Goal: Task Accomplishment & Management: Complete application form

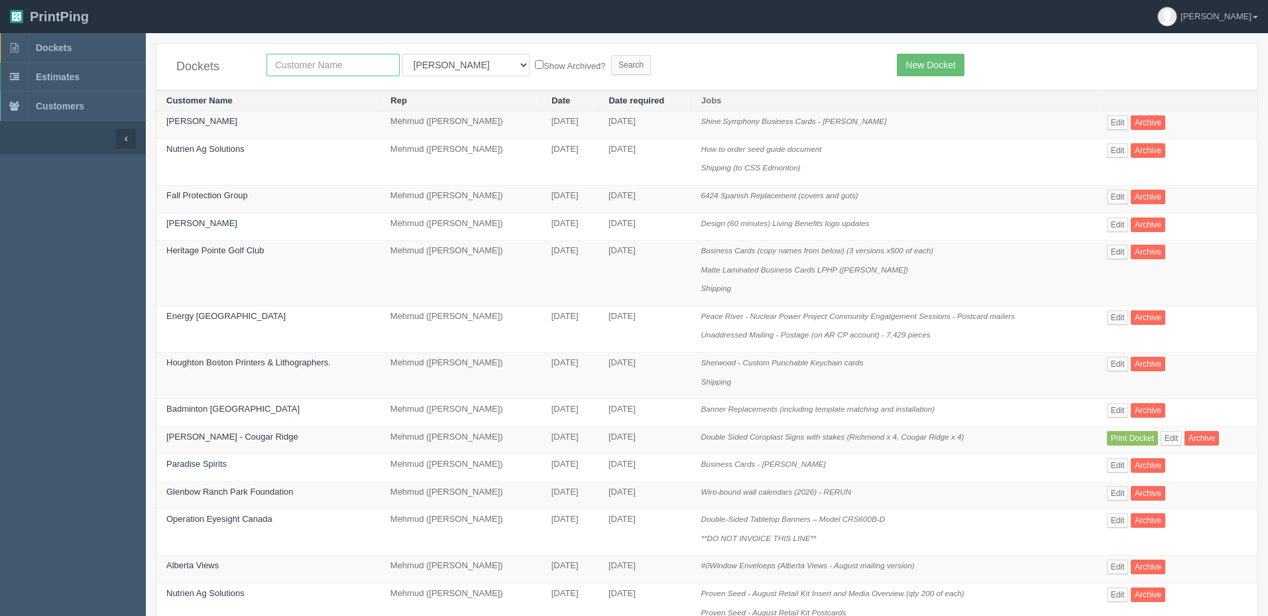
click at [331, 60] on input "text" at bounding box center [332, 65] width 133 height 23
type input "nutrien"
click at [611, 55] on input "Search" at bounding box center [631, 65] width 40 height 20
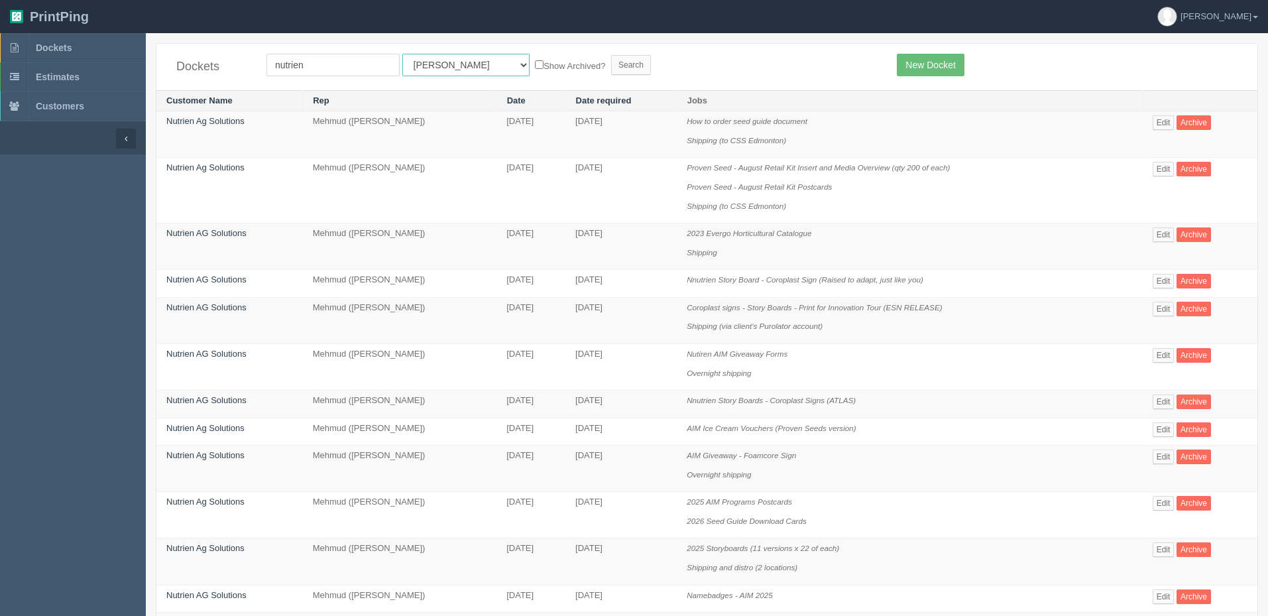
click at [413, 65] on select "All Users Ali Ali Test 1 Aly Amy Ankit Arif Brandon Dan France Greg Jim Mark Ma…" at bounding box center [465, 65] width 127 height 23
select select "8"
click at [402, 54] on select "All Users Ali Ali Test 1 Aly Amy Ankit Arif Brandon Dan France Greg Jim Mark Ma…" at bounding box center [465, 65] width 127 height 23
click at [611, 68] on input "Search" at bounding box center [631, 65] width 40 height 20
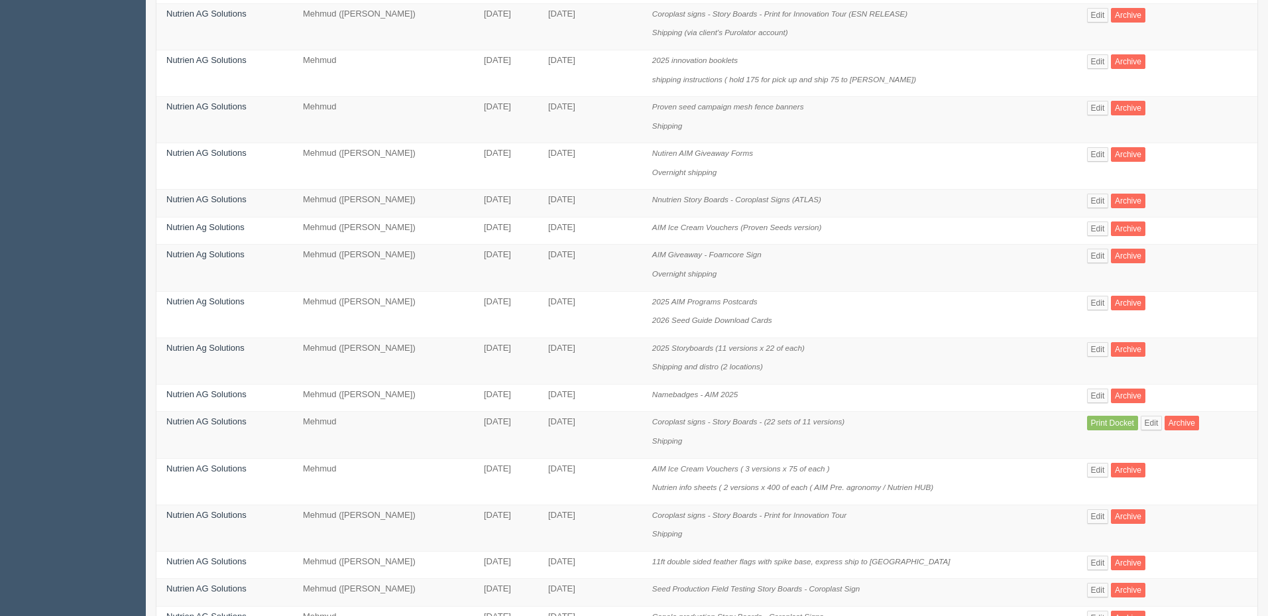
scroll to position [608, 0]
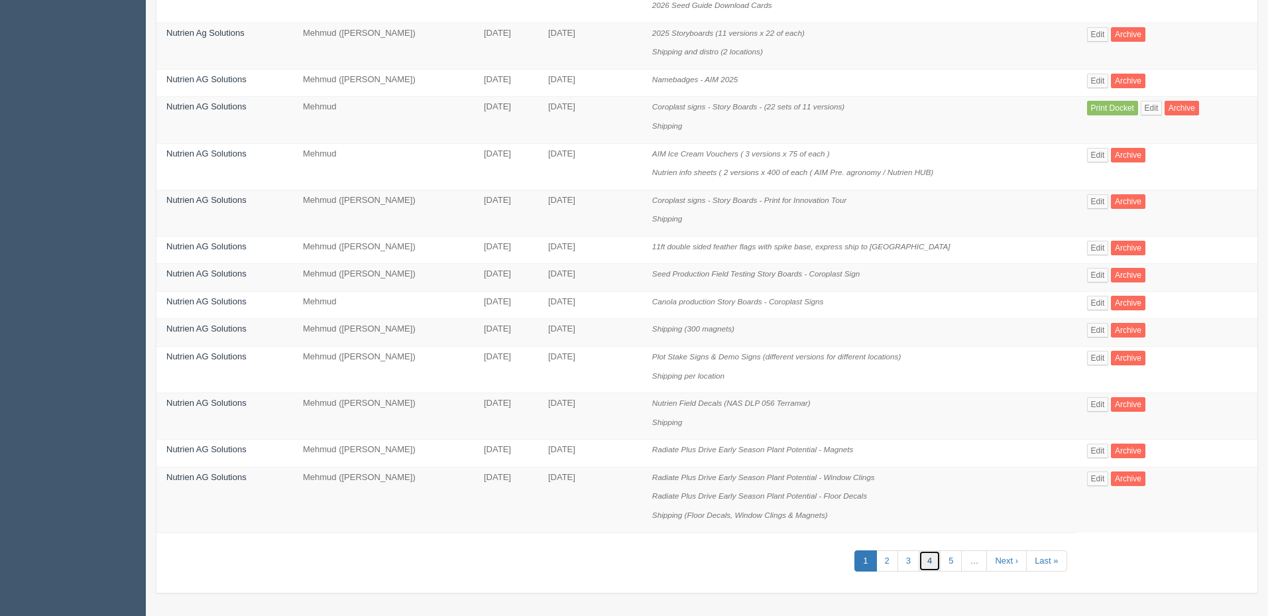
click at [925, 561] on link "4" at bounding box center [929, 561] width 22 height 22
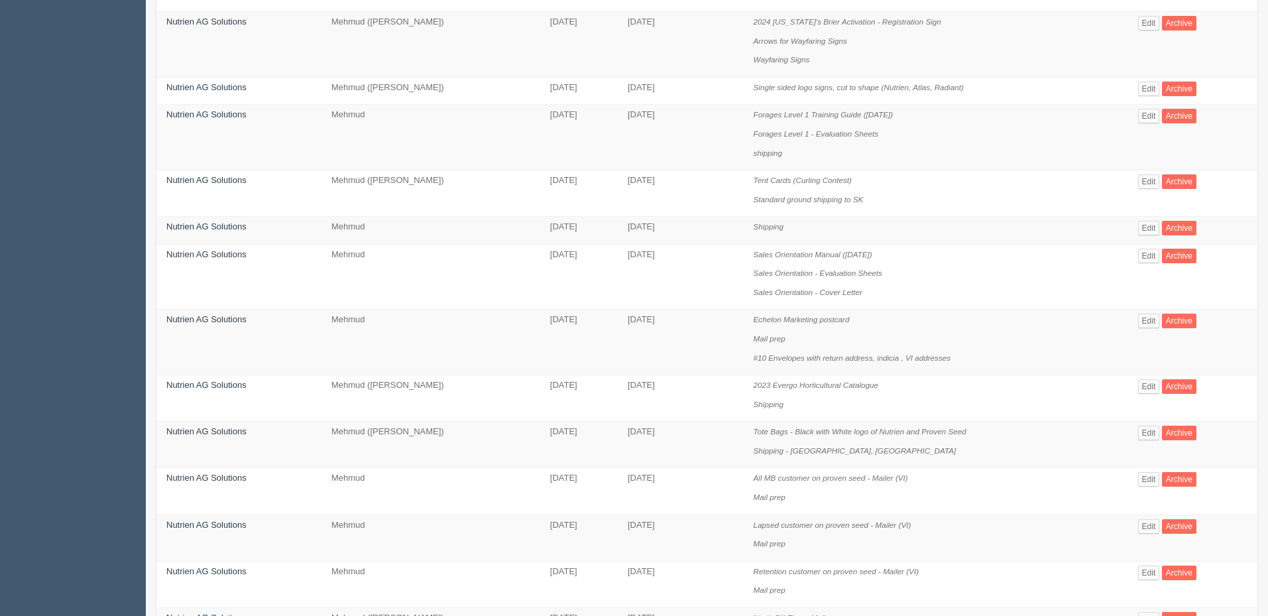
scroll to position [199, 0]
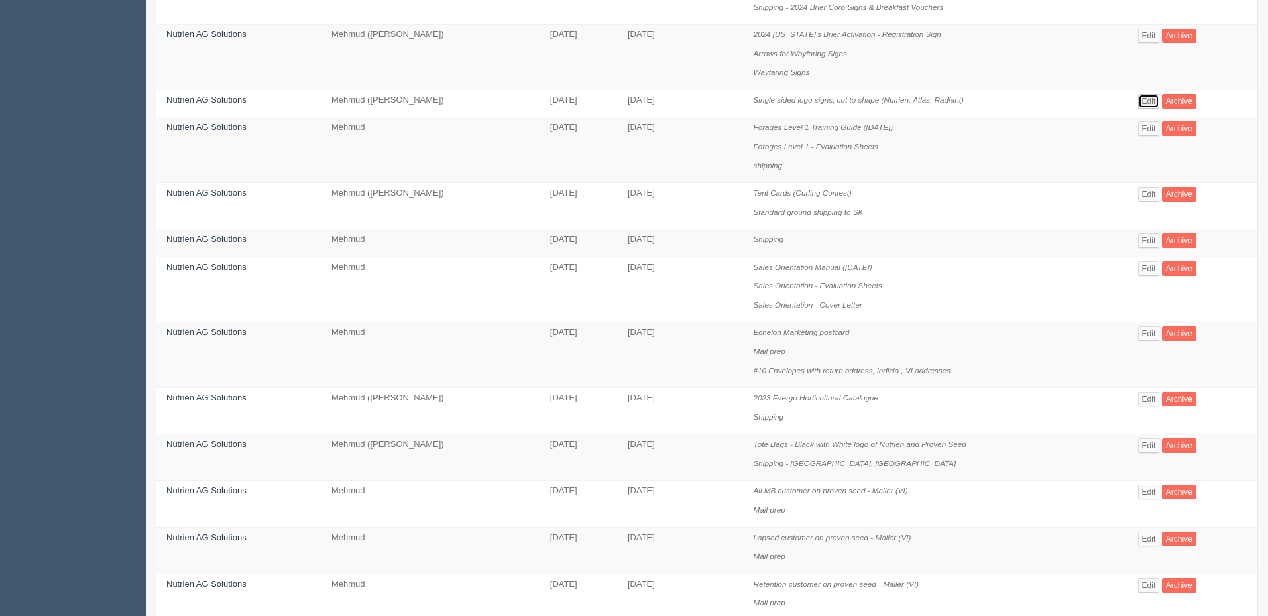
click at [1153, 100] on link "Edit" at bounding box center [1149, 101] width 22 height 15
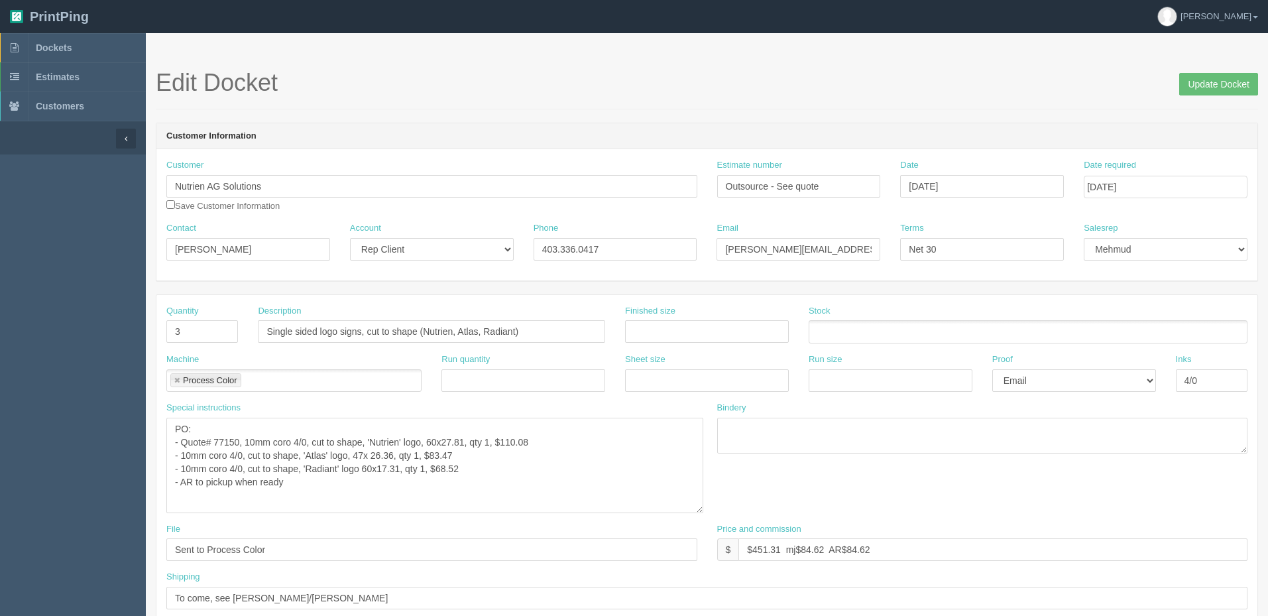
drag, startPoint x: 695, startPoint y: 449, endPoint x: 701, endPoint y: 508, distance: 59.9
click at [701, 508] on textarea "PO: - Quote# 77150, 10mm coro 4/0, cut to shape, 'Nutrien' logo, 60x27.81, qty …" at bounding box center [434, 464] width 537 height 95
click at [227, 437] on textarea "PO: - Quote# 77150, 10mm coro 4/0, cut to shape, 'Nutrien' logo, 60x27.81, qty …" at bounding box center [434, 464] width 537 height 95
click at [510, 458] on textarea "PO: - Quote# 77150, 10mm coro 4/0, cut to shape, 'Nutrien' logo, 60x27.81, qty …" at bounding box center [434, 464] width 537 height 95
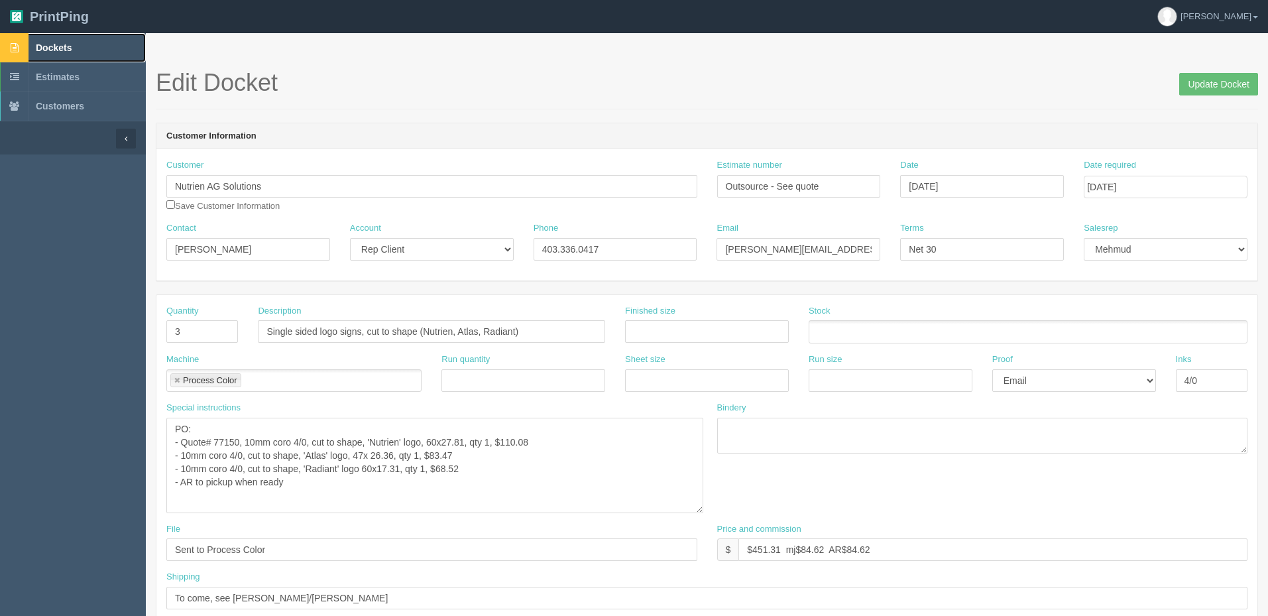
click at [67, 55] on link "Dockets" at bounding box center [73, 47] width 146 height 29
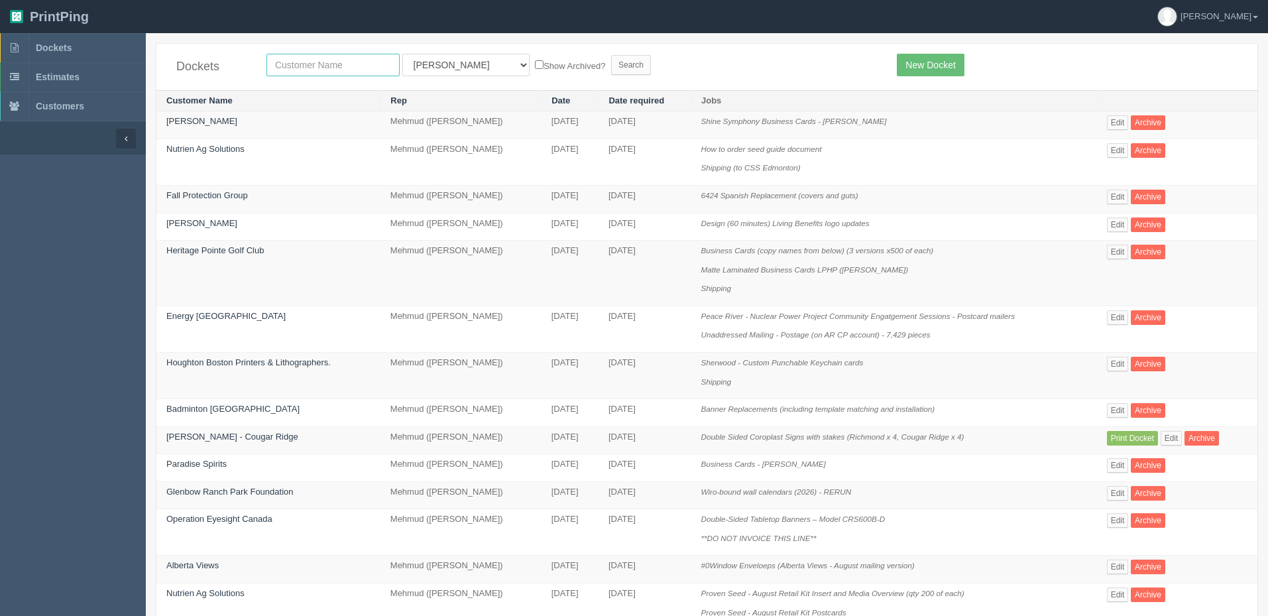
click at [357, 68] on input "text" at bounding box center [332, 65] width 133 height 23
type input "van"
click at [611, 55] on input "Search" at bounding box center [631, 65] width 40 height 20
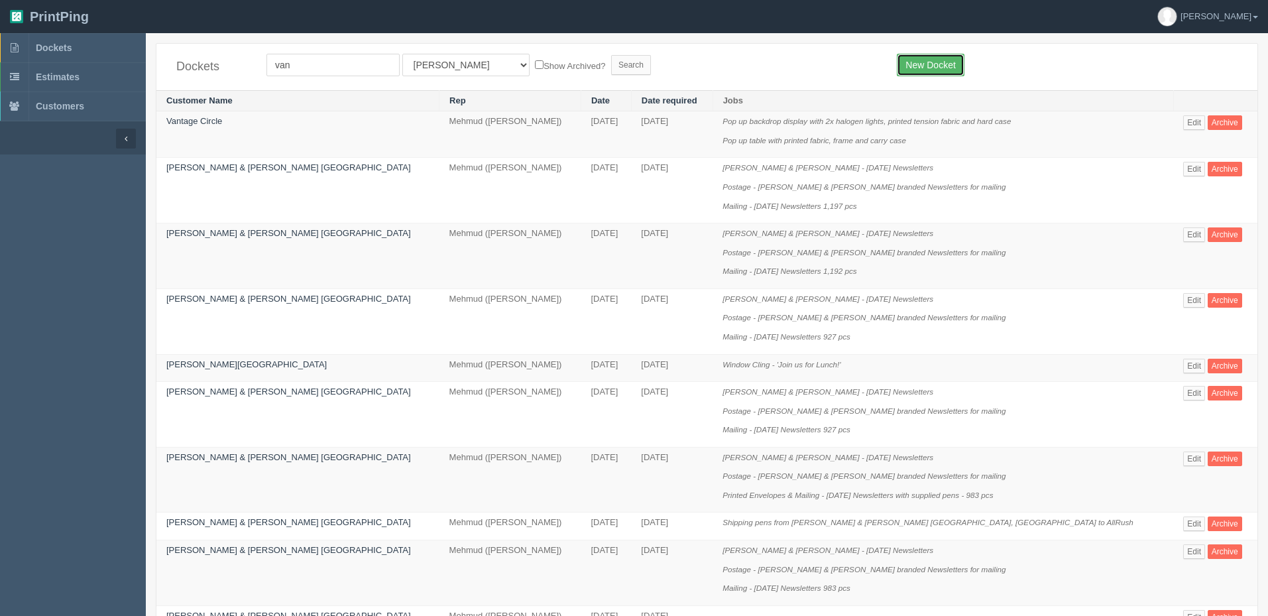
click at [930, 62] on link "New Docket" at bounding box center [929, 65] width 67 height 23
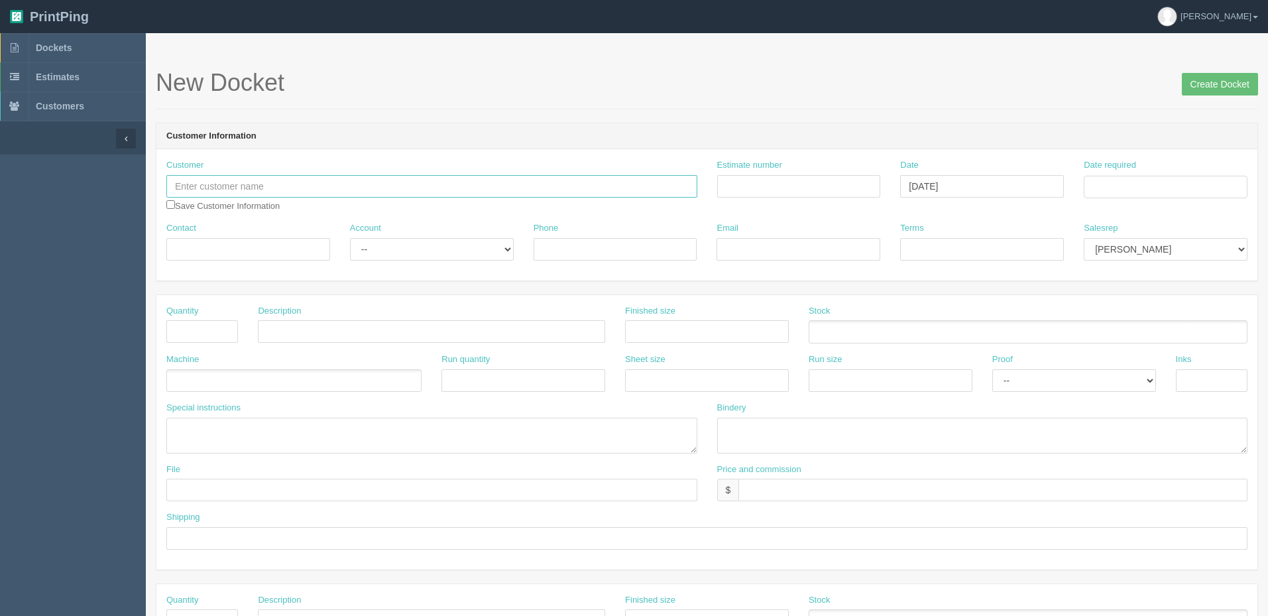
drag, startPoint x: 228, startPoint y: 189, endPoint x: 260, endPoint y: 197, distance: 32.9
click at [228, 189] on input "text" at bounding box center [431, 186] width 531 height 23
paste input "Van Houtte Coffee Services"
type input "Van Houtte Coffee Services"
drag, startPoint x: 230, startPoint y: 251, endPoint x: 492, endPoint y: 260, distance: 262.5
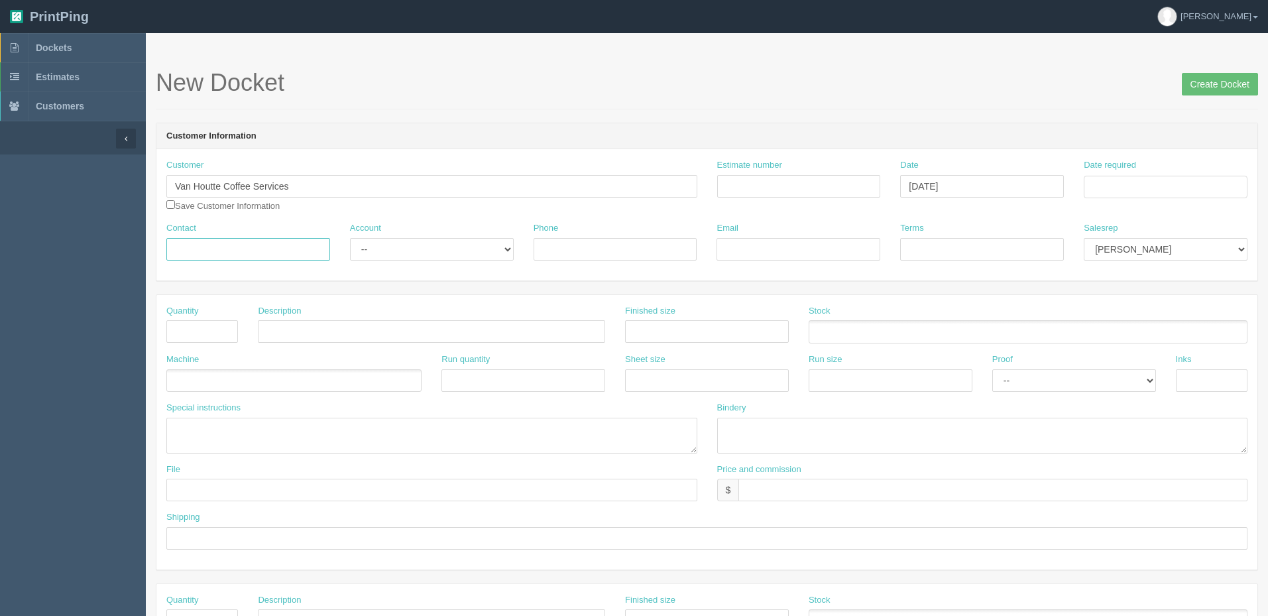
click at [232, 252] on input "Contact" at bounding box center [248, 249] width 164 height 23
paste input "Holly Hummel"
type input "Holly Hummel"
click at [482, 255] on select "-- Existing Client Allrush Client Rep Client" at bounding box center [432, 249] width 164 height 23
select select "Allrush Client"
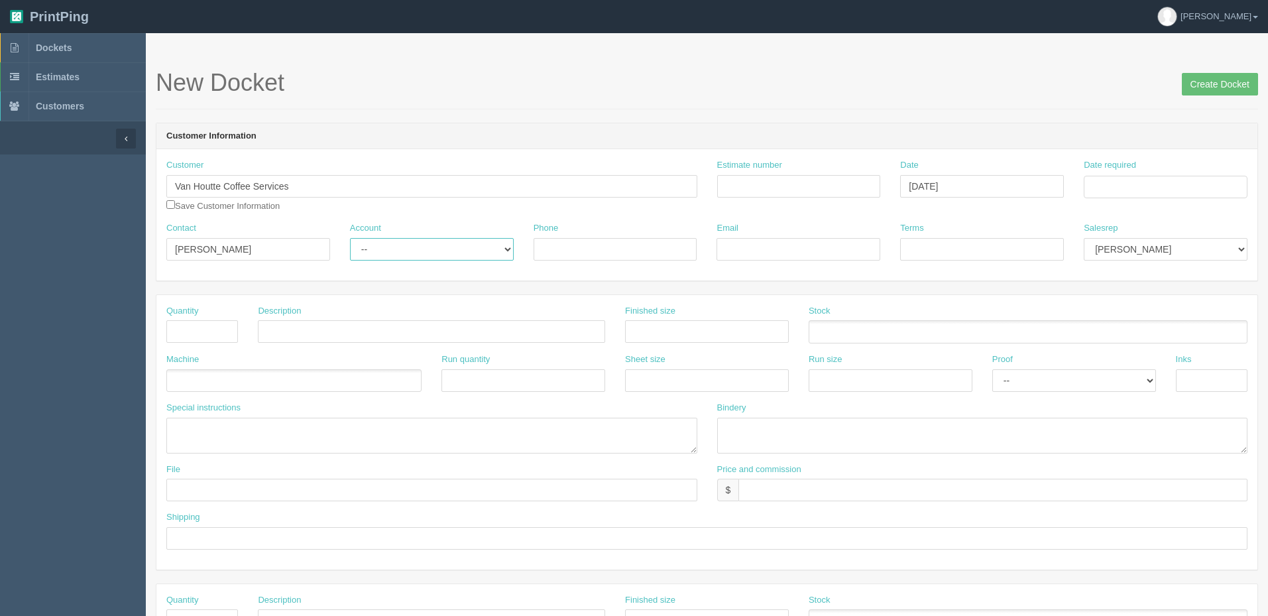
click at [350, 238] on select "-- Existing Client Allrush Client Rep Client" at bounding box center [432, 249] width 164 height 23
drag, startPoint x: 644, startPoint y: 248, endPoint x: 908, endPoint y: 247, distance: 263.7
click at [644, 248] on input "Phone" at bounding box center [615, 249] width 164 height 23
paste input "403-461-2231"
type input "403-461-2231"
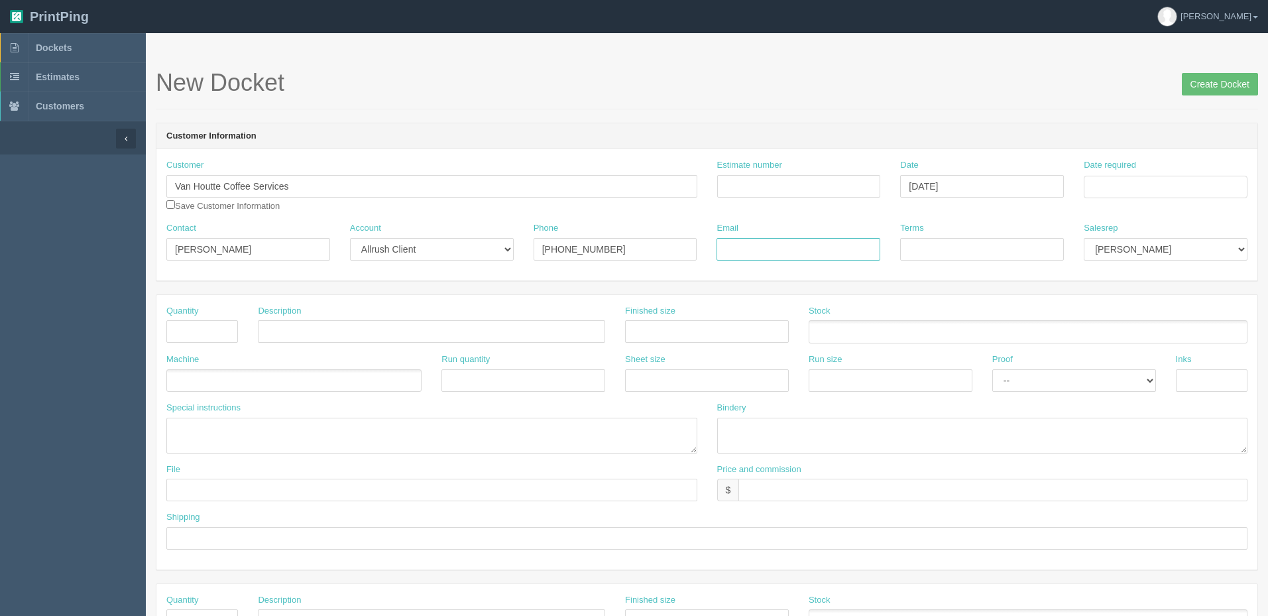
click at [771, 248] on input "Email" at bounding box center [798, 249] width 164 height 23
paste input "hseltenrich2@kdrp.com"
type input "hseltenrich2@kdrp.com"
click at [991, 245] on input "Terms" at bounding box center [982, 249] width 164 height 23
type input "COD"
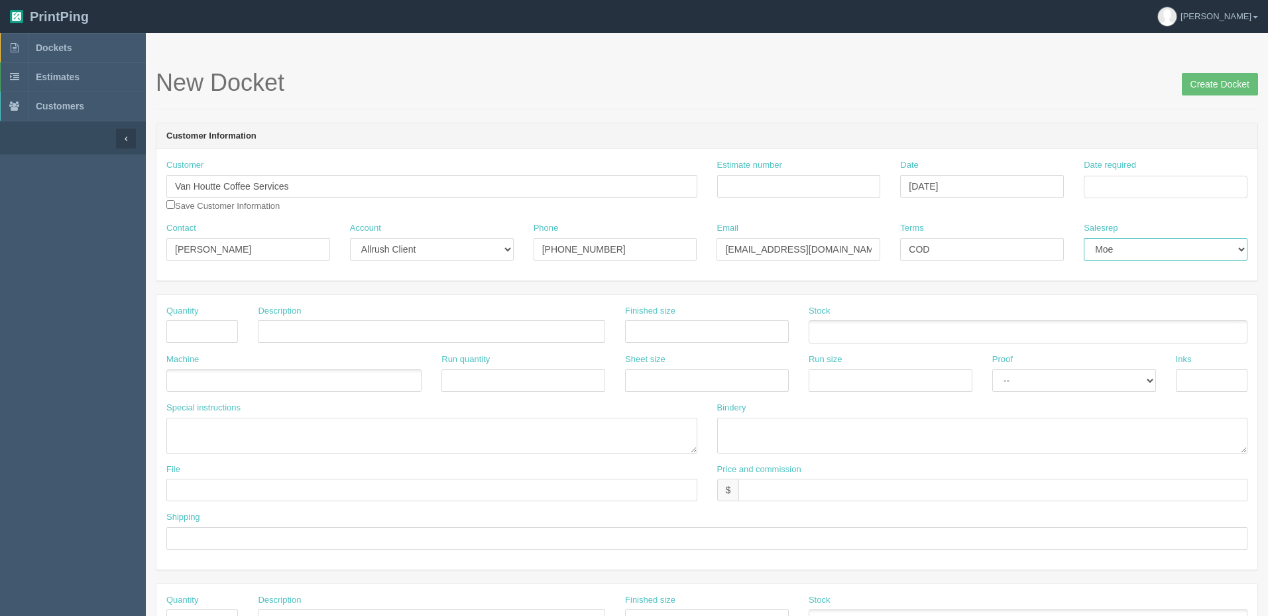
select select "8"
click at [1103, 182] on input "Date required" at bounding box center [1165, 187] width 164 height 23
click at [1132, 353] on td "2" at bounding box center [1132, 351] width 17 height 19
click at [1183, 276] on td "12" at bounding box center [1185, 275] width 16 height 19
type input "[DATE]"
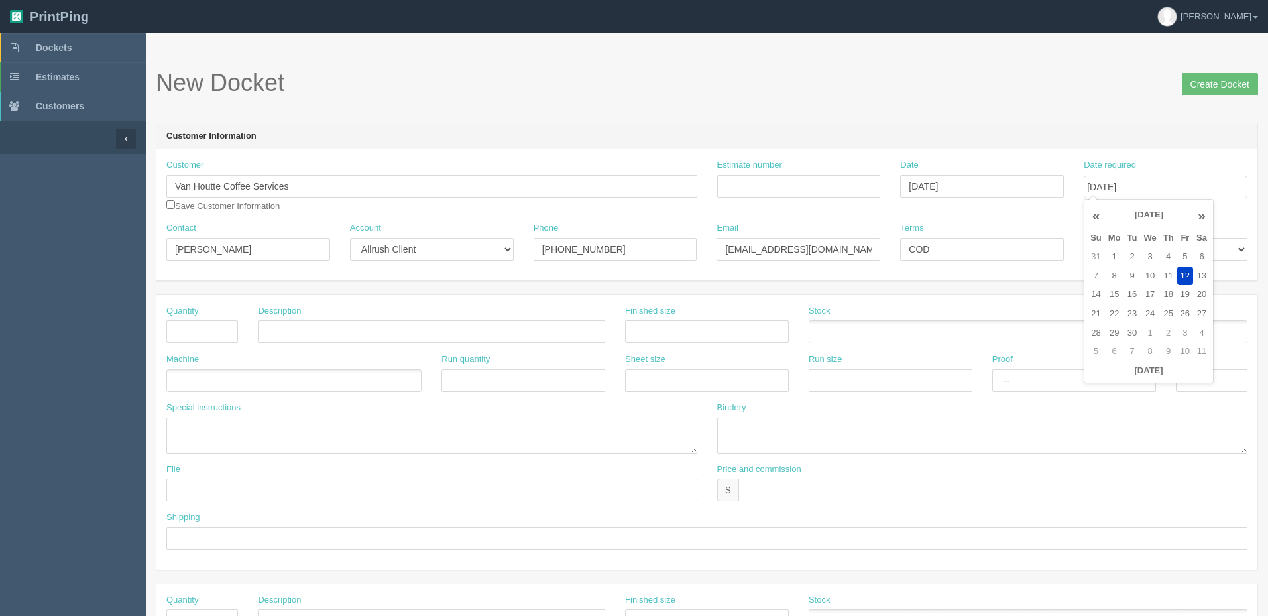
click at [1055, 142] on header "Customer Information" at bounding box center [706, 136] width 1101 height 27
click at [845, 189] on input "Estimate number" at bounding box center [799, 186] width 164 height 23
type input "Outsource - See quotesheet"
click at [201, 325] on input "text" at bounding box center [202, 331] width 72 height 23
type input "10"
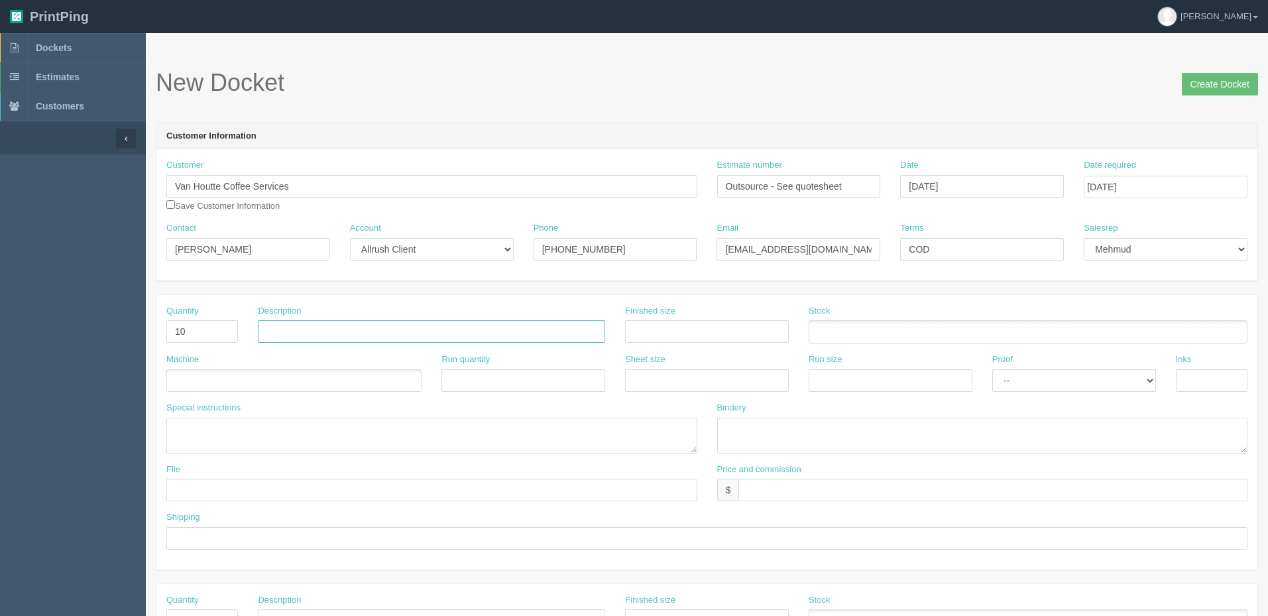
click at [294, 336] on input "text" at bounding box center [431, 331] width 347 height 23
paste input "Twill Bib Apron, 25x28, 2 Pockets, Adjustable Neck, Heat Transfer Logo"
type input "Twill Bib Apron, 25x28, 2 Pockets, Adjustable Neck, Heat Transfer Logo"
click at [221, 383] on ul at bounding box center [293, 380] width 255 height 23
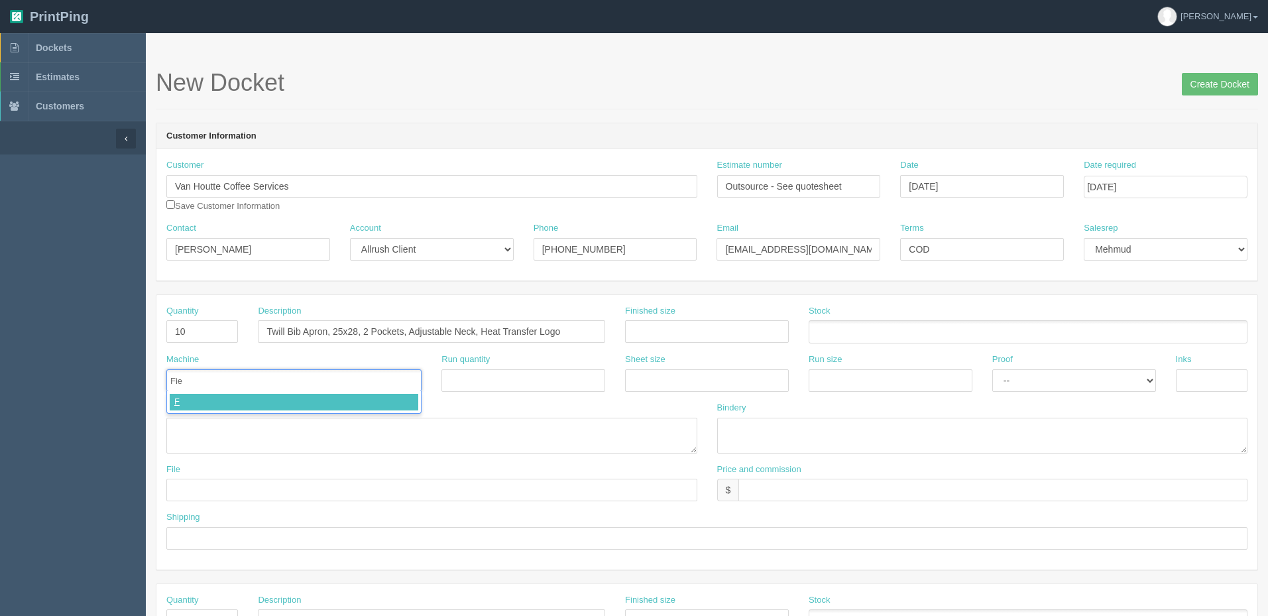
type input "Fiel"
click at [1005, 378] on select "-- Email Hard Copy" at bounding box center [1074, 380] width 164 height 23
select select "Email"
click at [992, 369] on select "-- Email Hard Copy" at bounding box center [1074, 380] width 164 height 23
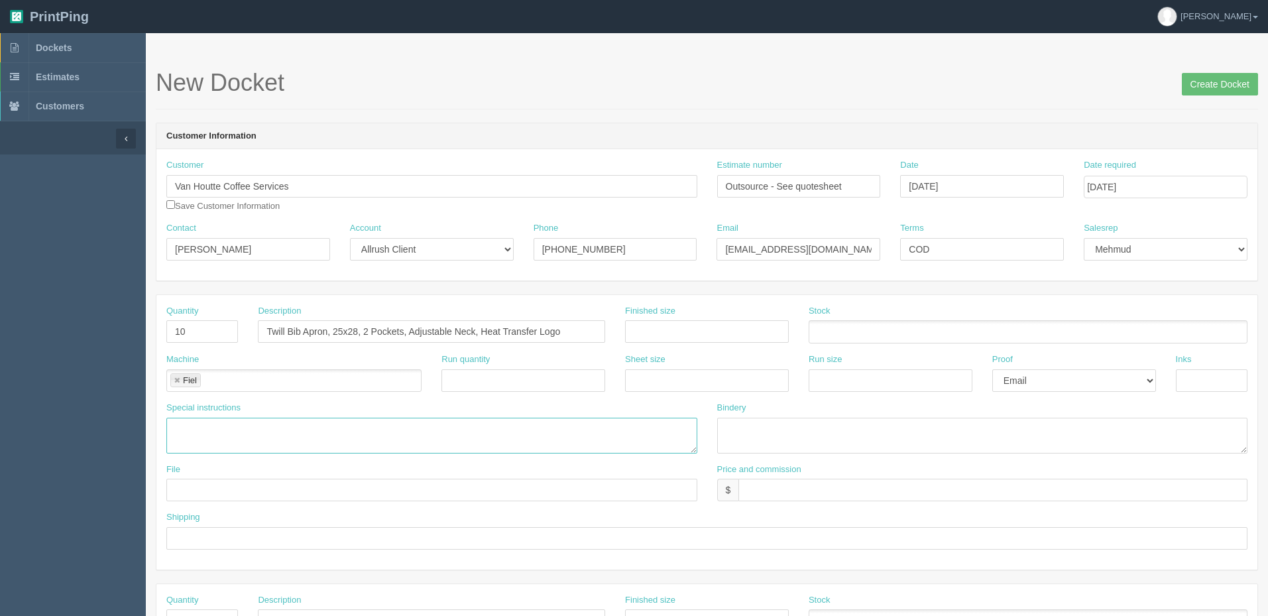
click at [233, 425] on textarea at bounding box center [431, 435] width 531 height 36
paste textarea "Twill Bib Apron, 25x28, 2 Pockets, Adjustable Neck, Heat Transfer Logo"
click at [180, 440] on textarea "PO: - Twill Bib Apron, 25x28, 2 Pockets, Adjustable Neck, Heat Transfer Logo" at bounding box center [431, 435] width 531 height 36
paste textarea "#HT594"
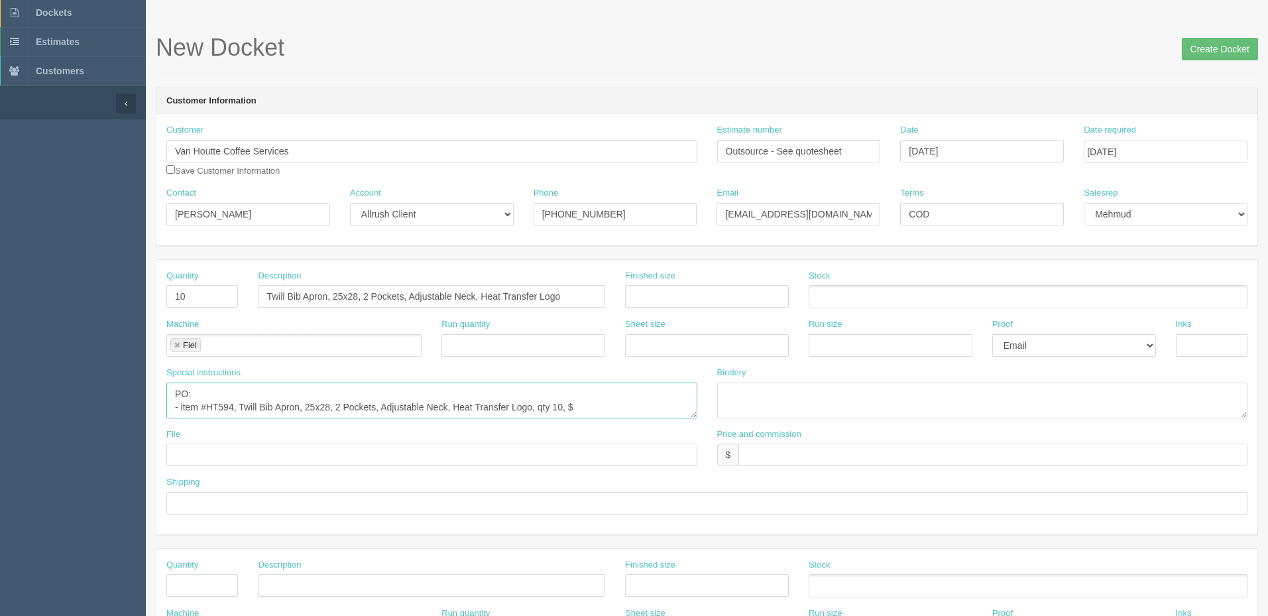
scroll to position [66, 0]
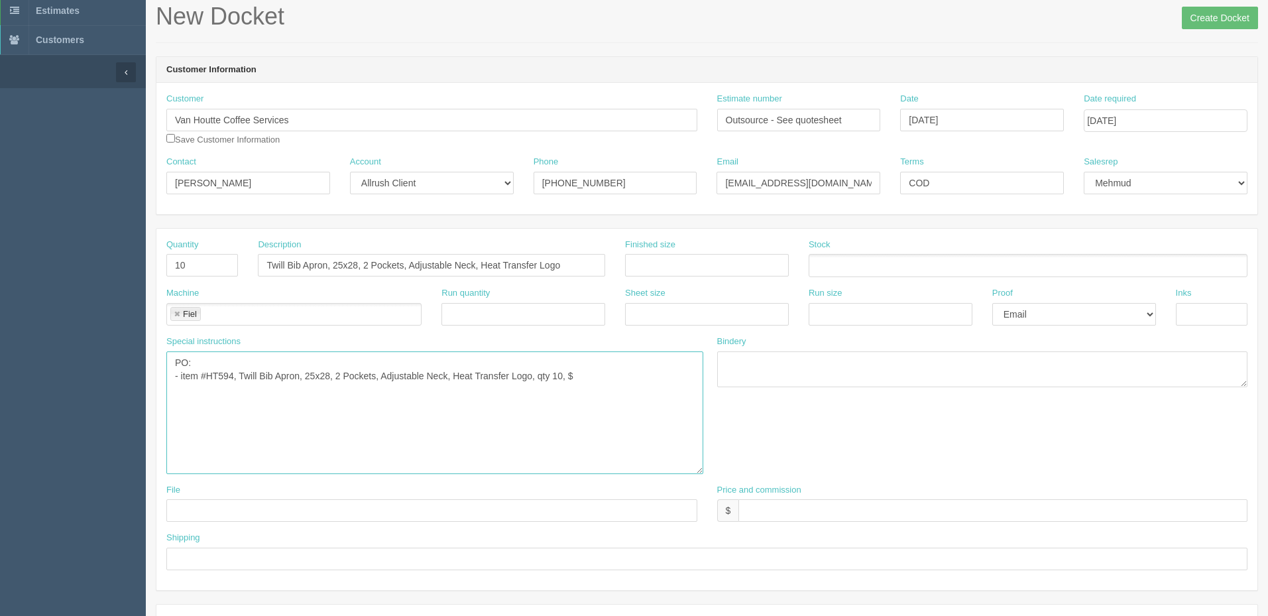
drag, startPoint x: 694, startPoint y: 384, endPoint x: 700, endPoint y: 486, distance: 101.5
click at [700, 474] on textarea "PO: - item #HT594, Twill Bib Apron, 25x28, 2 Pockets, Adjustable Neck, Heat Tra…" at bounding box center [434, 412] width 537 height 123
click at [314, 119] on input "Van Houtte Coffee Services" at bounding box center [431, 120] width 531 height 23
click at [604, 376] on textarea "PO: - item #HT594, Twill Bib Apron, 25x28, 2 Pockets, Adjustable Neck, Heat Tra…" at bounding box center [434, 419] width 537 height 137
click at [598, 382] on textarea "PO: - item #HT594, Twill Bib Apron, 25x28, 2 Pockets, Adjustable Neck, Heat Tra…" at bounding box center [434, 419] width 537 height 137
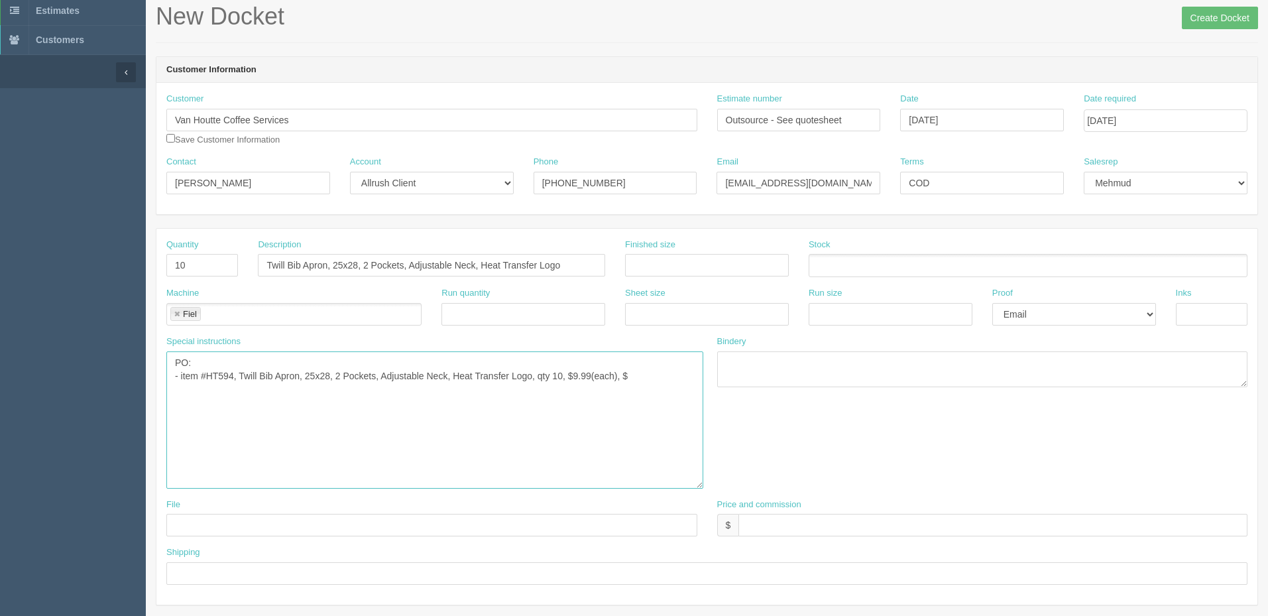
click at [658, 374] on textarea "PO: - item #HT594, Twill Bib Apron, 25x28, 2 Pockets, Adjustable Neck, Heat Tra…" at bounding box center [434, 419] width 537 height 137
type textarea "PO: - Item #HT594, Twill Bib Apron, 25x28, 2 Pockets, Adjustable Neck, Heat Tra…"
click at [763, 522] on input "$" at bounding box center [992, 524] width 509 height 23
type input "$273.97 mj$37.53 AR$75.06"
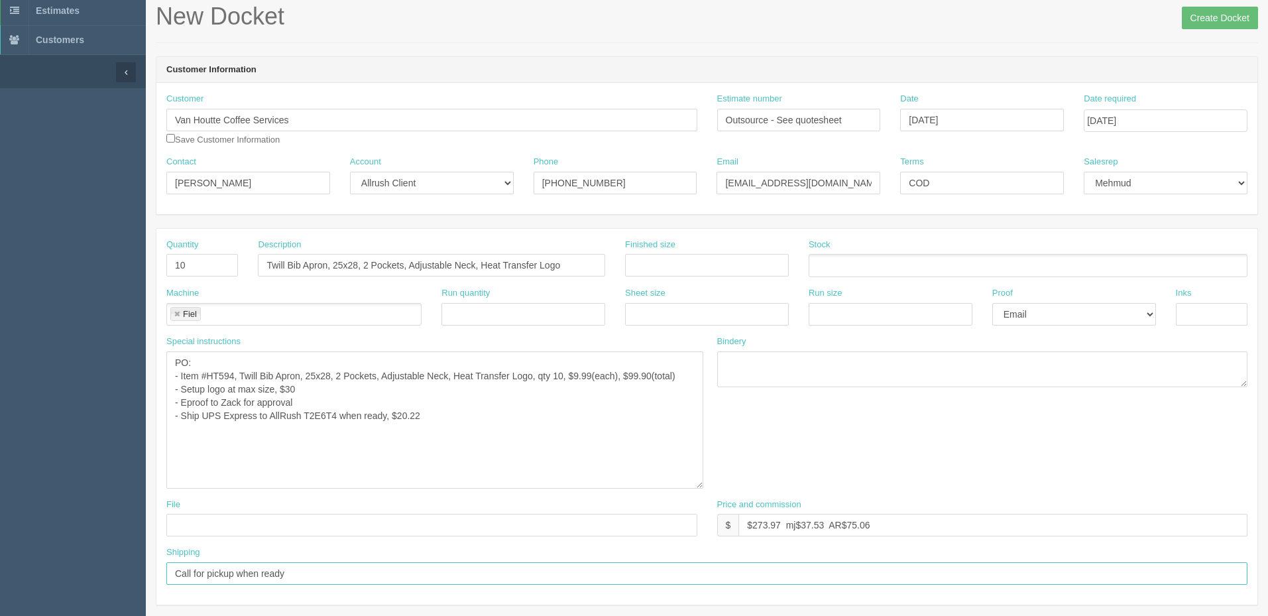
type input "Call for pickup when ready"
click at [582, 523] on input "text" at bounding box center [431, 524] width 531 height 23
type input "Sent to Fiel"
click at [431, 416] on textarea "PO: - Item #HT594, Twill Bib Apron, 25x28, 2 Pockets, Adjustable Neck, Heat Tra…" at bounding box center [434, 419] width 537 height 137
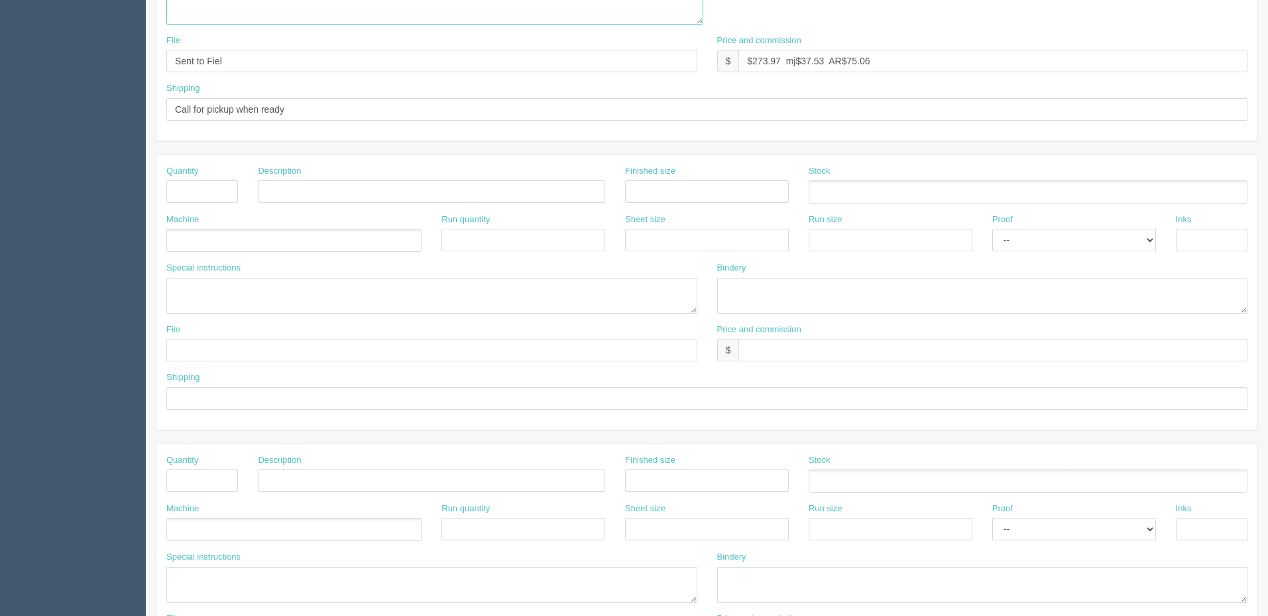
scroll to position [0, 0]
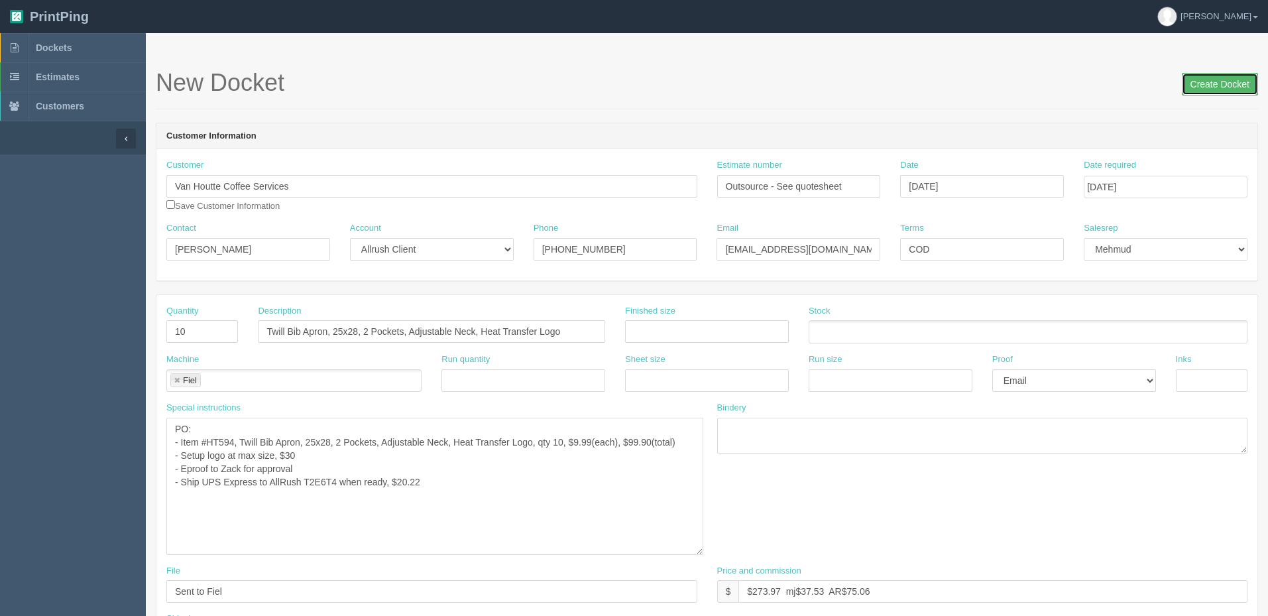
click at [1206, 80] on input "Create Docket" at bounding box center [1219, 84] width 76 height 23
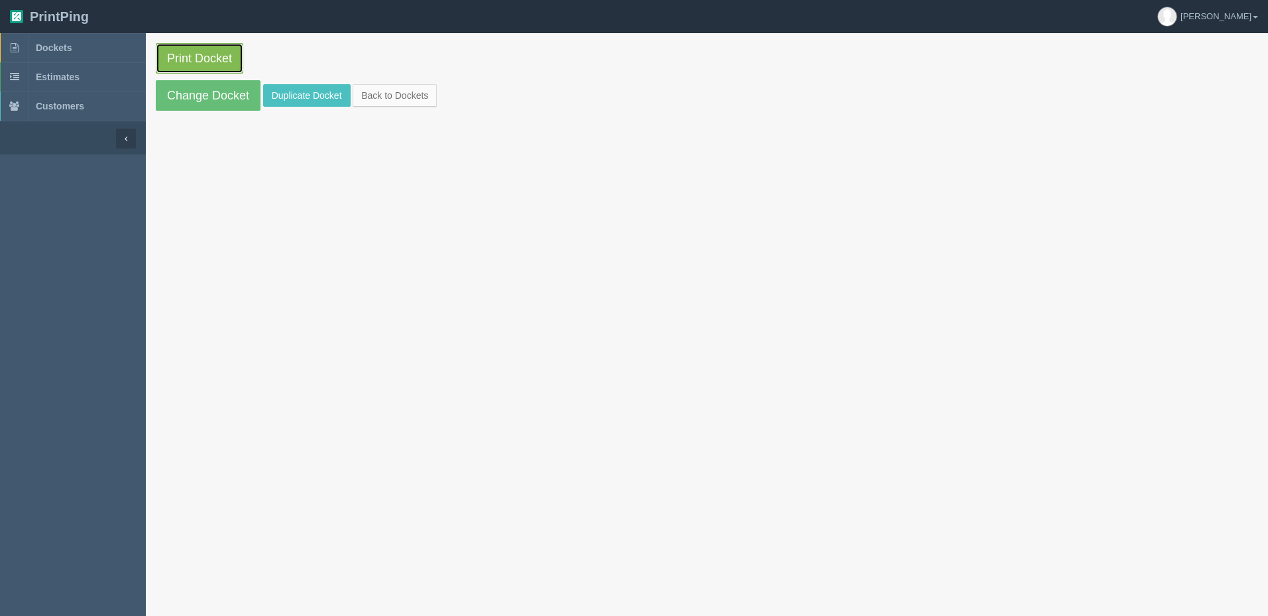
click at [199, 62] on link "Print Docket" at bounding box center [199, 58] width 87 height 30
drag, startPoint x: 94, startPoint y: 46, endPoint x: 131, endPoint y: 71, distance: 43.9
click at [94, 46] on link "Dockets" at bounding box center [73, 47] width 146 height 29
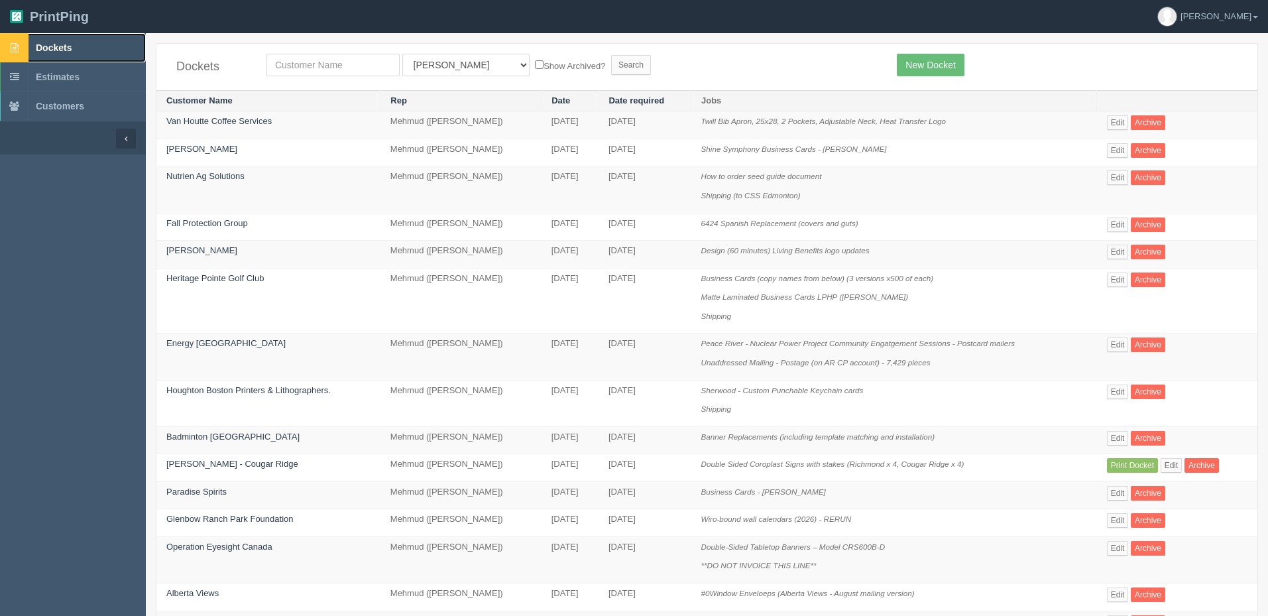
drag, startPoint x: 99, startPoint y: 48, endPoint x: 251, endPoint y: 147, distance: 181.6
click at [99, 48] on link "Dockets" at bounding box center [73, 47] width 146 height 29
click at [358, 58] on input "text" at bounding box center [332, 65] width 133 height 23
type input "nutrien"
click at [611, 55] on input "Search" at bounding box center [631, 65] width 40 height 20
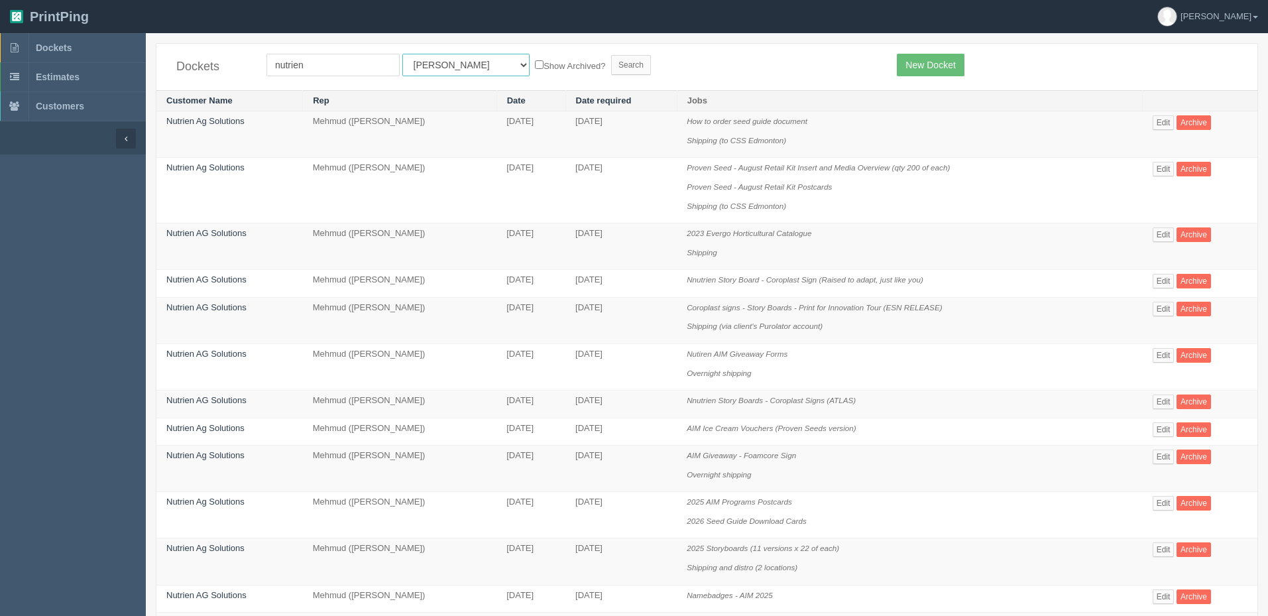
click at [441, 72] on select "All Users [PERSON_NAME] Test 1 [PERSON_NAME] [PERSON_NAME] [PERSON_NAME] France…" at bounding box center [465, 65] width 127 height 23
select select "8"
click at [402, 54] on select "All Users [PERSON_NAME] Test 1 [PERSON_NAME] [PERSON_NAME] [PERSON_NAME] France…" at bounding box center [465, 65] width 127 height 23
click at [611, 62] on input "Search" at bounding box center [631, 65] width 40 height 20
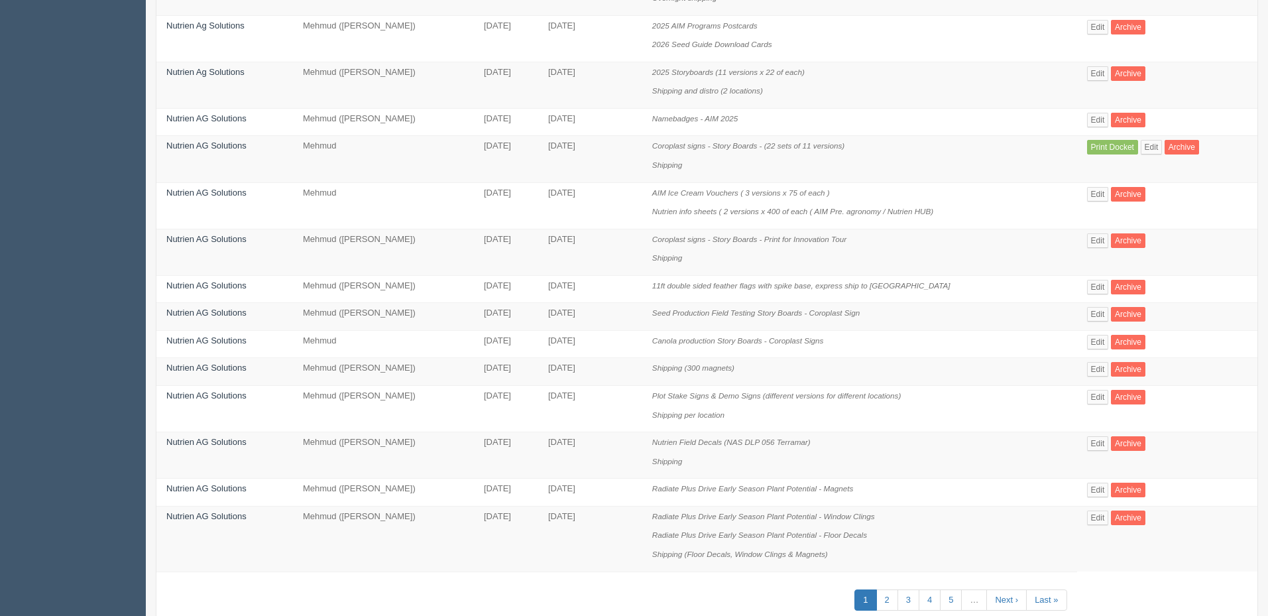
scroll to position [608, 0]
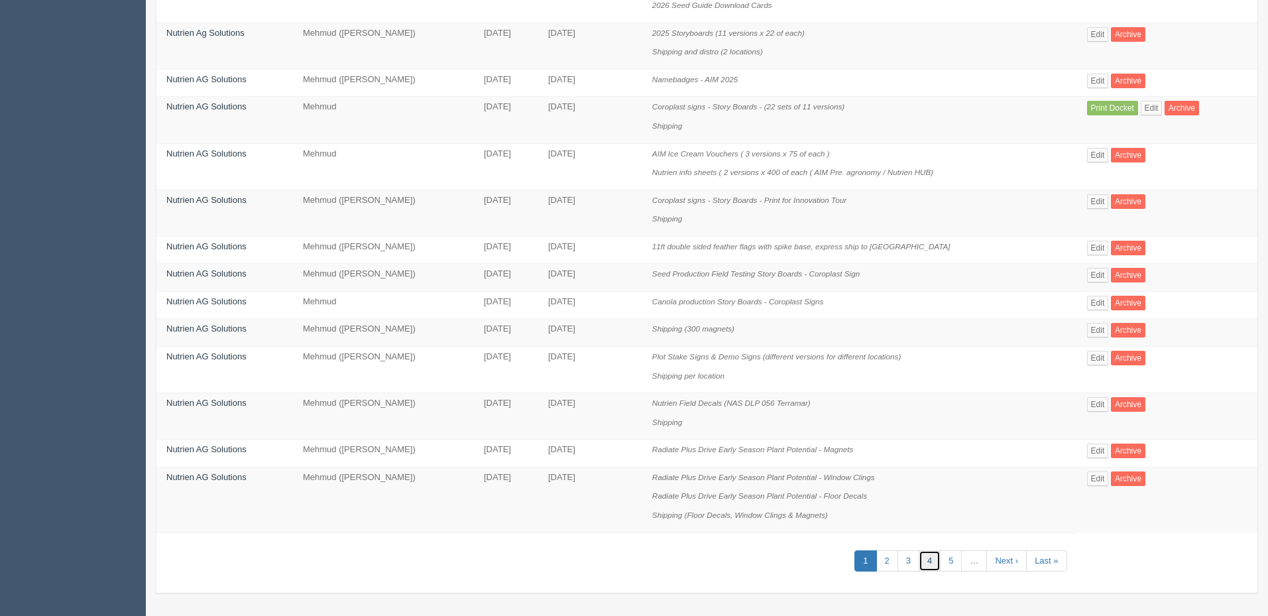
click at [928, 561] on link "4" at bounding box center [929, 561] width 22 height 22
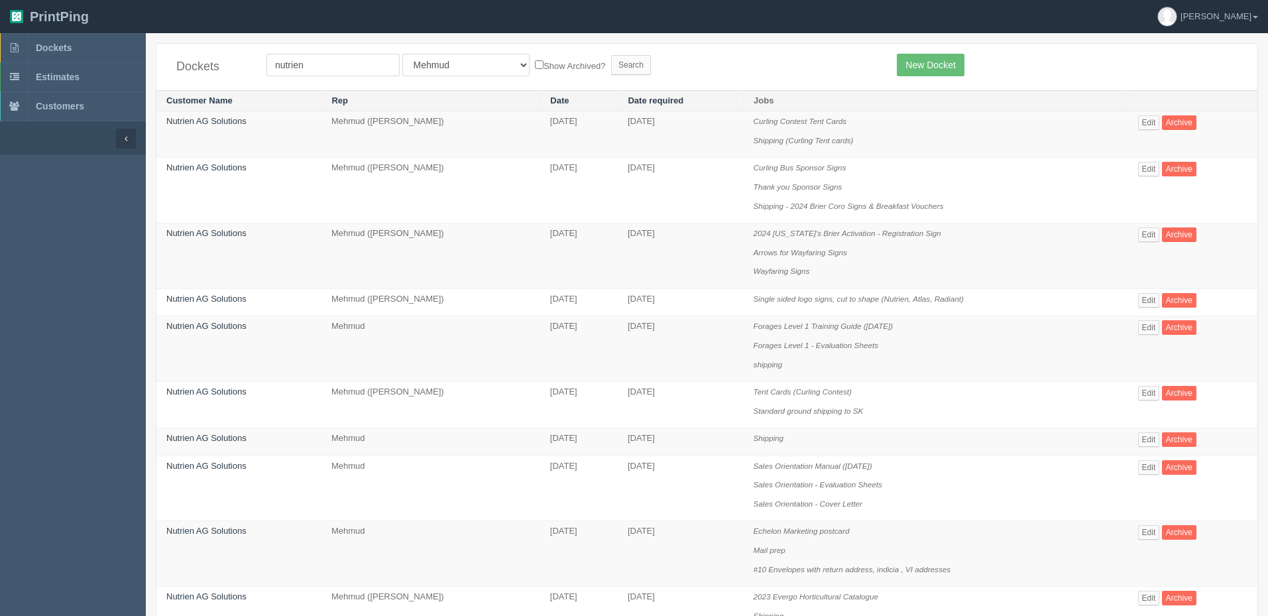
scroll to position [66, 0]
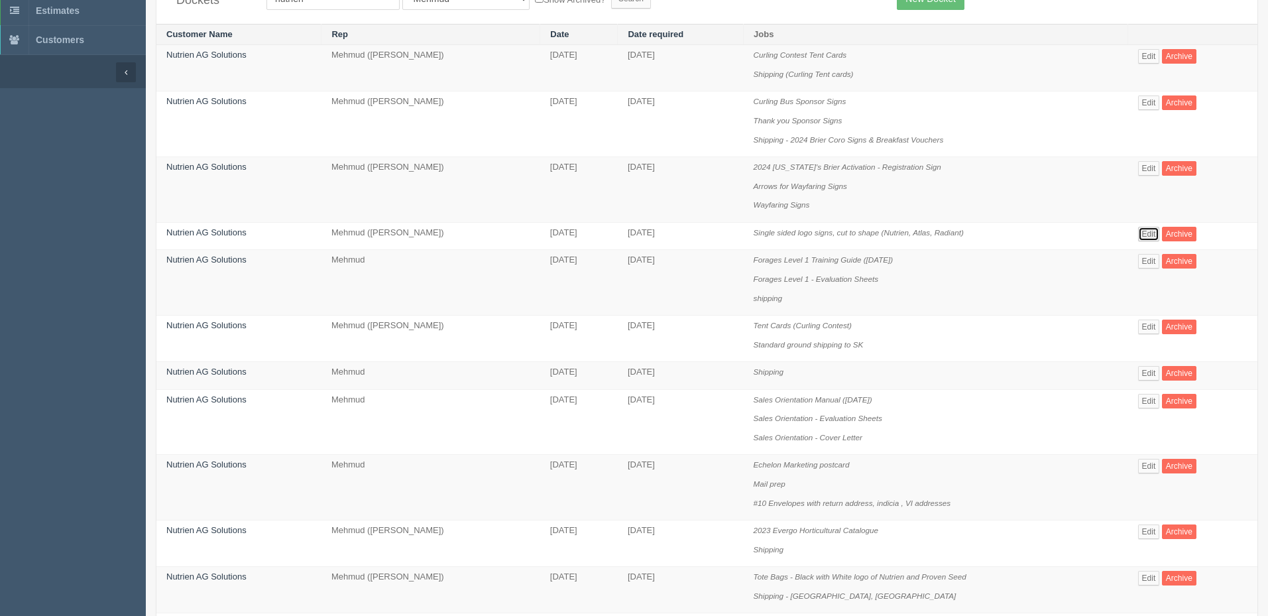
click at [1146, 230] on link "Edit" at bounding box center [1149, 234] width 22 height 15
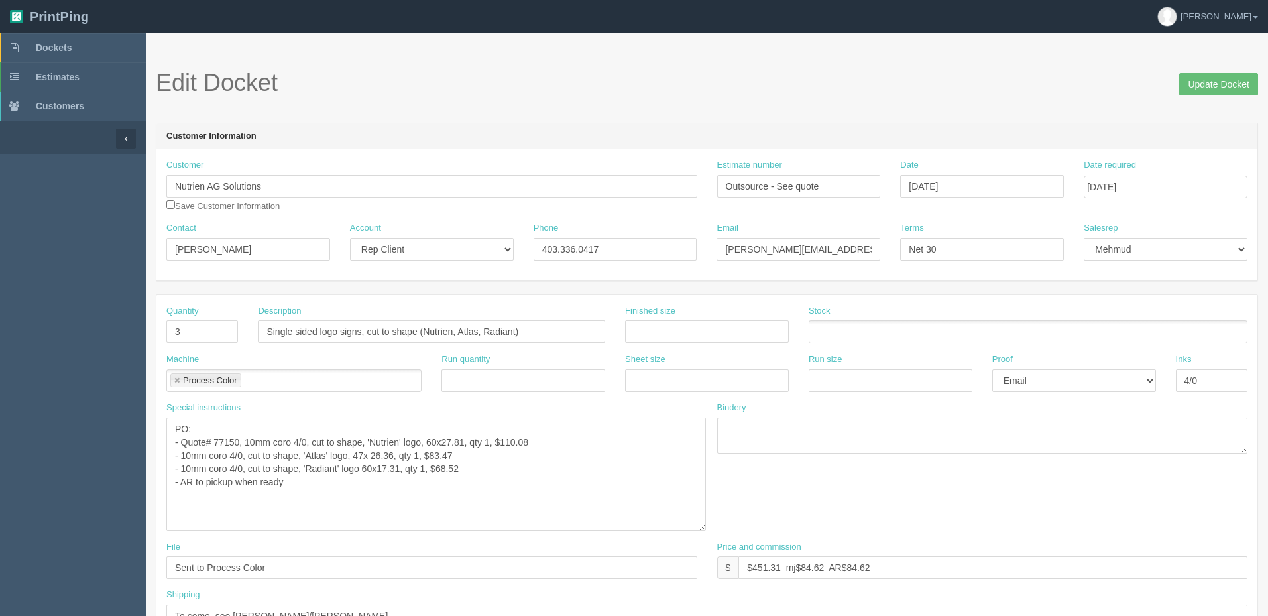
drag, startPoint x: 695, startPoint y: 451, endPoint x: 705, endPoint y: 543, distance: 92.6
click at [705, 531] on textarea "PO: - Quote# 77150, 10mm coro 4/0, cut to shape, 'Nutrien' logo, 60x27.81, qty …" at bounding box center [435, 473] width 539 height 113
click at [308, 482] on textarea "PO: - Quote# 77150, 10mm coro 4/0, cut to shape, 'Nutrien' logo, 60x27.81, qty …" at bounding box center [436, 481] width 541 height 128
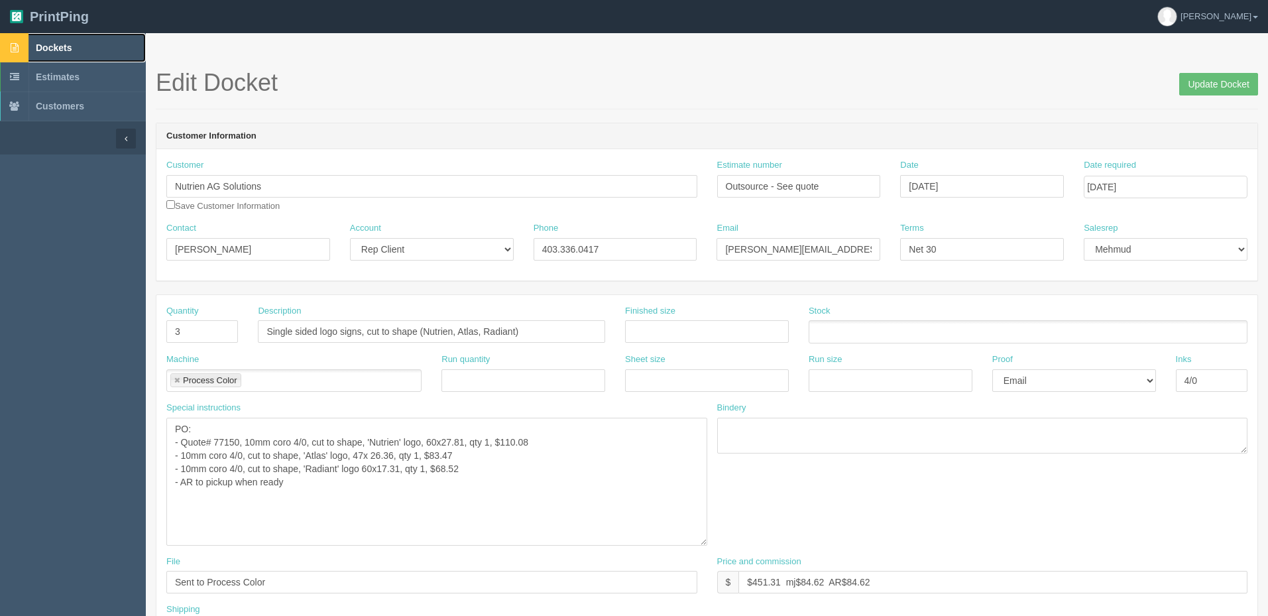
click at [95, 46] on link "Dockets" at bounding box center [73, 47] width 146 height 29
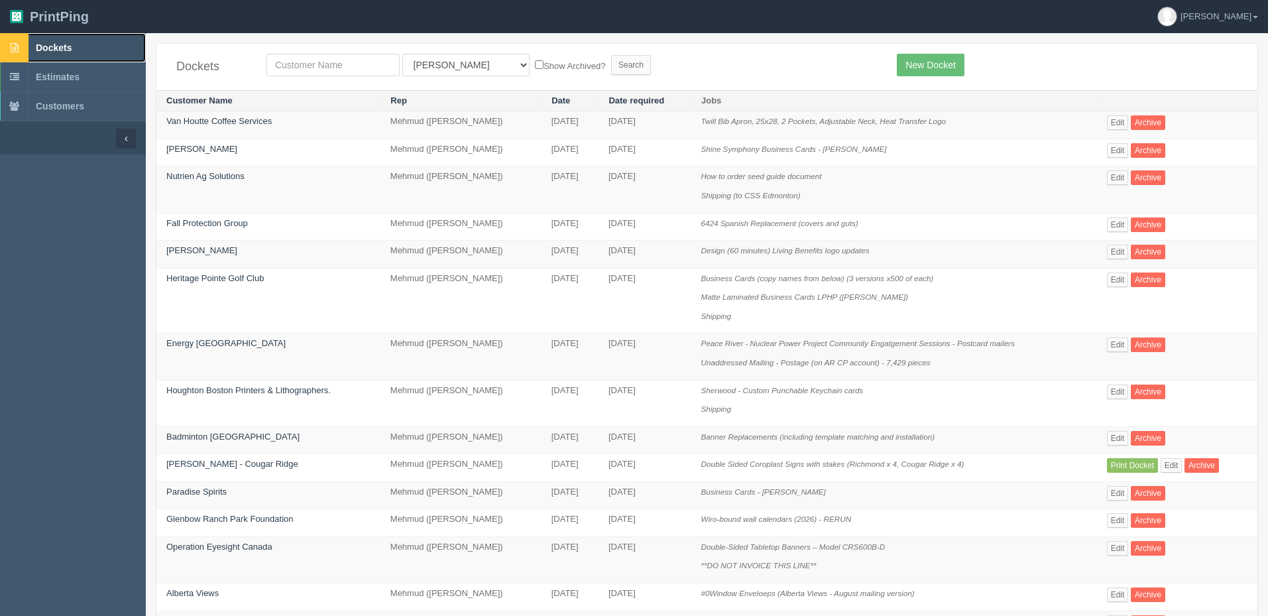
click at [80, 40] on link "Dockets" at bounding box center [73, 47] width 146 height 29
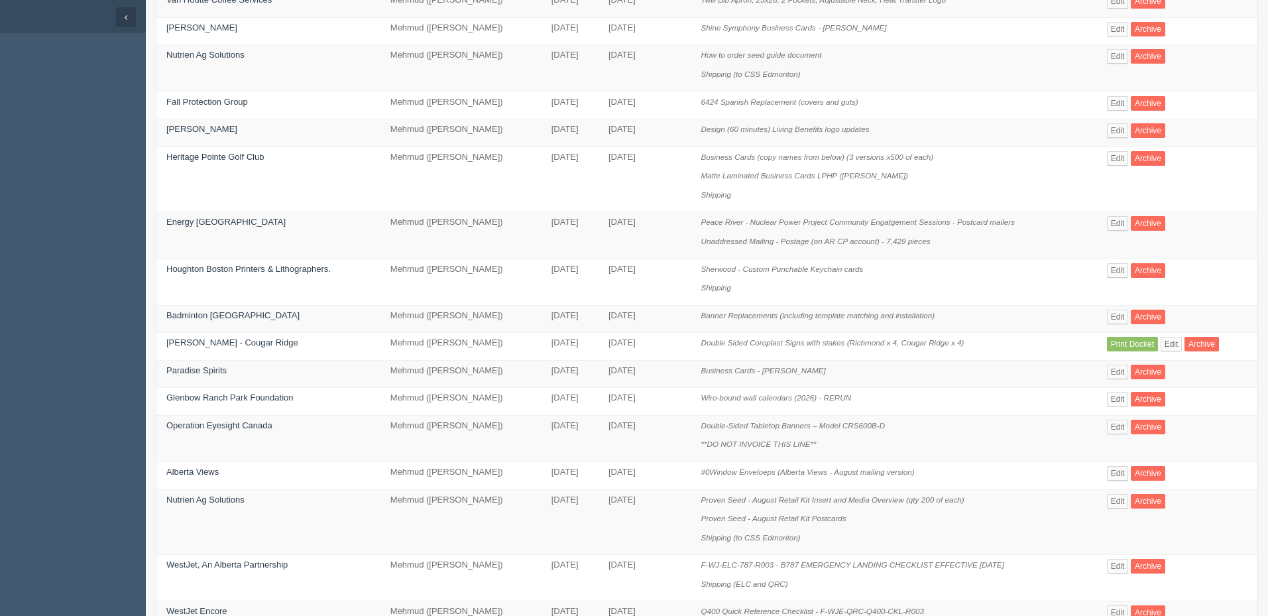
scroll to position [133, 0]
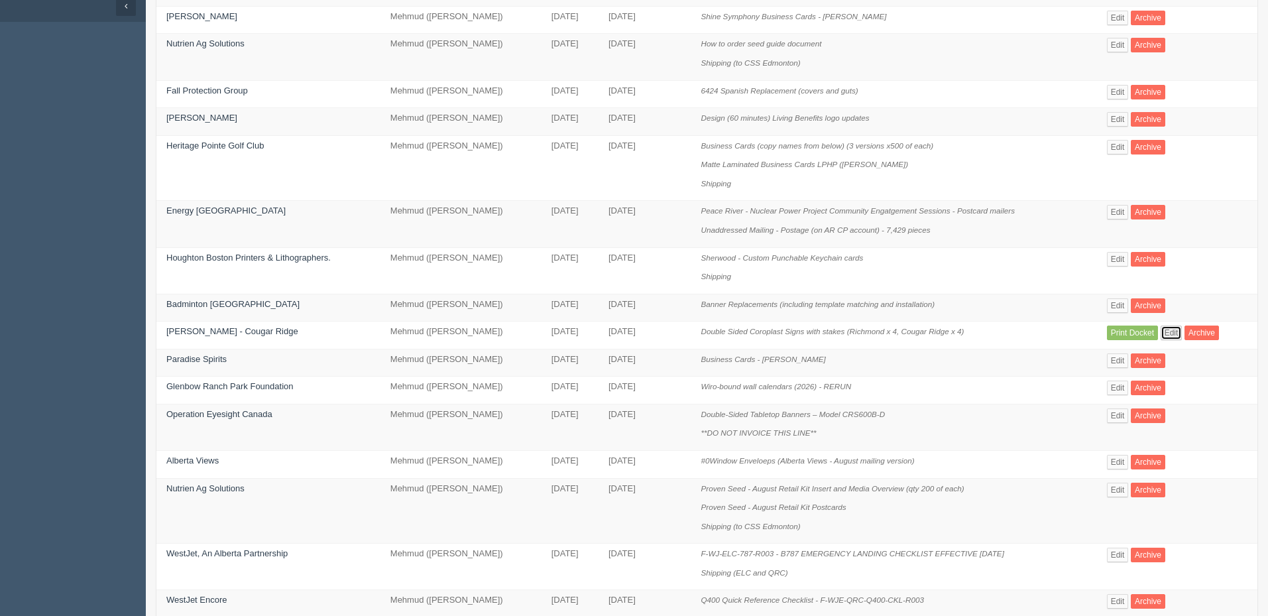
click at [1176, 333] on link "Edit" at bounding box center [1171, 332] width 22 height 15
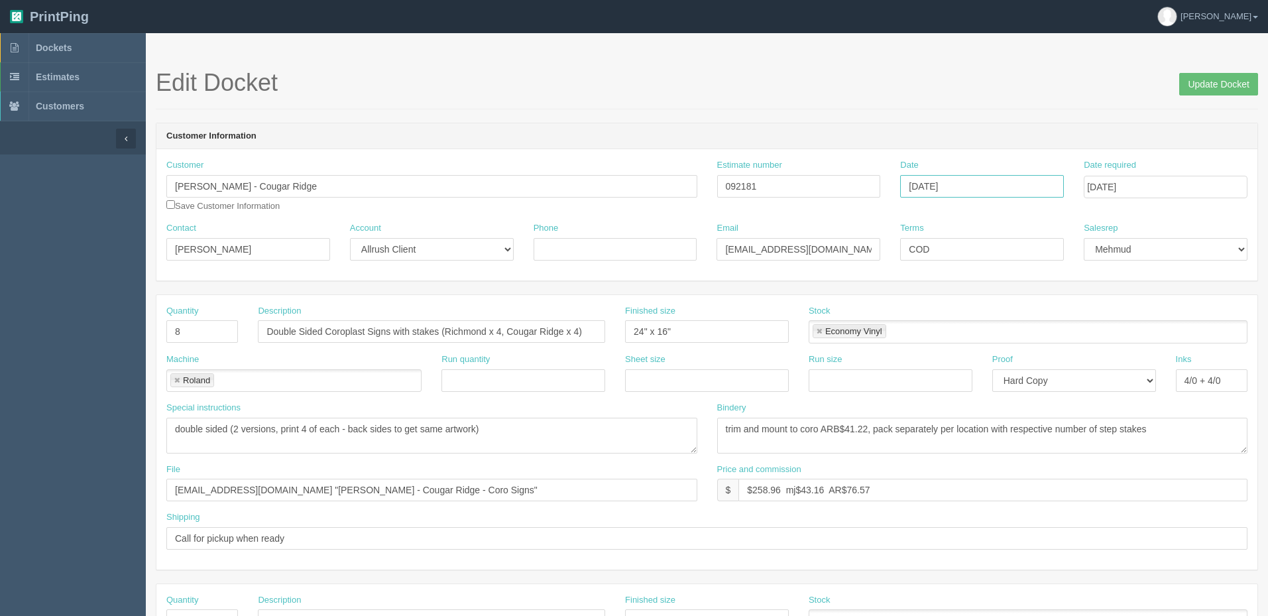
click at [981, 179] on input "[DATE]" at bounding box center [982, 186] width 164 height 23
click at [1004, 335] on td "29" at bounding box center [1001, 332] width 16 height 19
type input "[DATE]"
click at [1211, 180] on input "[DATE]" at bounding box center [1165, 187] width 164 height 23
type input "September 3, 2025"
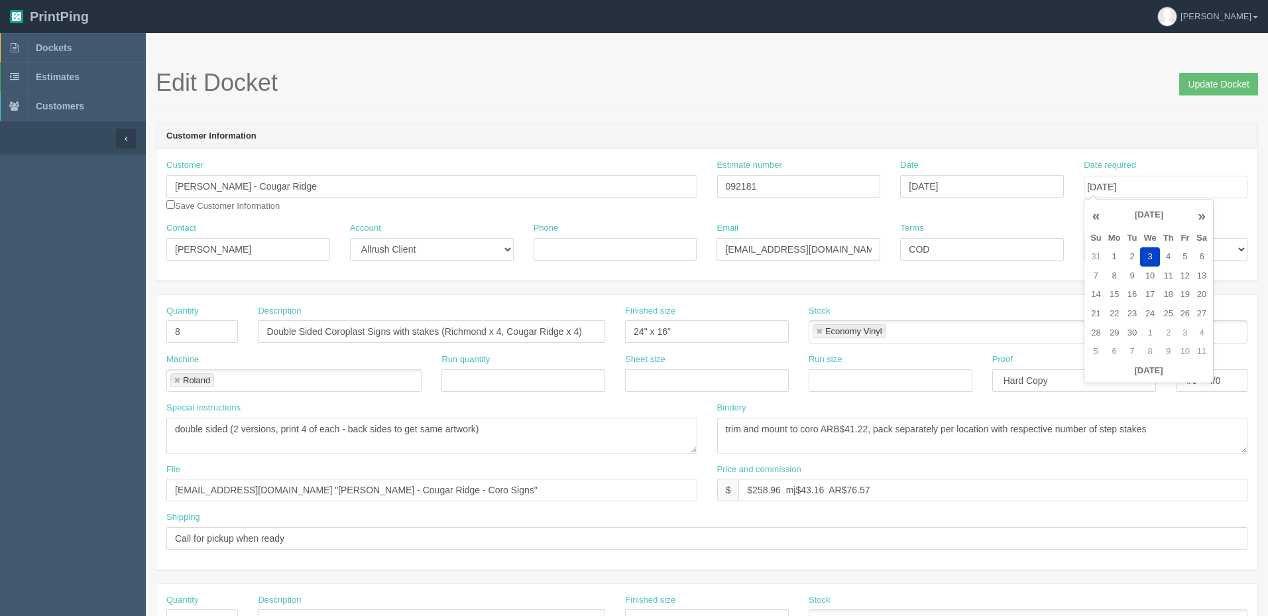
click at [950, 85] on h1 "Edit Docket Update Docket" at bounding box center [707, 83] width 1102 height 27
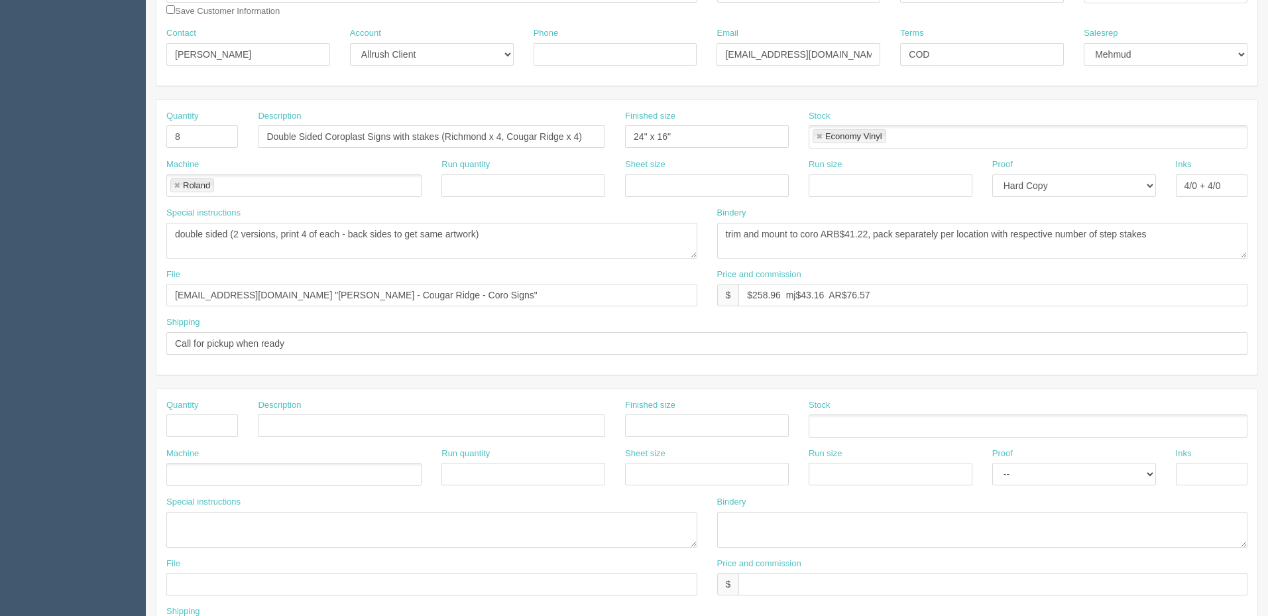
scroll to position [199, 0]
click at [457, 293] on input "files@allrush.ca "Papa Johns - Cougar Ridge - Coro Signs"" at bounding box center [431, 291] width 531 height 23
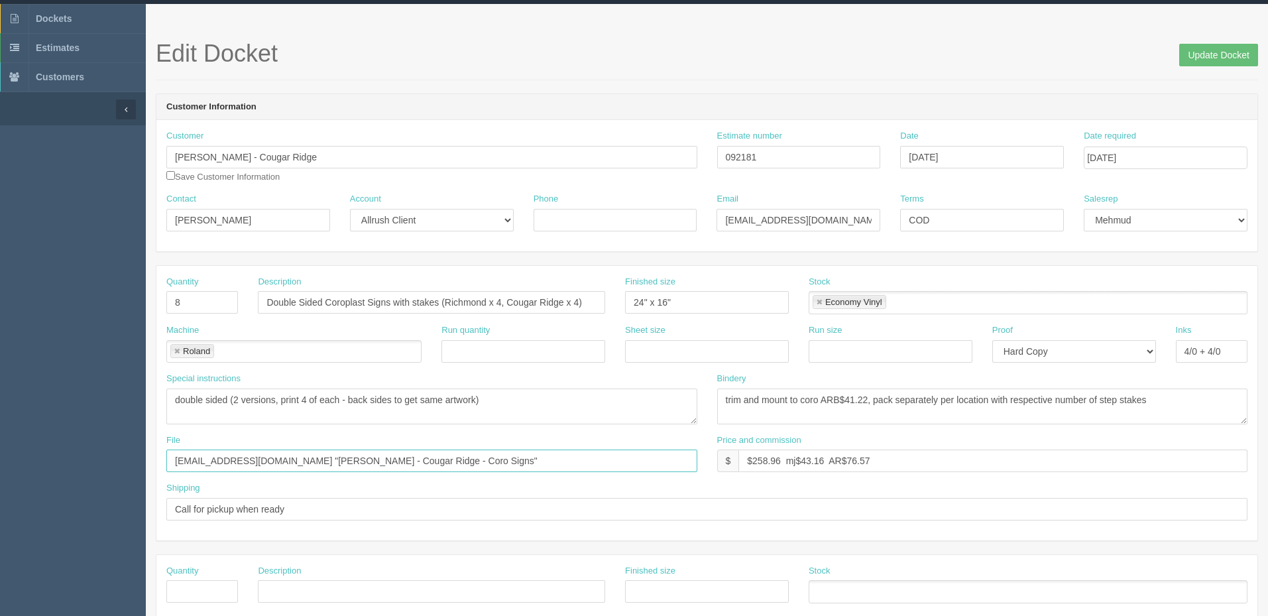
scroll to position [0, 0]
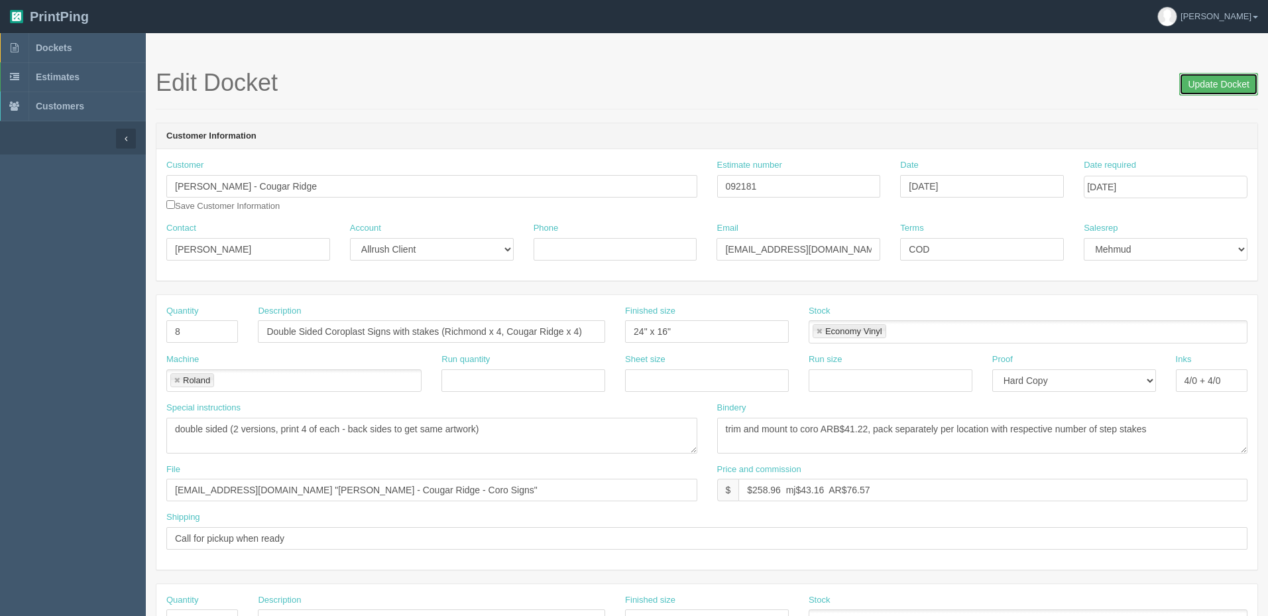
click at [1197, 85] on input "Update Docket" at bounding box center [1218, 84] width 79 height 23
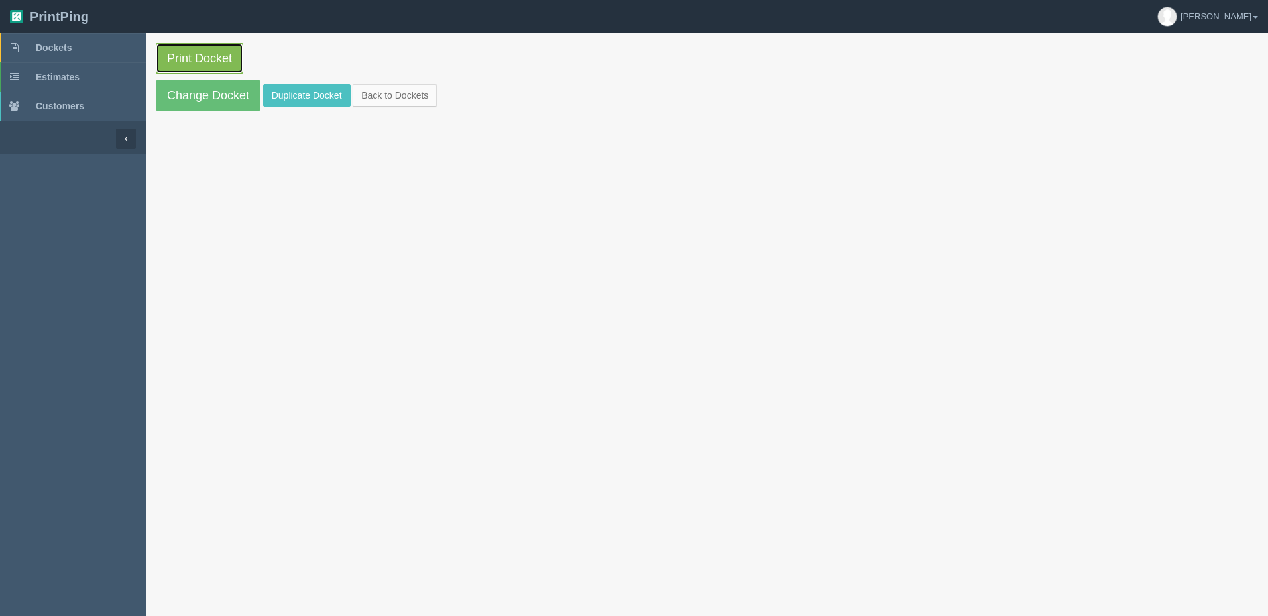
click at [205, 48] on link "Print Docket" at bounding box center [199, 58] width 87 height 30
click at [193, 93] on link "Change Docket" at bounding box center [208, 95] width 105 height 30
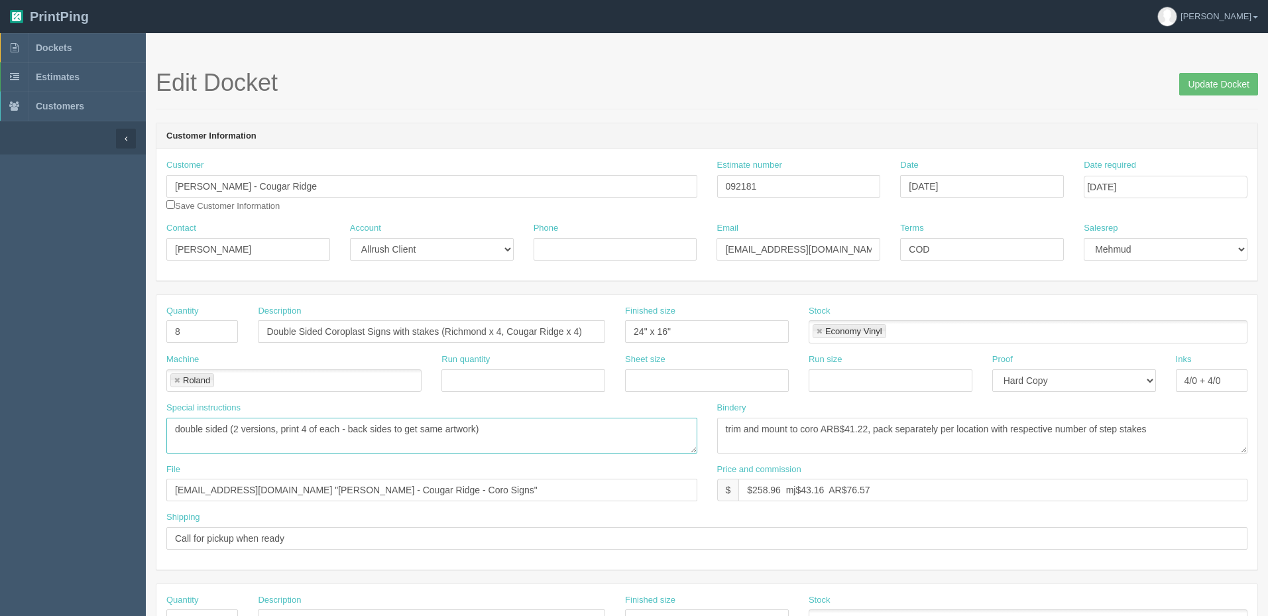
click at [313, 427] on textarea "double sided (2 versions, print 4 of each - back sides to get same artwork)" at bounding box center [431, 435] width 531 height 36
click at [556, 427] on textarea "double sided (2 versions, print 4 of each - back sides to get same artwork)" at bounding box center [431, 435] width 531 height 36
type textarea "double sided (2 versions, print 8 of each artwork - back sides to get same artw…"
click at [1188, 81] on input "Update Docket" at bounding box center [1218, 84] width 79 height 23
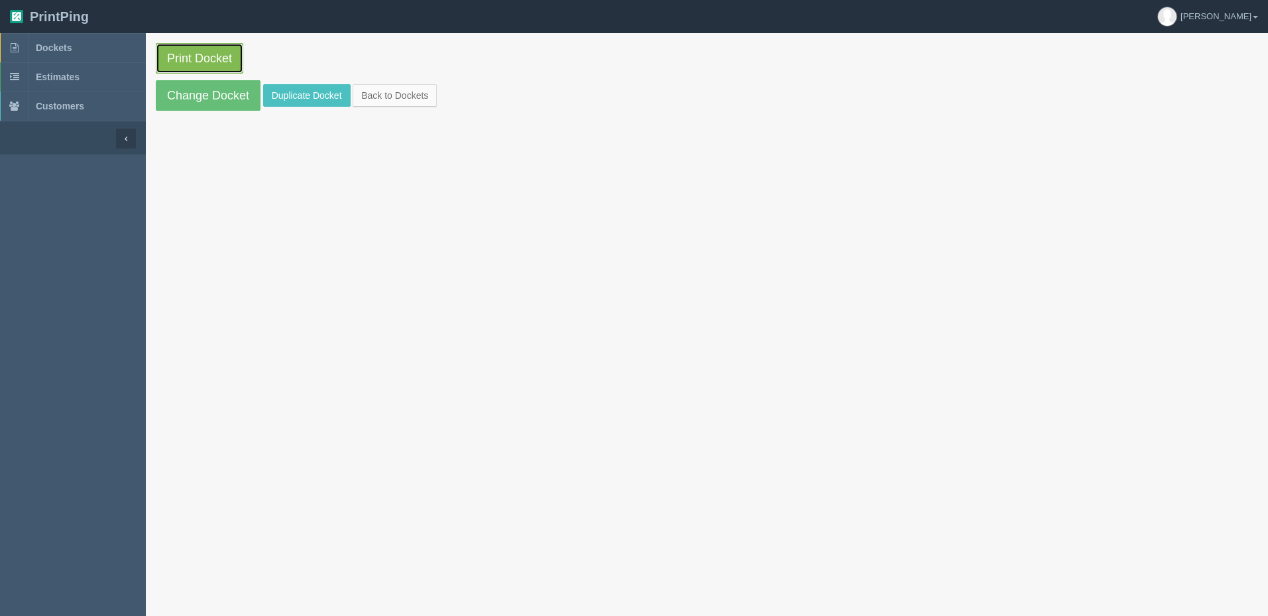
click at [197, 56] on link "Print Docket" at bounding box center [199, 58] width 87 height 30
drag, startPoint x: 75, startPoint y: 46, endPoint x: 103, endPoint y: 46, distance: 27.8
click at [75, 46] on link "Dockets" at bounding box center [73, 47] width 146 height 29
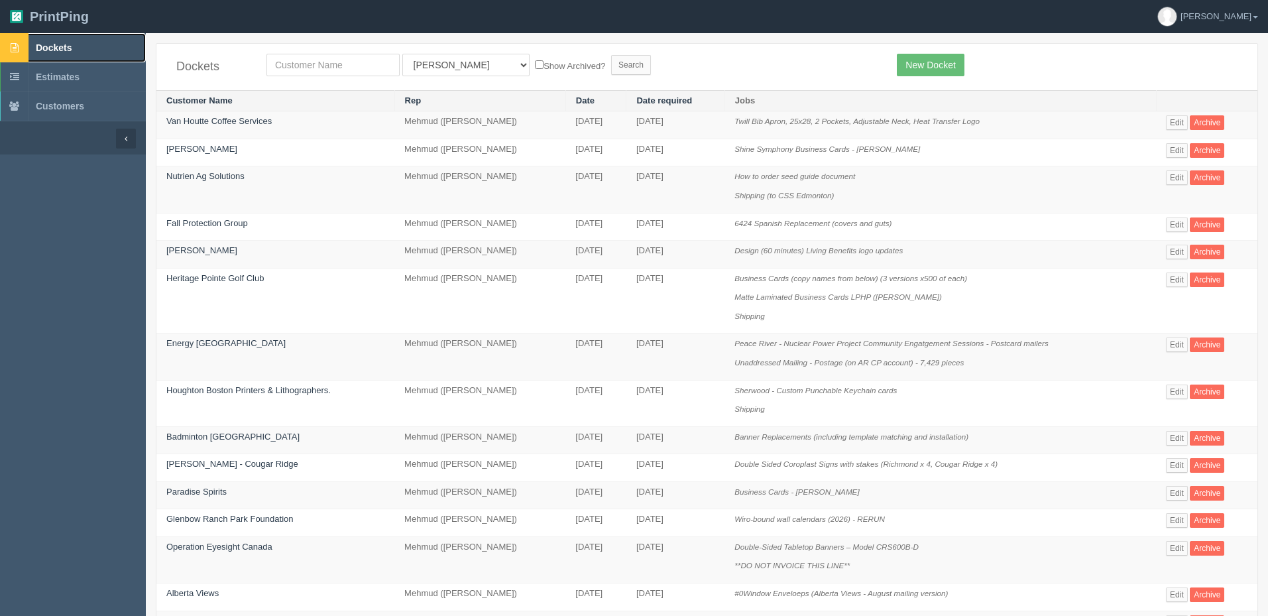
click at [93, 53] on link "Dockets" at bounding box center [73, 47] width 146 height 29
click at [352, 66] on input "text" at bounding box center [332, 65] width 133 height 23
type input "agecare"
click at [611, 55] on input "Search" at bounding box center [631, 65] width 40 height 20
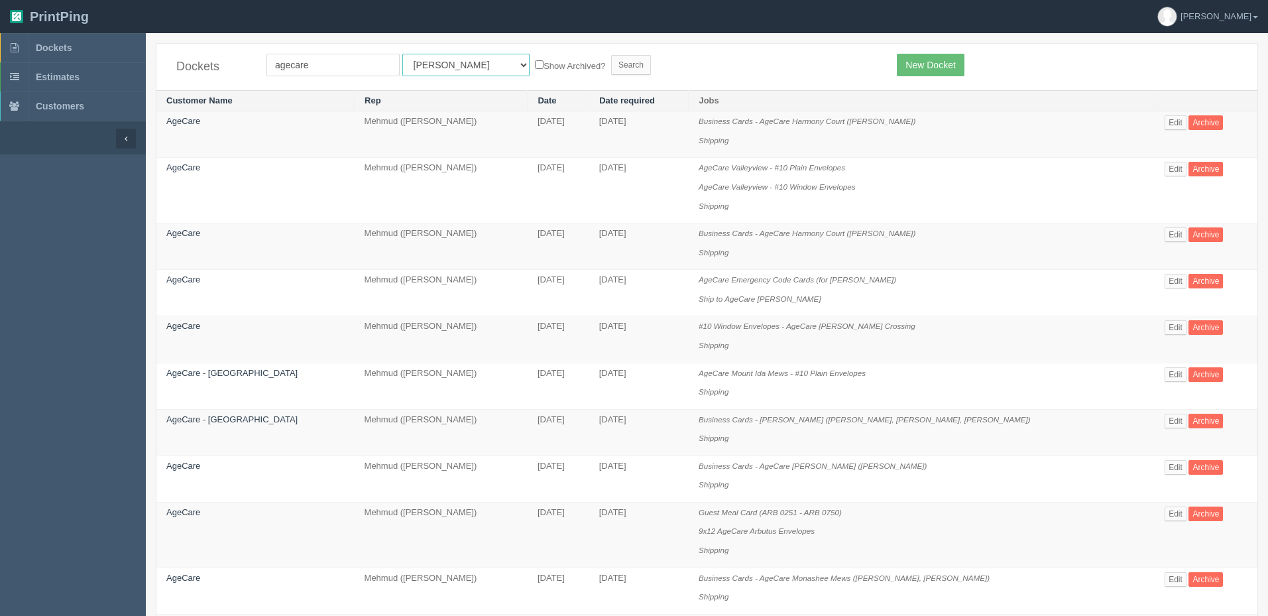
click at [407, 68] on select "All Users [PERSON_NAME] Test 1 [PERSON_NAME] [PERSON_NAME] [PERSON_NAME] France…" at bounding box center [465, 65] width 127 height 23
click at [621, 66] on form "agecare All Users [PERSON_NAME] Test 1 [PERSON_NAME] [PERSON_NAME] [PERSON_NAME…" at bounding box center [571, 65] width 610 height 23
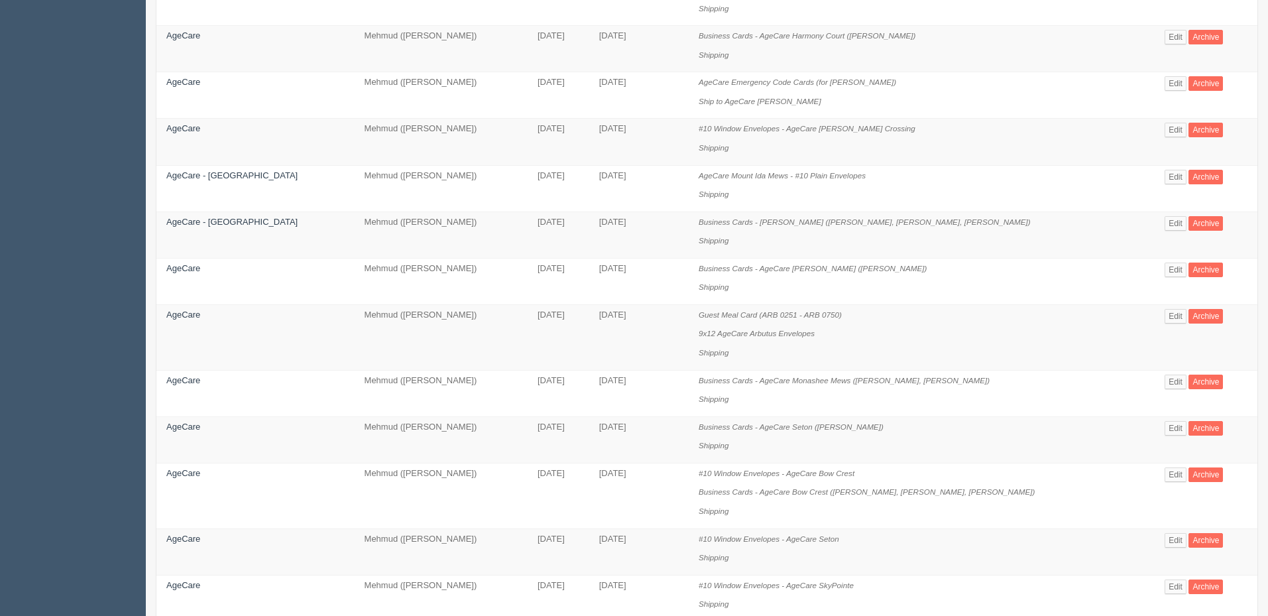
scroll to position [199, 0]
click at [170, 380] on link "AgeCare" at bounding box center [183, 379] width 34 height 10
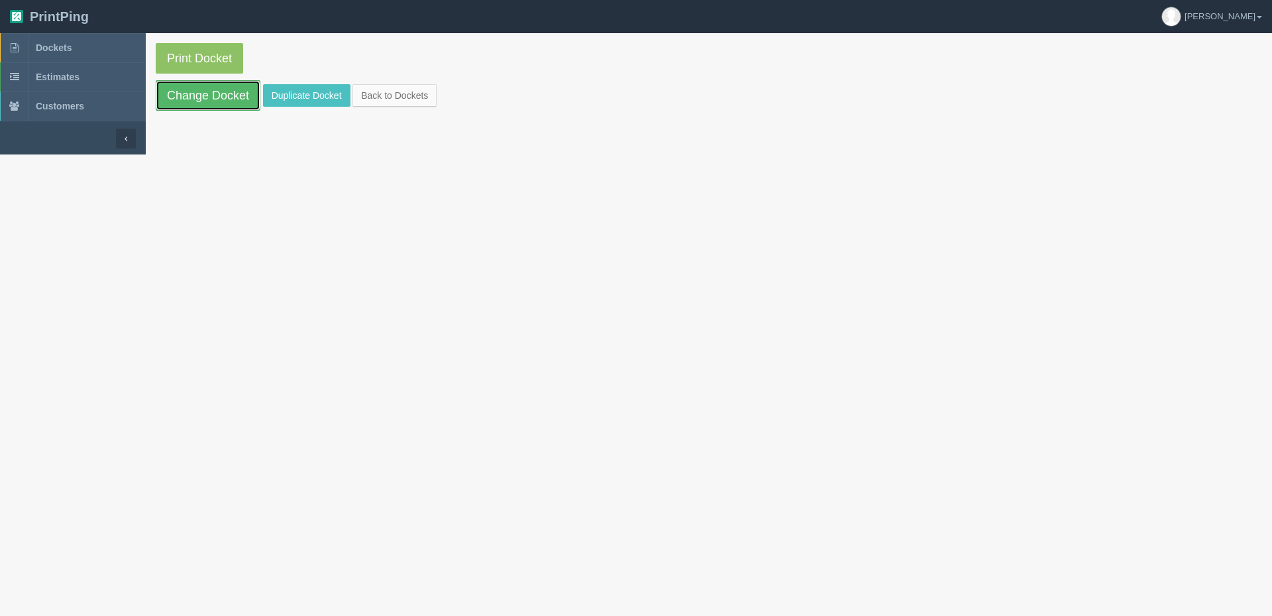
click at [213, 98] on link "Change Docket" at bounding box center [208, 95] width 105 height 30
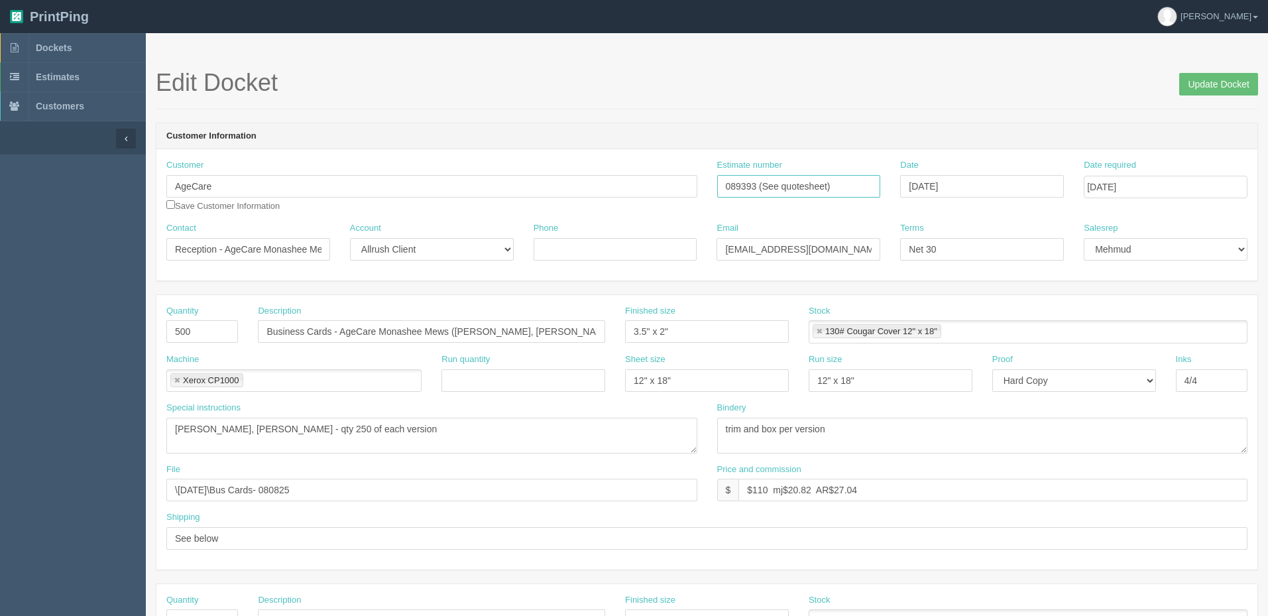
drag, startPoint x: 841, startPoint y: 188, endPoint x: 498, endPoint y: 164, distance: 344.7
click at [498, 164] on div "Customer AgeCare Save Customer Information Estimate number 089393 (See quoteshe…" at bounding box center [706, 190] width 1101 height 63
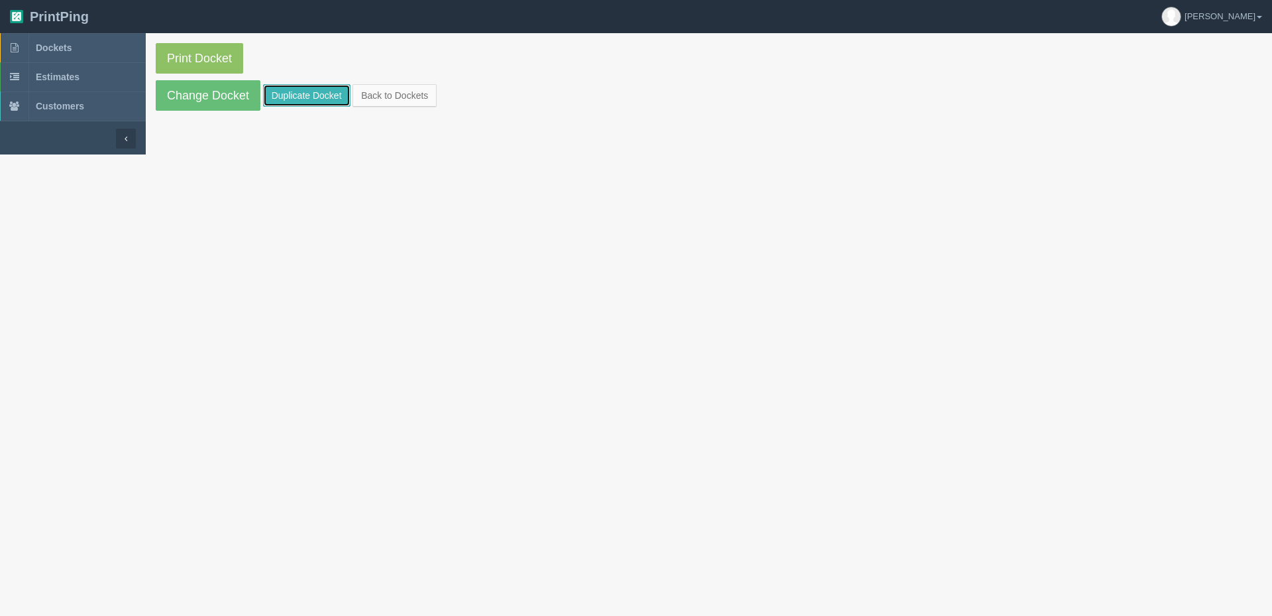
click at [312, 91] on link "Duplicate Docket" at bounding box center [306, 95] width 87 height 23
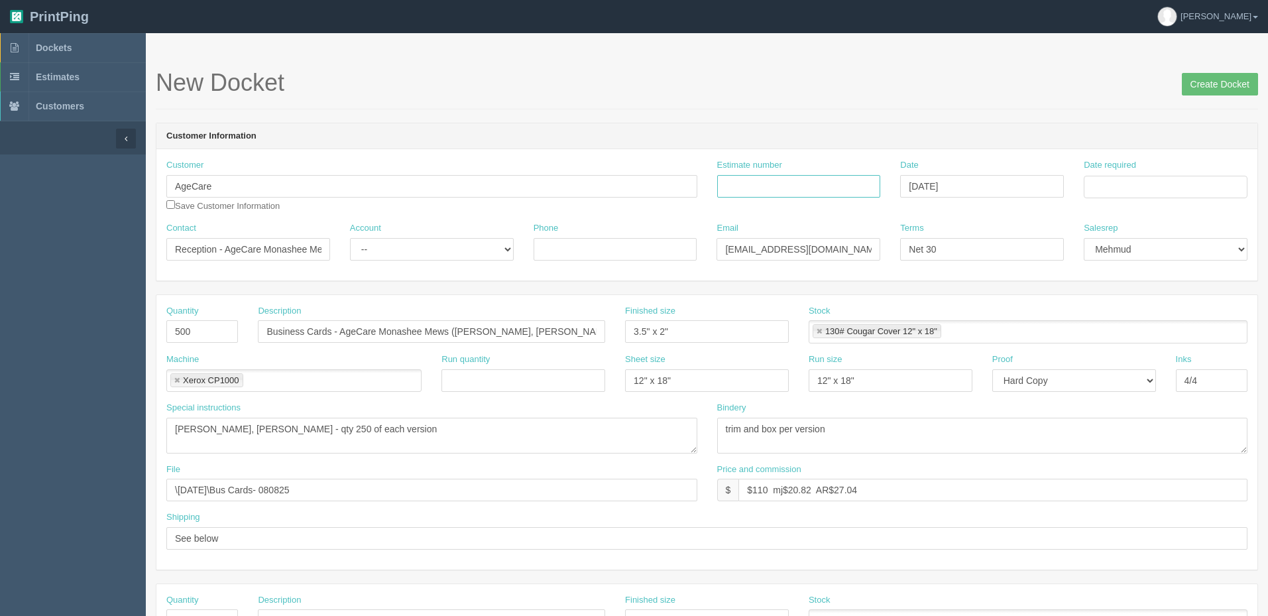
click at [781, 187] on input "Estimate number" at bounding box center [799, 186] width 164 height 23
paste input "089393 (See quotesheet)"
type input "089393 (See quotesheet)"
click at [1120, 176] on input "Date required" at bounding box center [1165, 187] width 164 height 23
click at [1132, 349] on td "2" at bounding box center [1132, 351] width 17 height 19
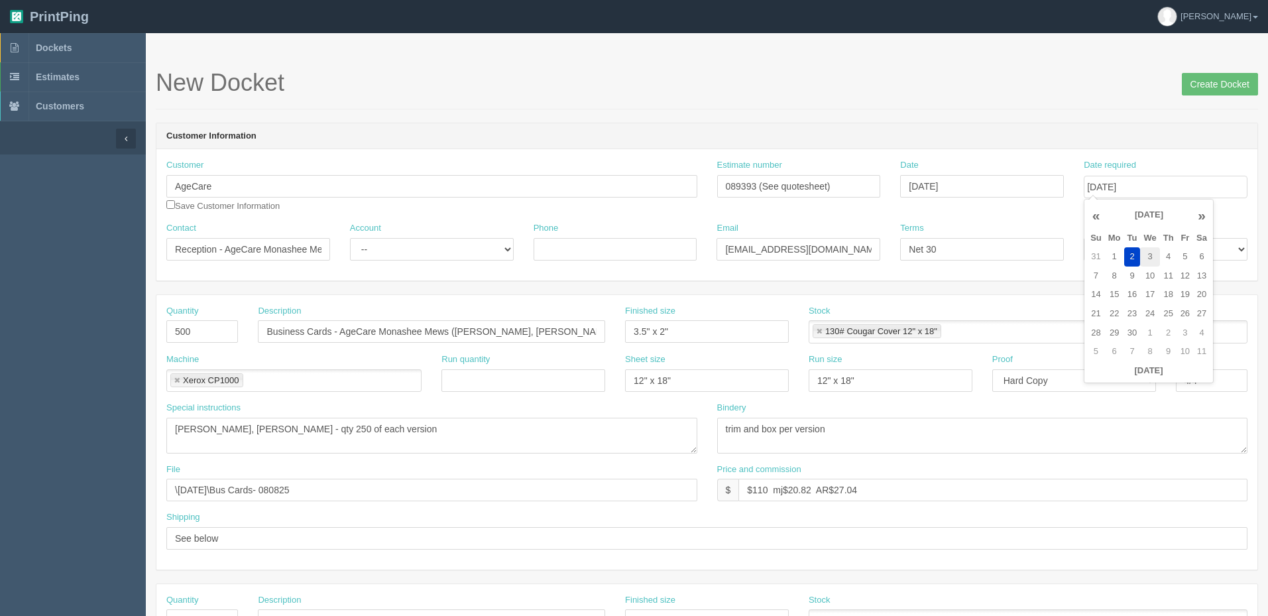
click at [1153, 252] on td "3" at bounding box center [1149, 256] width 19 height 19
type input "September 3, 2025"
click at [794, 117] on form "New Docket Create Docket Customer Information Customer AgeCare Save Customer In…" at bounding box center [707, 627] width 1102 height 1114
click at [448, 250] on select "-- Existing Client Allrush Client Rep Client" at bounding box center [432, 249] width 164 height 23
select select "Allrush Client"
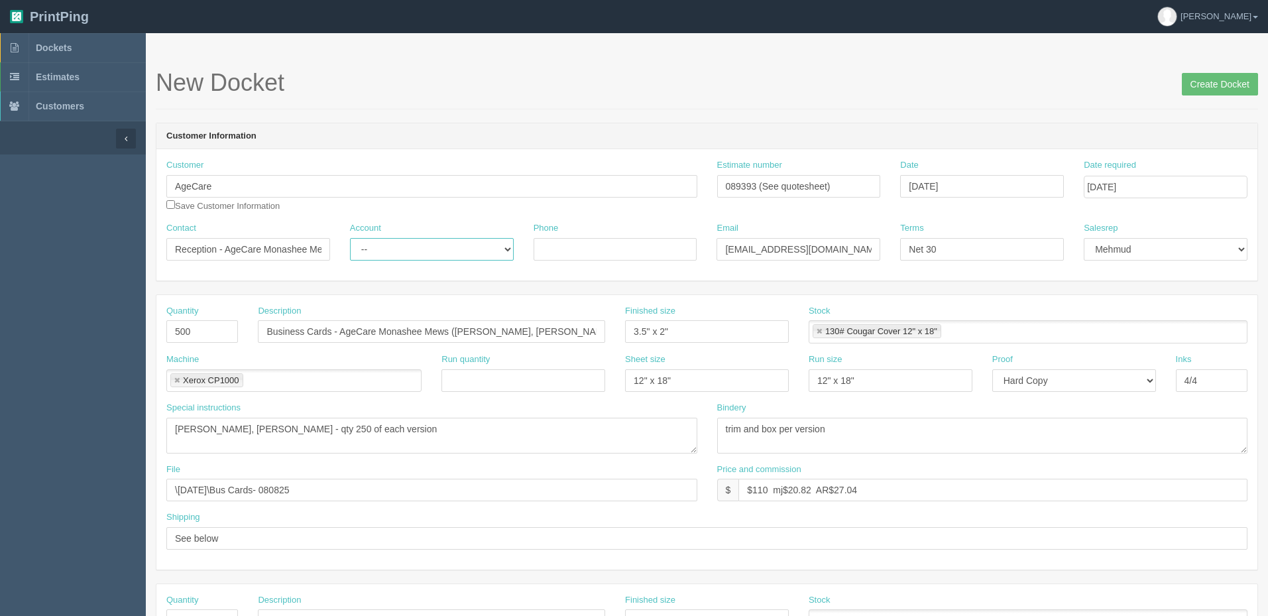
click at [350, 238] on select "-- Existing Client Allrush Client Rep Client" at bounding box center [432, 249] width 164 height 23
drag, startPoint x: 266, startPoint y: 246, endPoint x: 506, endPoint y: 246, distance: 239.2
click at [506, 246] on div "Contact Reception - AgeCare Monashee Mews Account -- Existing Client Allrush Cl…" at bounding box center [706, 246] width 1101 height 48
paste input "Glenwarren"
type input "Reception - AgeCare Glenwarren"
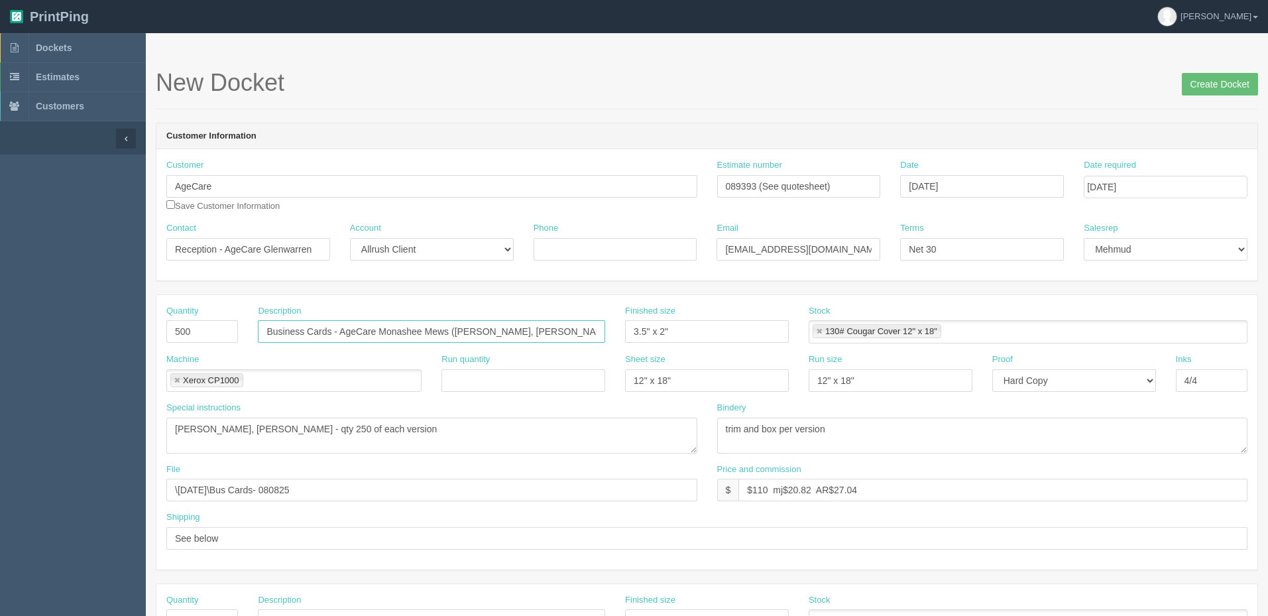
drag, startPoint x: 380, startPoint y: 331, endPoint x: 450, endPoint y: 326, distance: 69.8
click at [450, 326] on input "Business Cards - AgeCare Monashee Mews (Crystal Stewart, Armeet Bhatia)" at bounding box center [431, 331] width 347 height 23
paste input "Glenwarren"
type input "Business Cards - AgeCare Glenwarren (Crystal Stewart, Armeet Bhatia)"
drag, startPoint x: 830, startPoint y: 246, endPoint x: 278, endPoint y: 252, distance: 552.0
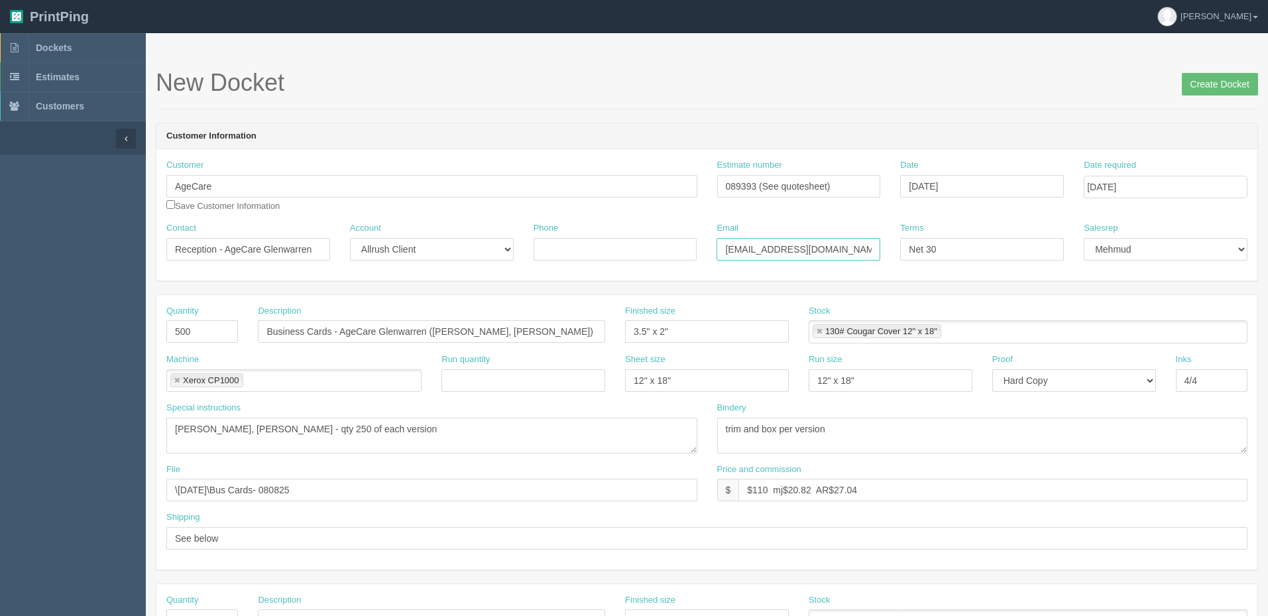
click at [280, 252] on div "Contact Reception - AgeCare Glenwarren Account -- Existing Client Allrush Clien…" at bounding box center [706, 246] width 1101 height 48
paste input "glenwarre"
type input "glenwarren@agecare.ca / payables@agecare.ca"
drag, startPoint x: 435, startPoint y: 333, endPoint x: 735, endPoint y: 336, distance: 300.2
click at [731, 335] on div "Quantity 500 Description Business Cards - AgeCare Glenwarren (Crystal Stewart, …" at bounding box center [706, 329] width 1101 height 48
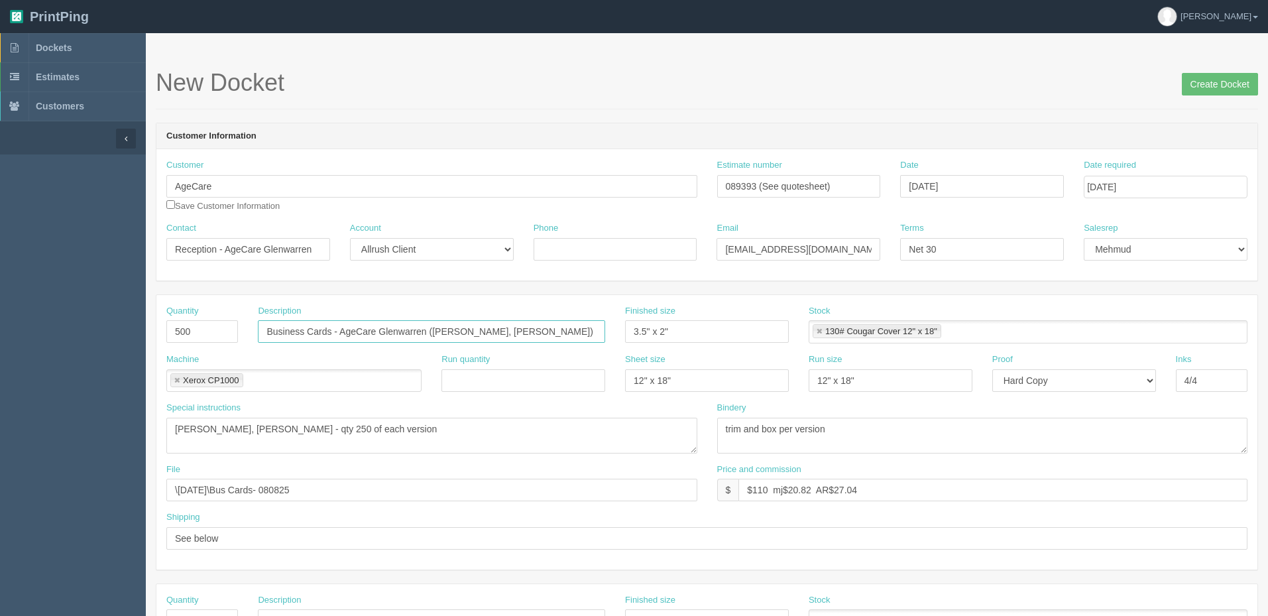
paste input "Esraa Hassan"
click at [509, 331] on input "Business Cards - AgeCare Glenwarren (Esraa Hassan," at bounding box center [431, 331] width 347 height 23
paste input "Marci Burnett"
type input "Business Cards - AgeCare Glenwarren ([PERSON_NAME], [PERSON_NAME])"
drag, startPoint x: 306, startPoint y: 427, endPoint x: -107, endPoint y: 447, distance: 413.3
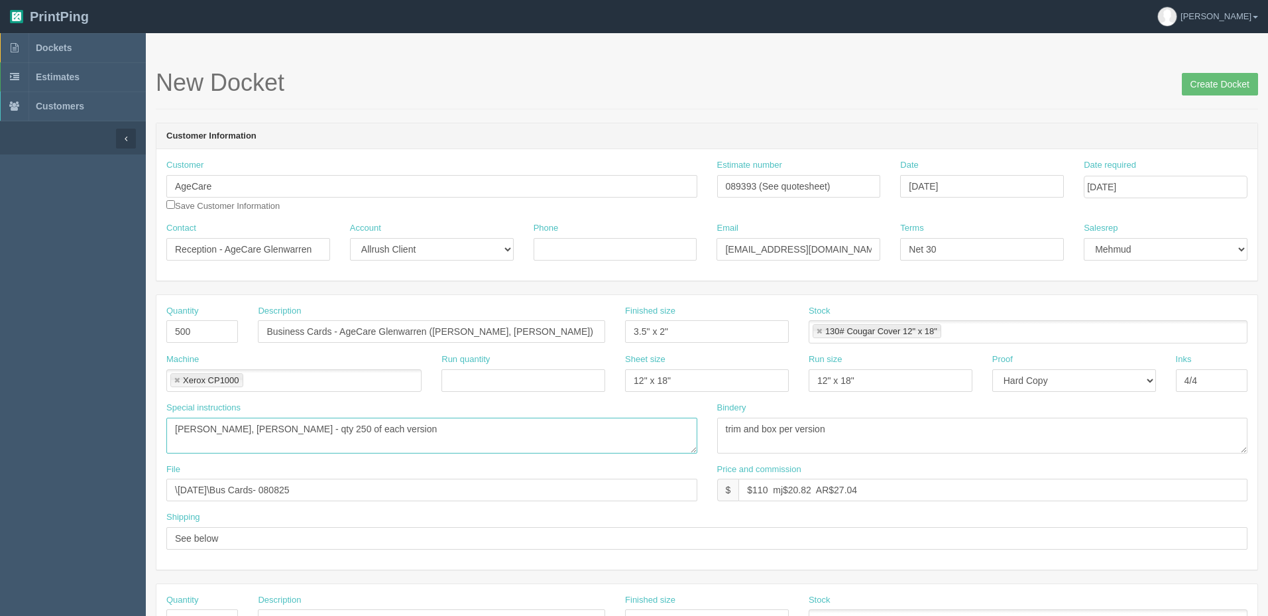
click at [0, 447] on html "PrintPing Zack Edit account ( zack@allrush.ca ) Logout Dockets Estimates" at bounding box center [634, 601] width 1268 height 1203
paste textarea "Esraa Hassan, Marci Burnett"
type textarea "Esraa Hassan, Marci Burnett - qty 250 of each version"
click at [561, 443] on textarea "Crystal Stewart, Armeet Bhatia - qty 250 of each version" at bounding box center [431, 435] width 531 height 36
click at [305, 490] on input "\August 2025\Bus Cards- 080825" at bounding box center [431, 489] width 531 height 23
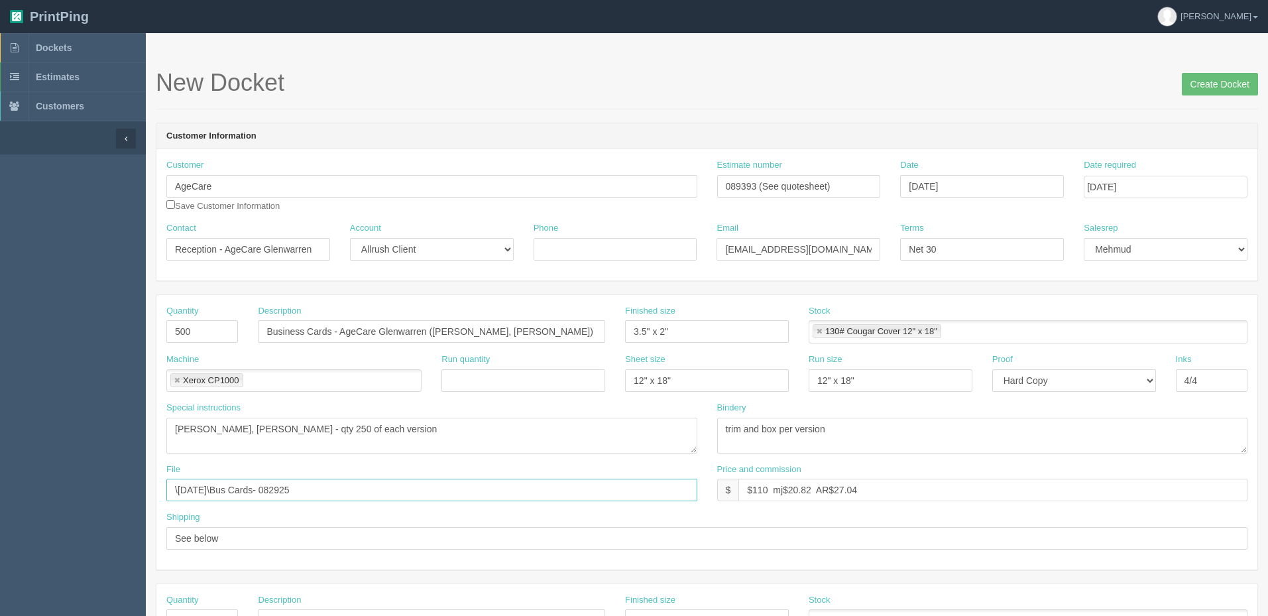
type input "\August 2025\Bus Cards- 082925"
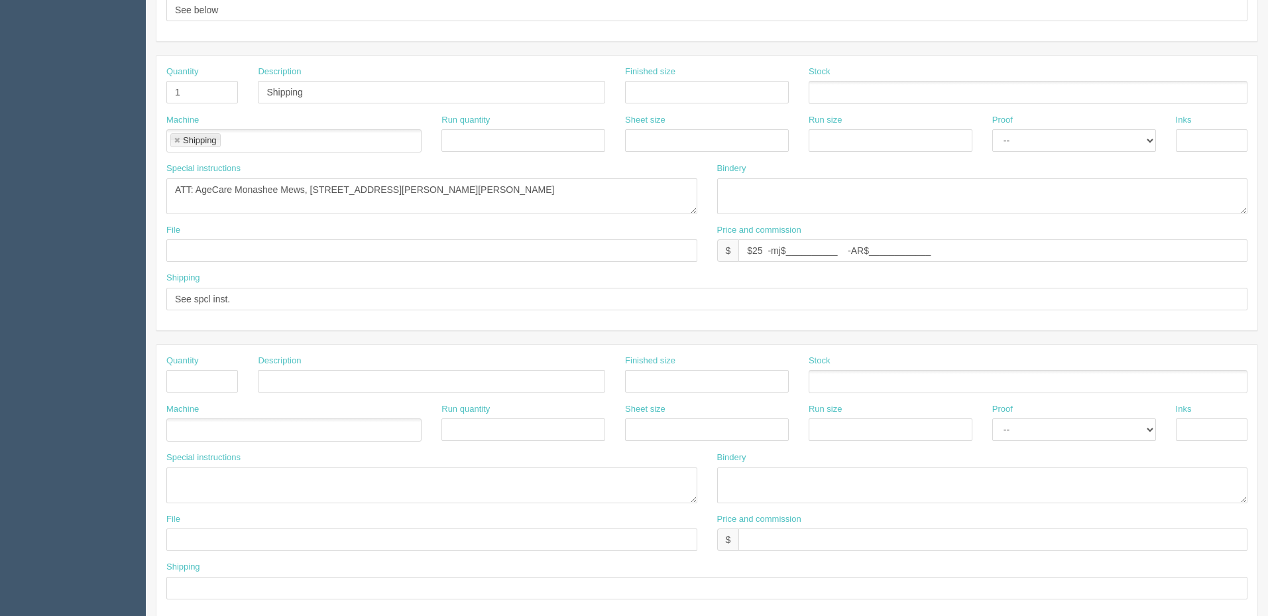
scroll to position [530, 0]
drag, startPoint x: 333, startPoint y: 186, endPoint x: 312, endPoint y: 186, distance: 21.2
click at [312, 186] on textarea "ATT: AgeCare Monashee Mews, 2165 Norris Ave, Lumby, BC V0E 2G0" at bounding box center [431, 194] width 531 height 36
paste textarea "AgeCare Glenwarren 1230 Balmoral Road Victoria, BC V8T 1B3"
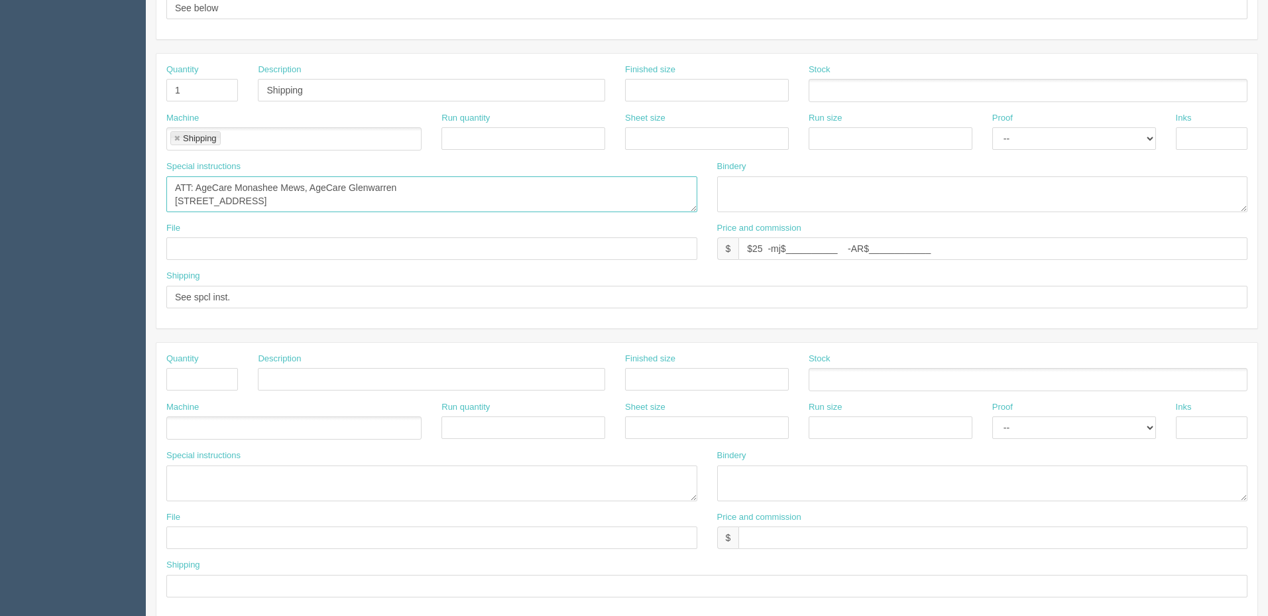
click at [421, 184] on textarea "ATT: AgeCare Monashee Mews, 2165 Norris Ave, Lumby, BC V0E 2G0" at bounding box center [431, 194] width 531 height 36
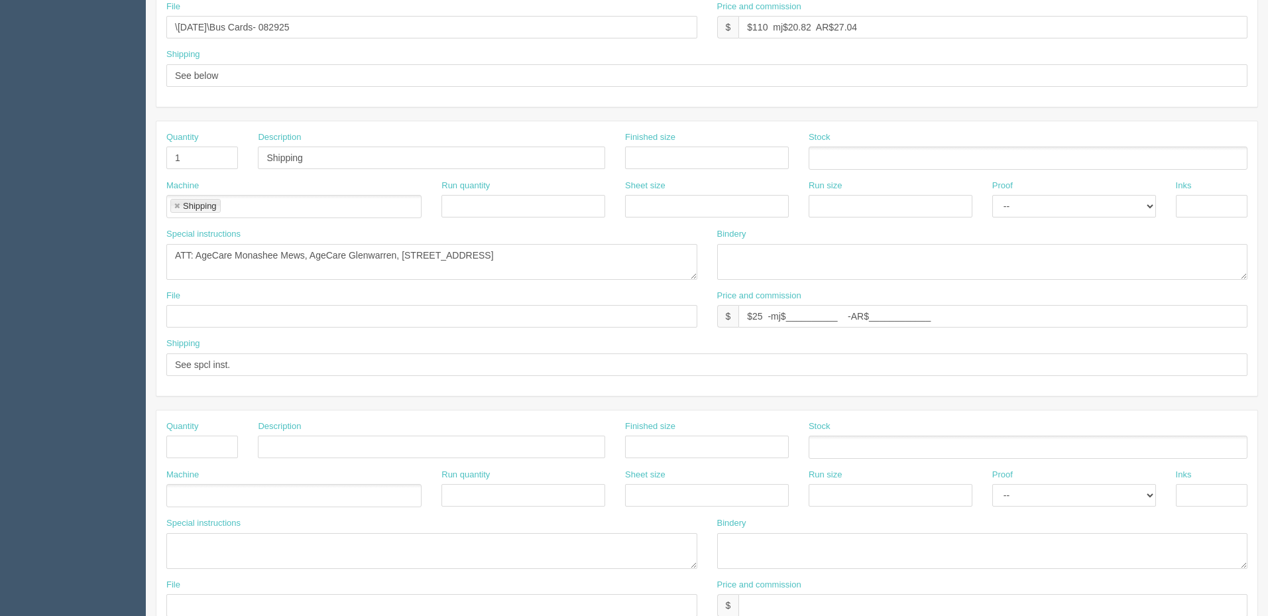
scroll to position [464, 0]
drag, startPoint x: 305, startPoint y: 250, endPoint x: 852, endPoint y: 264, distance: 547.5
click at [847, 264] on div "Special instructions ATT: AgeCare Monashee Mews, 2165 Norris Ave, Lumby, BC V0E…" at bounding box center [706, 258] width 1101 height 62
paste textarea "AgeCare Glenwarren 1230 Balmoral Road Victoria, BC V8T 1B3"
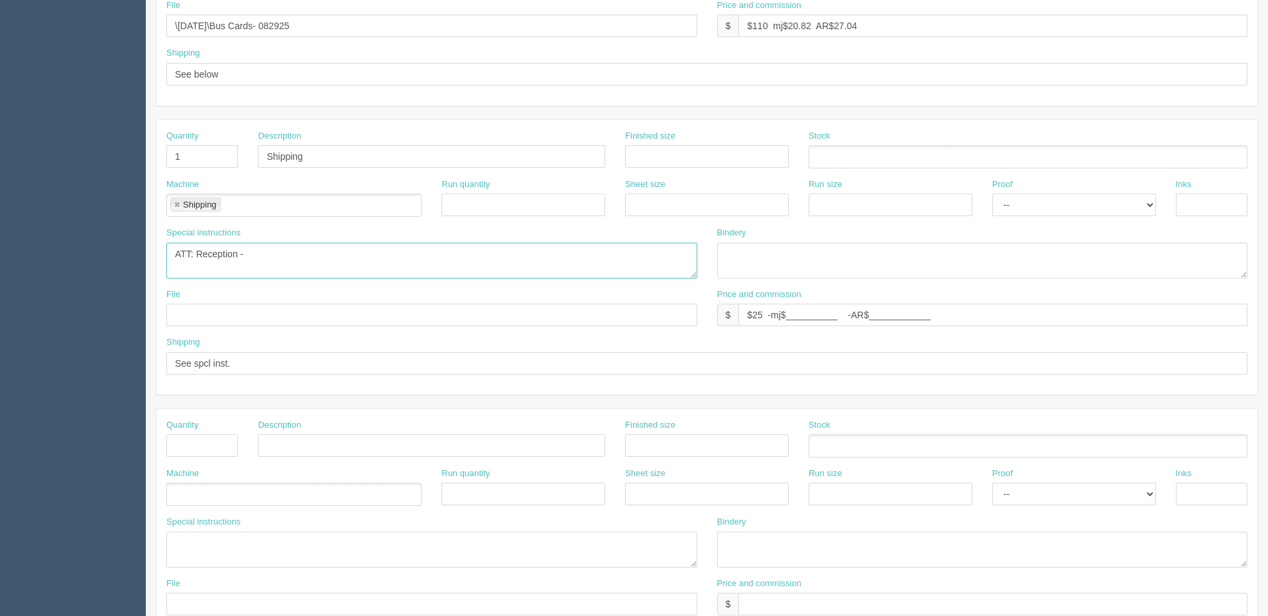
paste textarea "AgeCare Glenwarren 1230 Balmoral Road Victoria, BC V8T 1B3"
type textarea "ATT: Reception - AgeCare Glenwarren, 1230 Balmoral Road, Victoria, BC V8T 1B3"
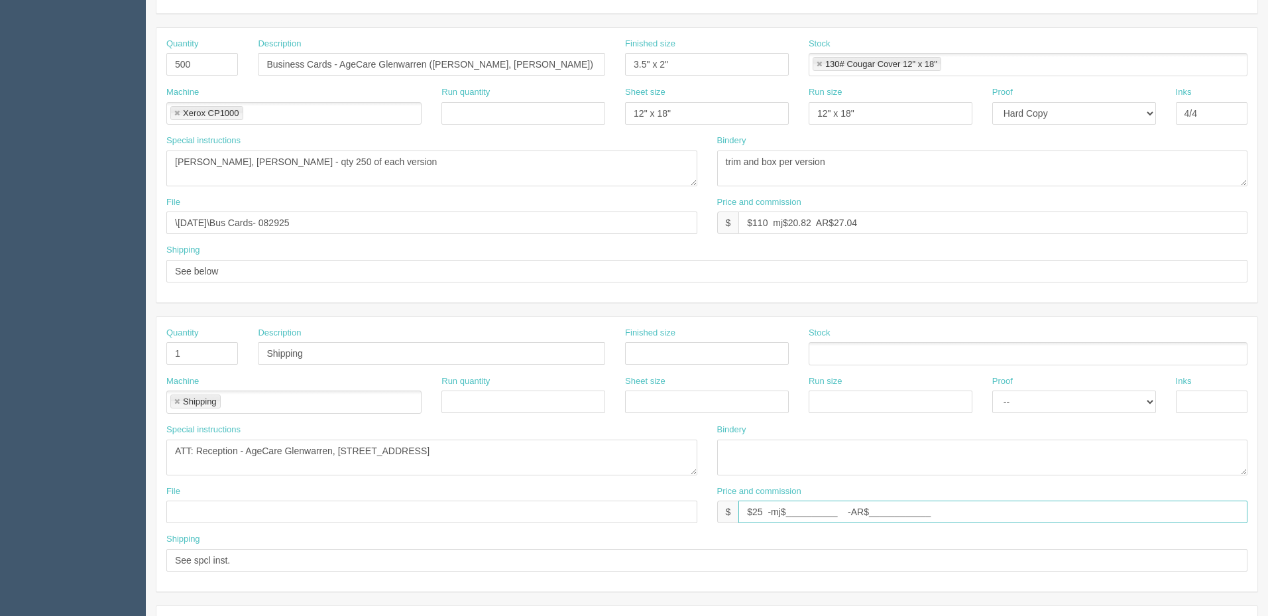
scroll to position [133, 0]
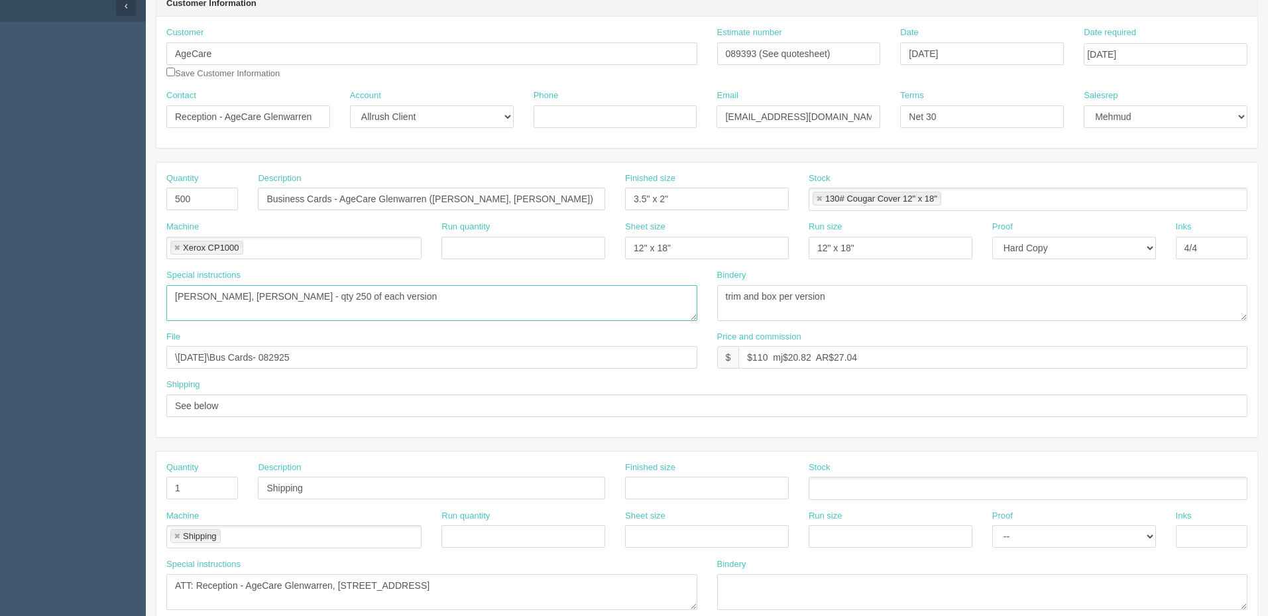
click at [443, 295] on textarea "Crystal Stewart, Armeet Bhatia - qty 250 of each version" at bounding box center [431, 303] width 531 height 36
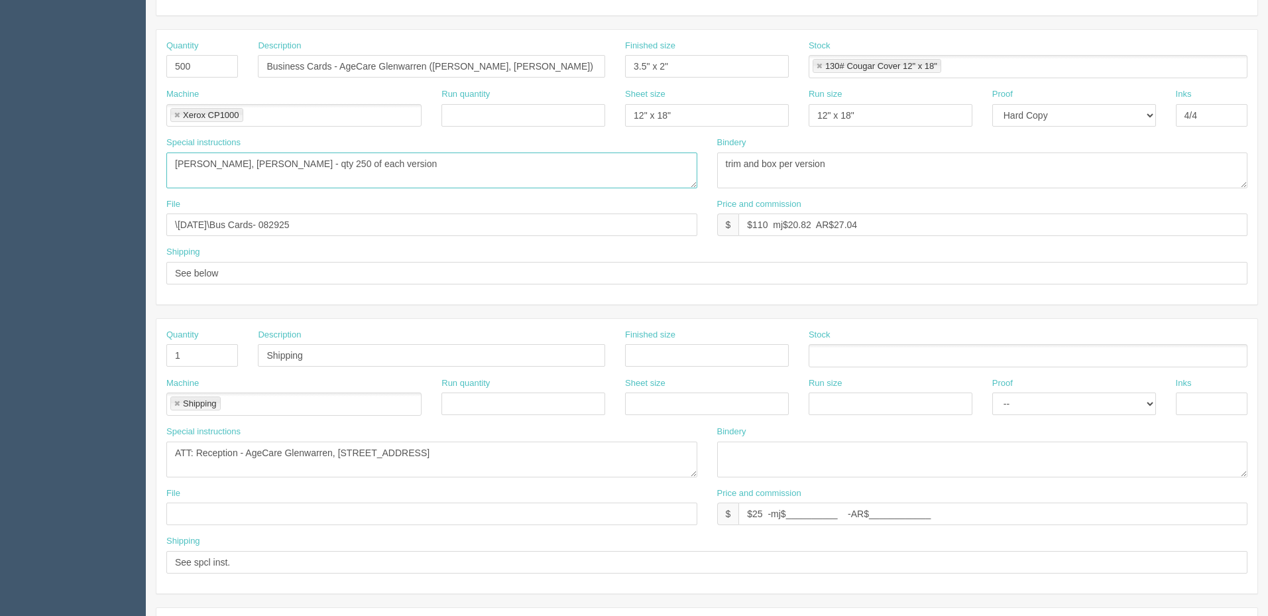
scroll to position [0, 0]
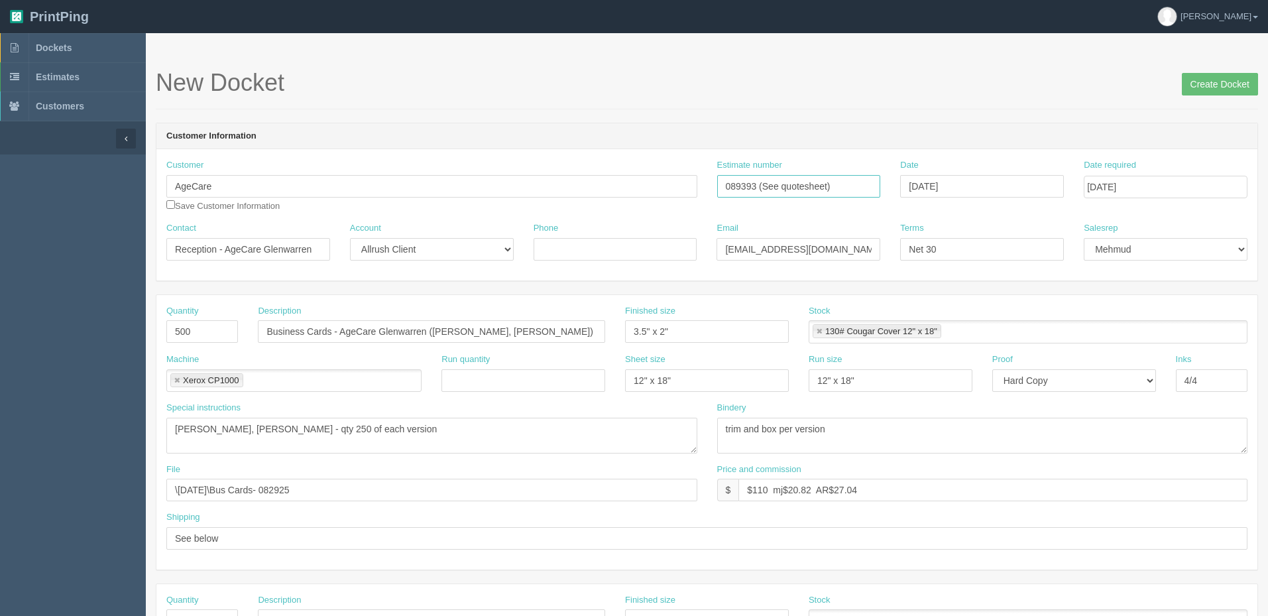
drag, startPoint x: 842, startPoint y: 186, endPoint x: 457, endPoint y: 174, distance: 385.8
click at [457, 174] on div "Customer AgeCare Save Customer Information Estimate number 089393 (See quoteshe…" at bounding box center [706, 190] width 1101 height 63
click at [1220, 82] on input "Create Docket" at bounding box center [1219, 84] width 76 height 23
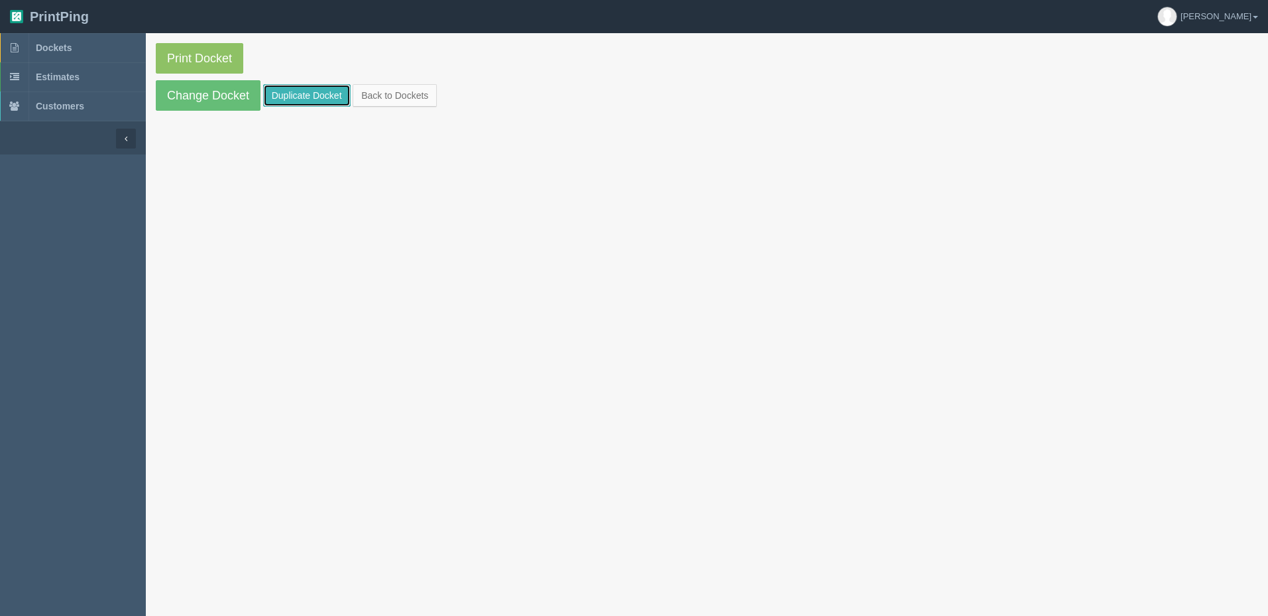
click at [292, 91] on link "Duplicate Docket" at bounding box center [306, 95] width 87 height 23
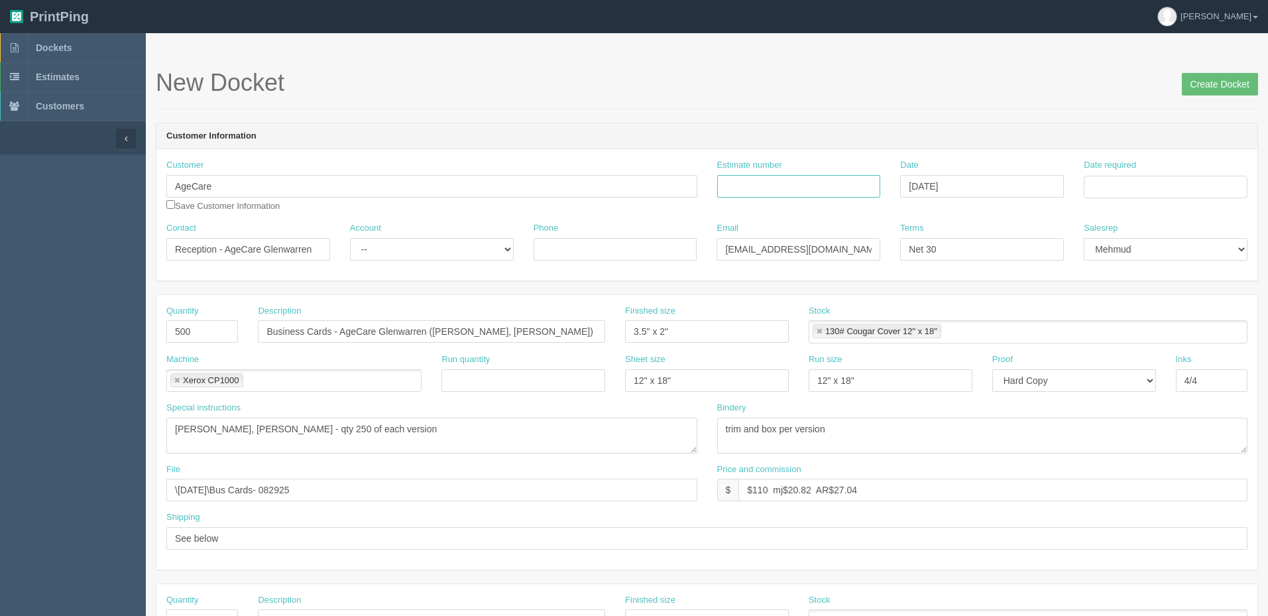
drag, startPoint x: 831, startPoint y: 184, endPoint x: 378, endPoint y: 231, distance: 455.0
click at [830, 184] on input "Estimate number" at bounding box center [799, 186] width 164 height 23
paste input "089393 (See quotesheet)"
type input "089393 (See quotesheet)"
click at [323, 190] on input "AgeCare" at bounding box center [431, 186] width 531 height 23
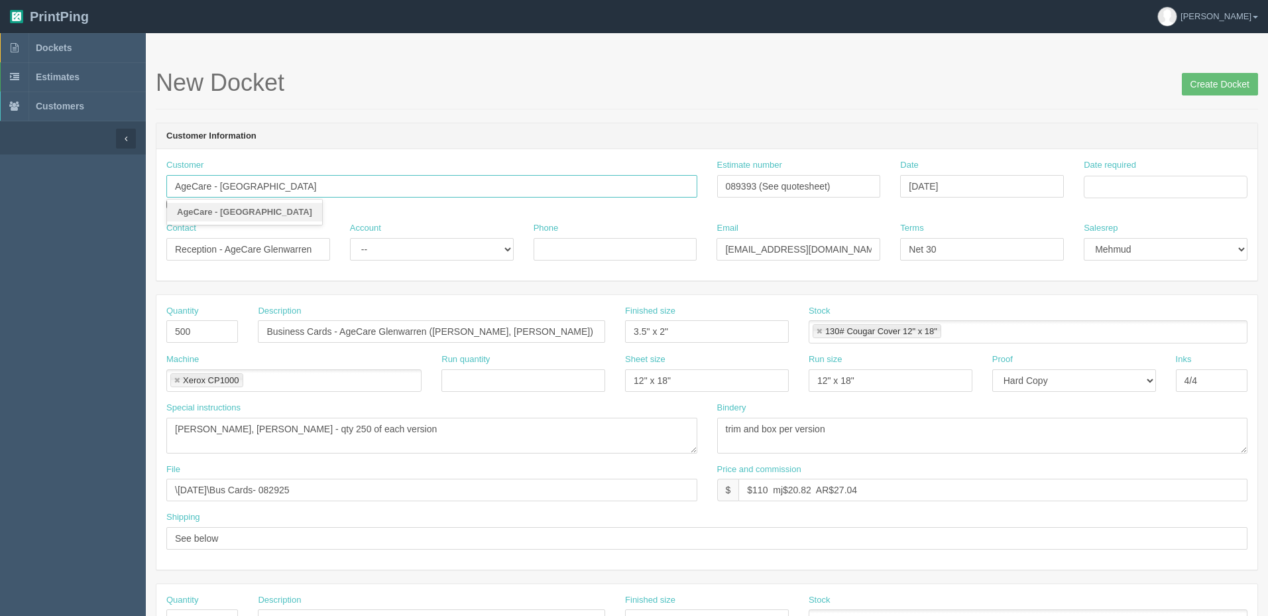
type input "AgeCare - [GEOGRAPHIC_DATA]"
click at [301, 243] on input "Reception - AgeCare Glenwarren" at bounding box center [248, 249] width 164 height 23
drag, startPoint x: 266, startPoint y: 244, endPoint x: 592, endPoint y: 244, distance: 325.3
click at [592, 244] on div "Contact Reception - AgeCare Glenwarren Account -- Existing Client Allrush Clien…" at bounding box center [706, 246] width 1101 height 48
paste input "London"
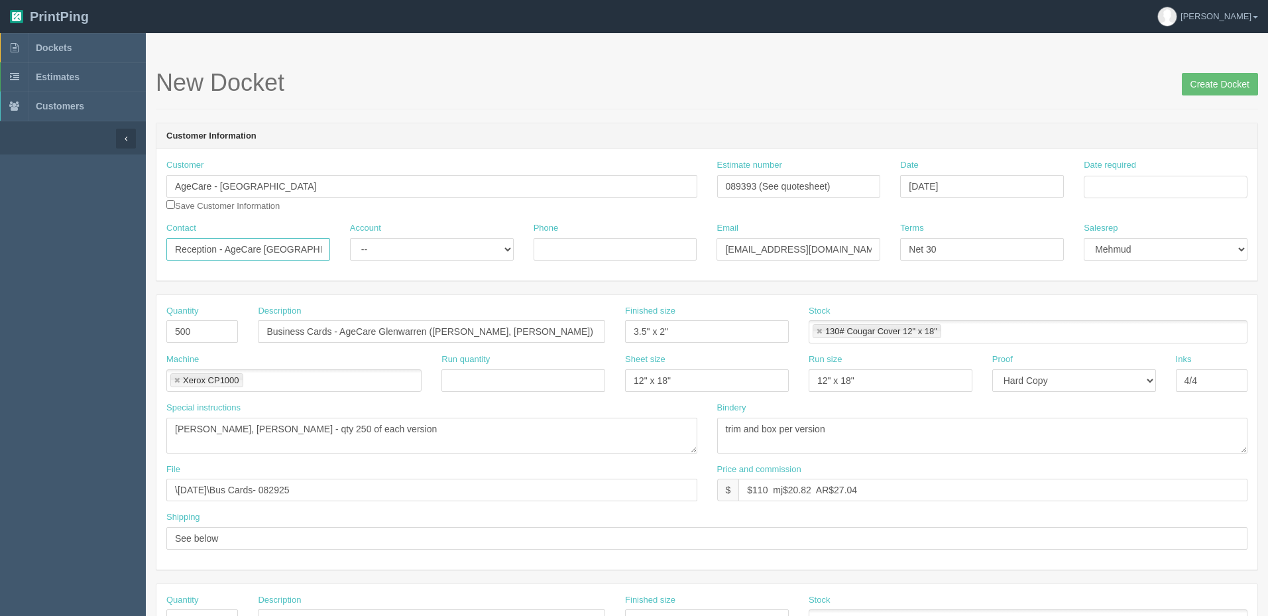
type input "Reception - AgeCare London"
click at [394, 329] on input "Business Cards - AgeCare Glenwarren ([PERSON_NAME], [PERSON_NAME])" at bounding box center [431, 331] width 347 height 23
click at [395, 329] on input "Business Cards - AgeCare Glenwarren ([PERSON_NAME], [PERSON_NAME])" at bounding box center [431, 331] width 347 height 23
paste input "Londo"
type input "Business Cards - AgeCare London (Esraa Hassan, Marci Burnett)"
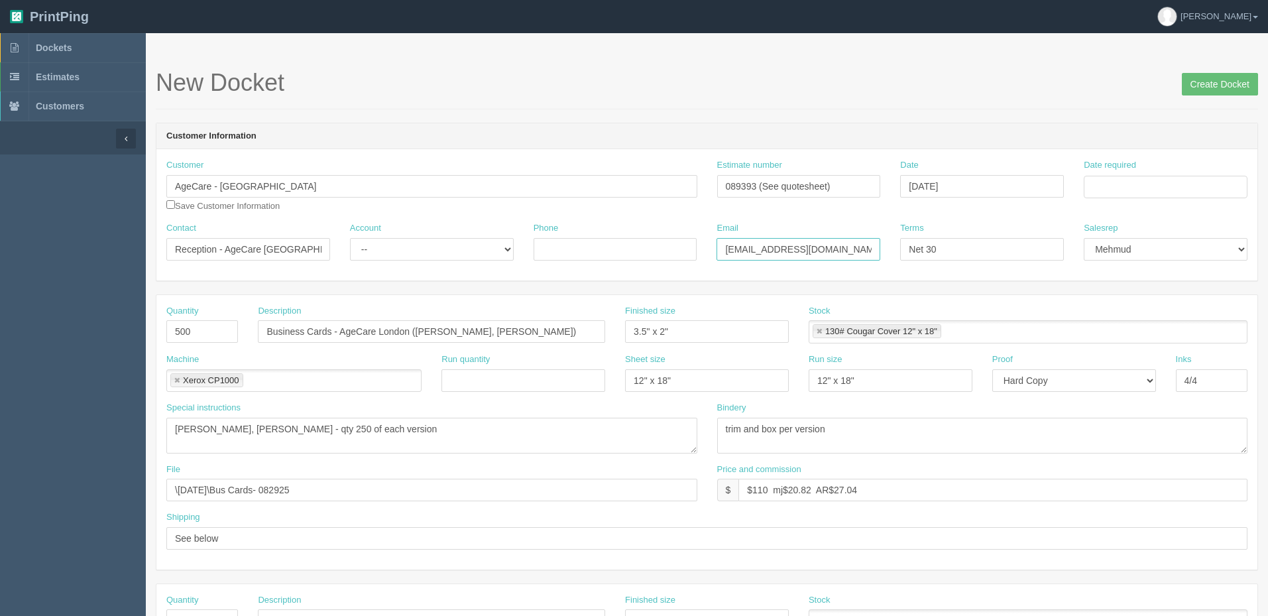
click at [778, 249] on input "glenwarren@agecare.ca / payables@agecare.ca" at bounding box center [798, 249] width 164 height 23
paste input "london"
type input "london@agecare.ca / APON@agecare.ca"
click at [1154, 186] on input "Date required" at bounding box center [1165, 187] width 164 height 23
click at [1141, 347] on td "3" at bounding box center [1149, 351] width 19 height 19
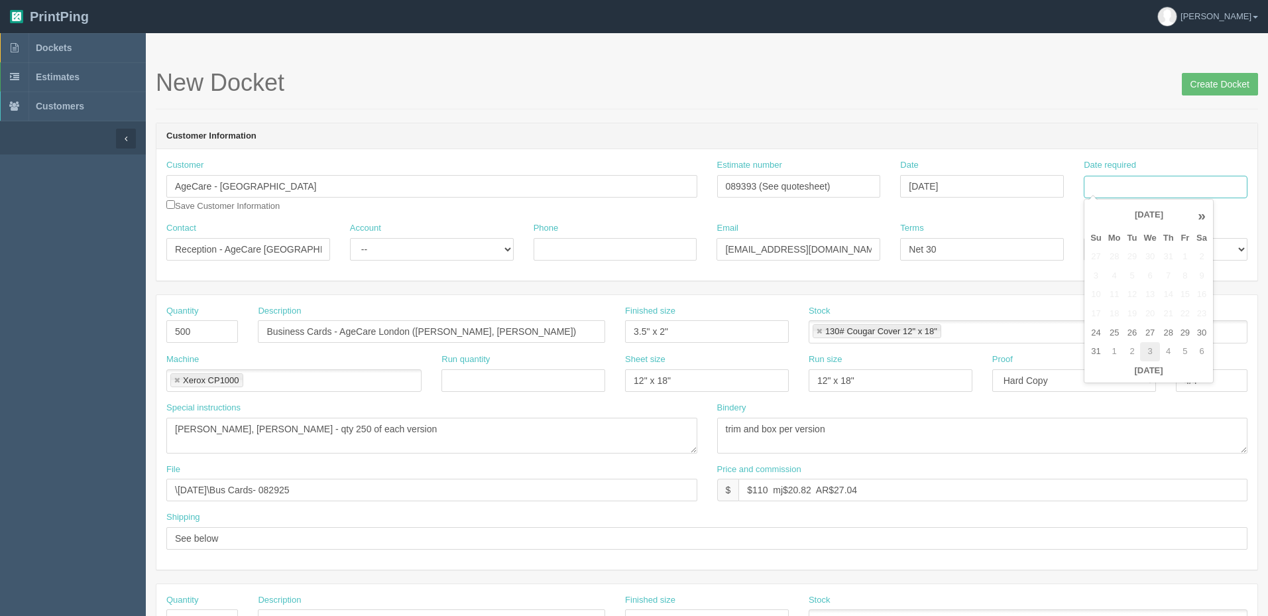
type input "September 3, 2025"
click at [971, 102] on div "New Docket Create Docket" at bounding box center [707, 90] width 1102 height 40
click at [449, 248] on select "-- Existing Client Allrush Client Rep Client" at bounding box center [432, 249] width 164 height 23
select select "Allrush Client"
click at [350, 238] on select "-- Existing Client Allrush Client Rep Client" at bounding box center [432, 249] width 164 height 23
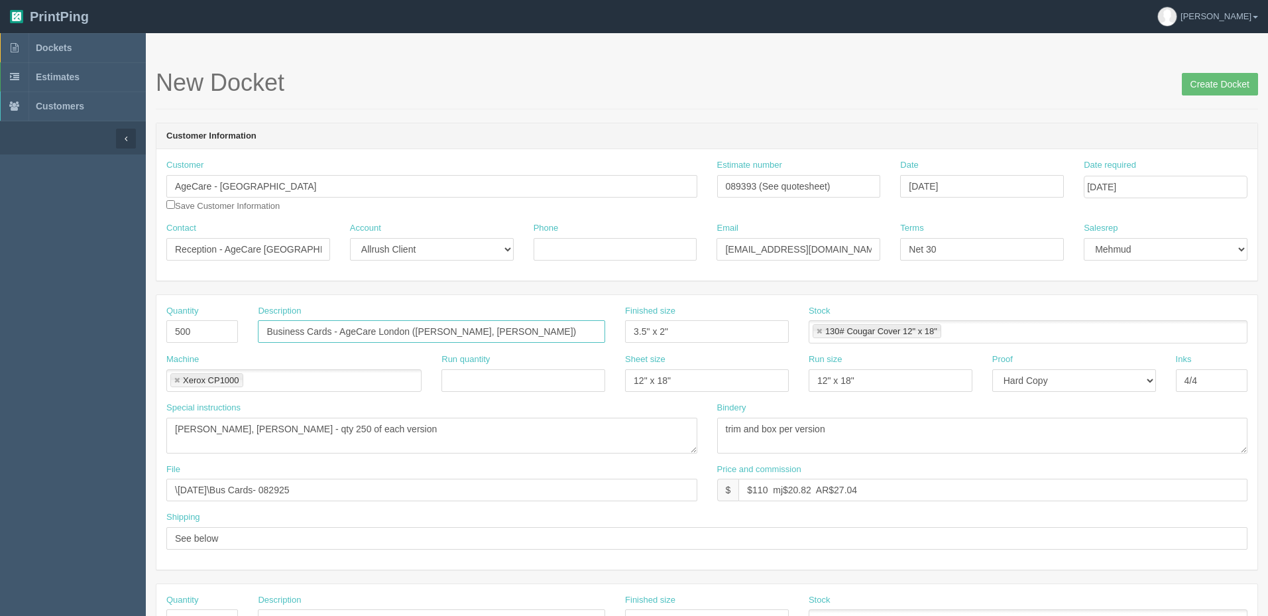
drag, startPoint x: 417, startPoint y: 330, endPoint x: 773, endPoint y: 334, distance: 355.8
click at [772, 334] on div "Quantity 500 Description Business Cards - AgeCare London (Esraa Hassan, Marci B…" at bounding box center [706, 329] width 1101 height 48
paste input "Alicia Morris"
click at [490, 330] on input "Business Cards - AgeCare London (Alicia Morris," at bounding box center [431, 331] width 347 height 23
paste input "Navneet Kaur"
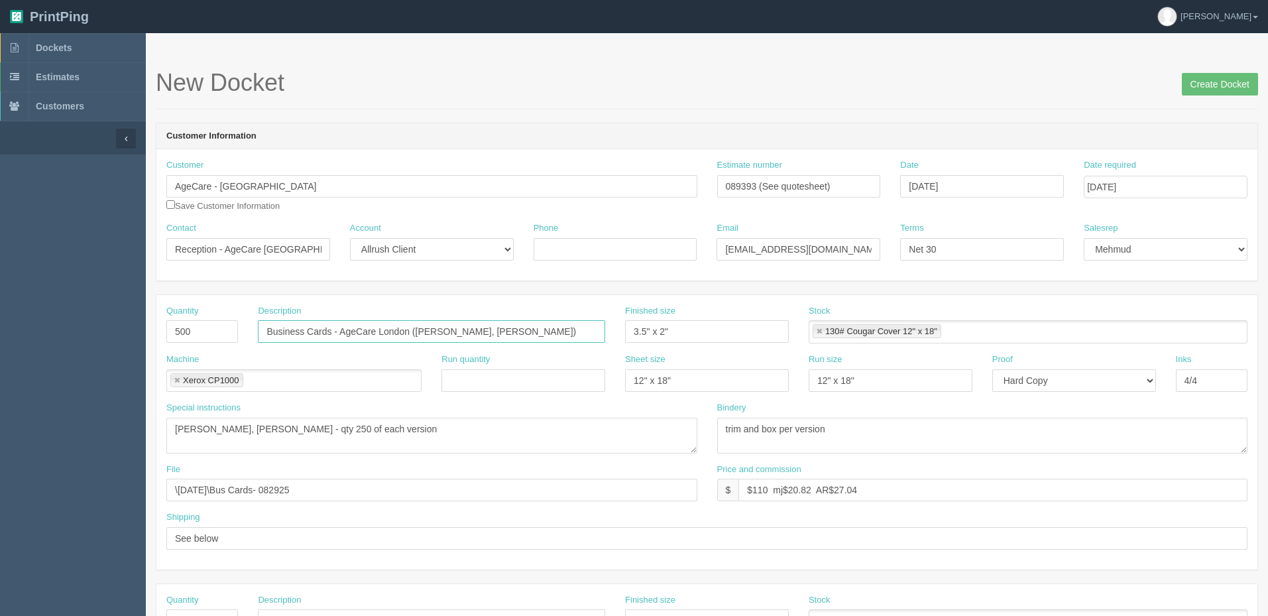
type input "Business Cards - AgeCare London (Alicia Morris, Navneet Kaur)"
drag, startPoint x: 297, startPoint y: 432, endPoint x: -25, endPoint y: 413, distance: 321.9
click at [0, 413] on html "PrintPing Zack Edit account ( zack@allrush.ca ) Logout Dockets Estimates" at bounding box center [634, 601] width 1268 height 1203
paste textarea "Alicia Morris, Navneet Kaur"
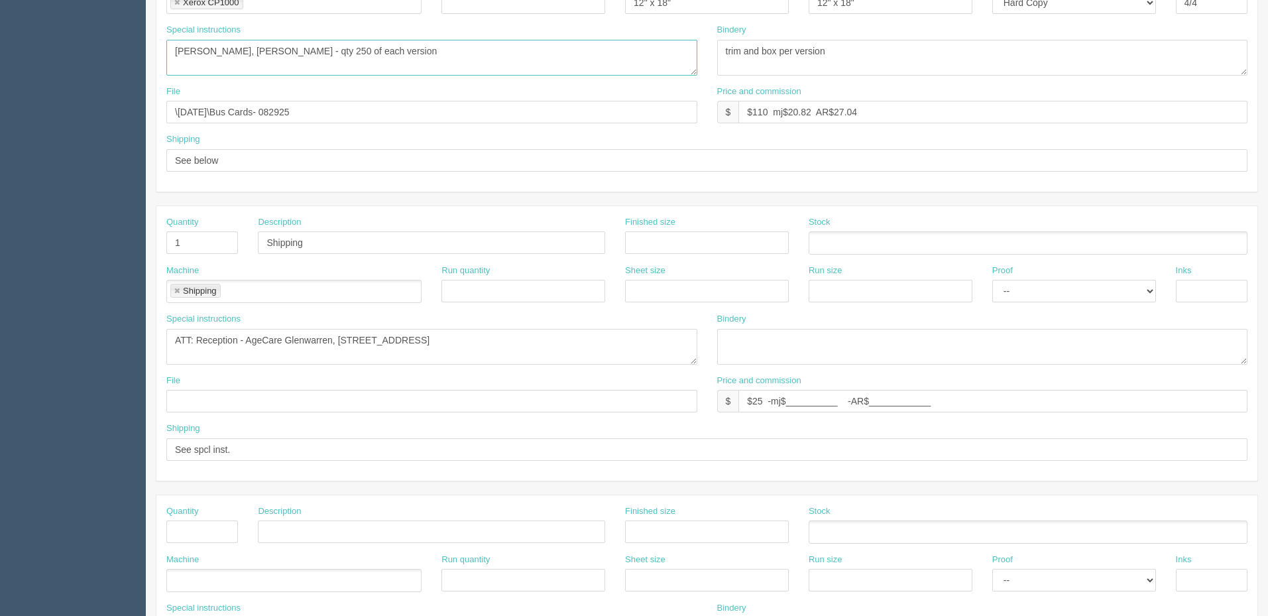
scroll to position [398, 0]
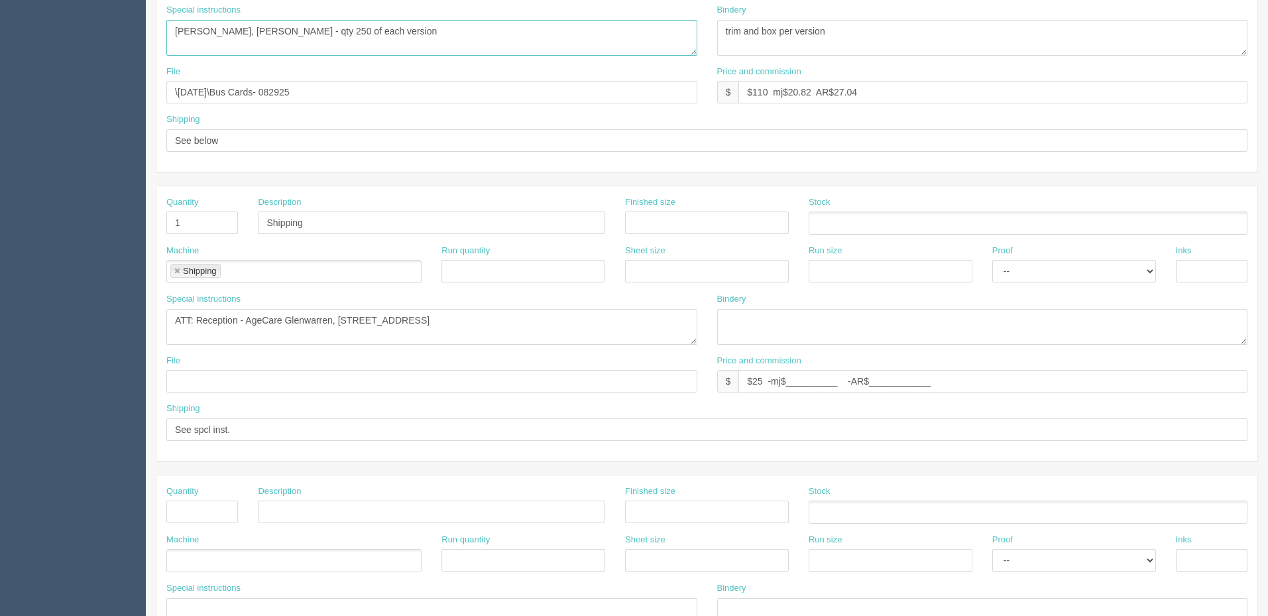
type textarea "Alicia Morris, Navneet Kaur - qty 250 of each version"
drag, startPoint x: 504, startPoint y: 315, endPoint x: 730, endPoint y: 311, distance: 226.6
click at [724, 311] on div "Special instructions ATT: Reception - AgeCare Glenwarren, 1230 Balmoral Road, V…" at bounding box center [706, 324] width 1101 height 62
paste textarea "London 2000 Blackwater Rd London, ON N5X 4K6"
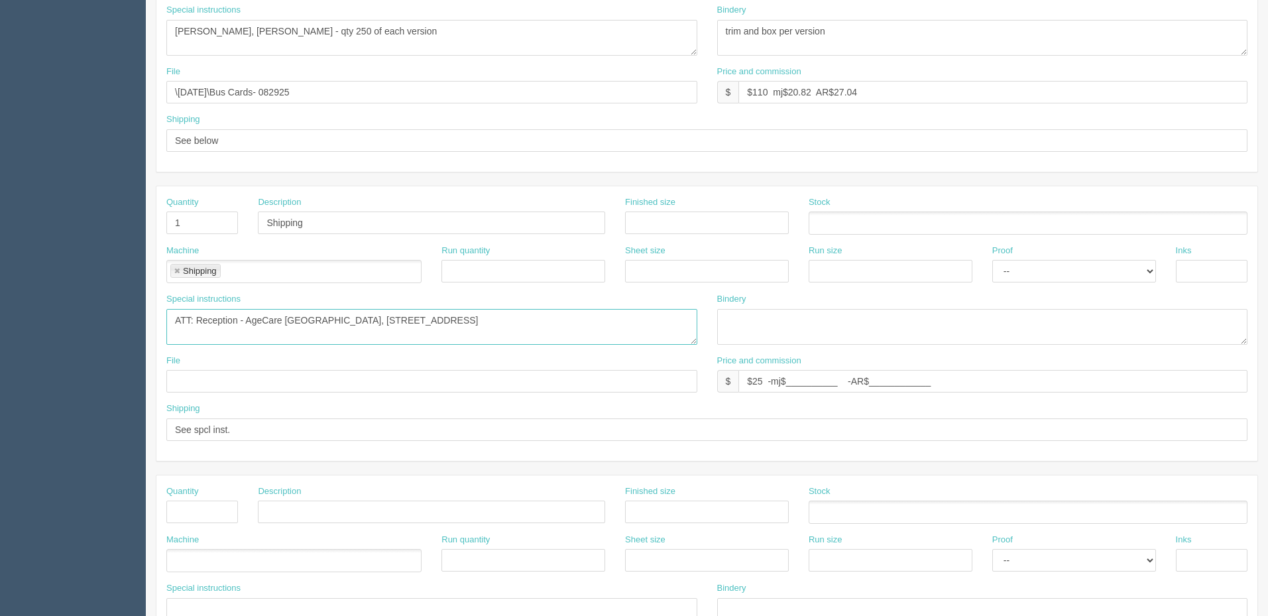
type textarea "ATT: Reception - AgeCare London, 2000 Blackwater Rd, London, ON N5X 4K6"
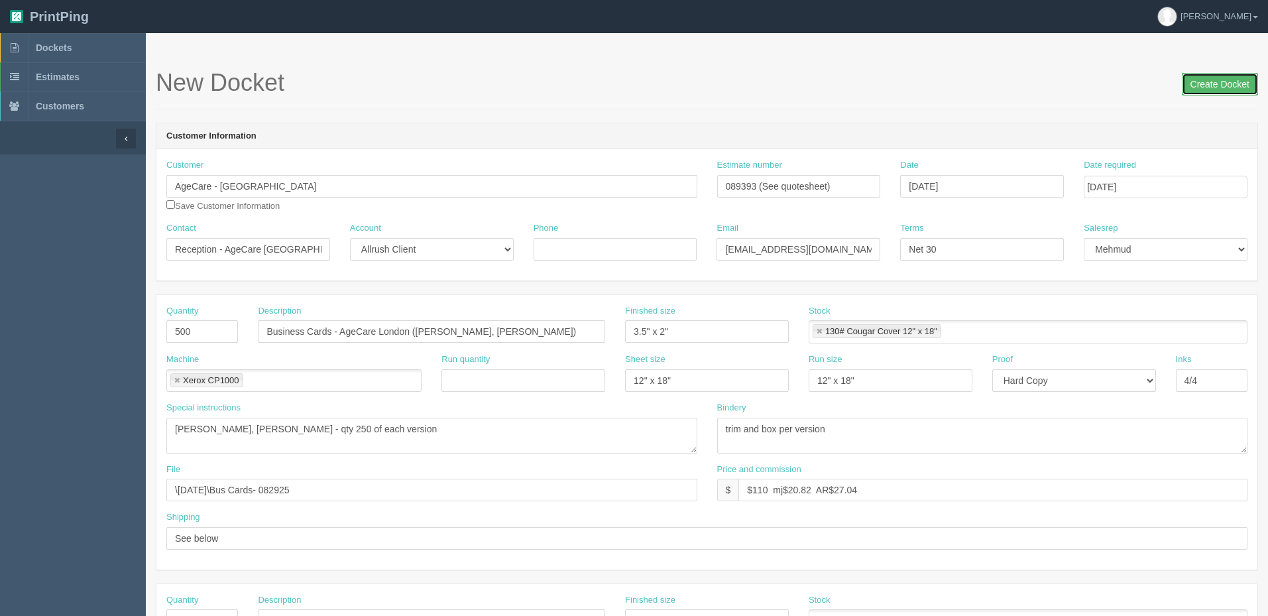
click at [1219, 80] on input "Create Docket" at bounding box center [1219, 84] width 76 height 23
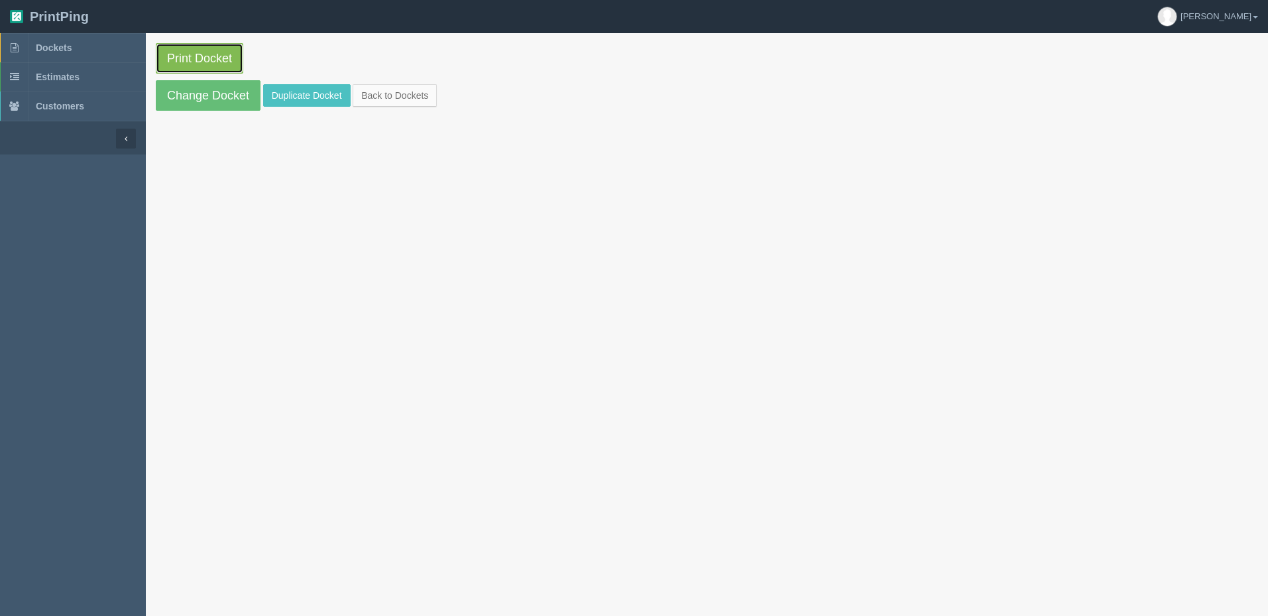
click at [217, 57] on link "Print Docket" at bounding box center [199, 58] width 87 height 30
click at [64, 38] on link "Dockets" at bounding box center [73, 47] width 146 height 29
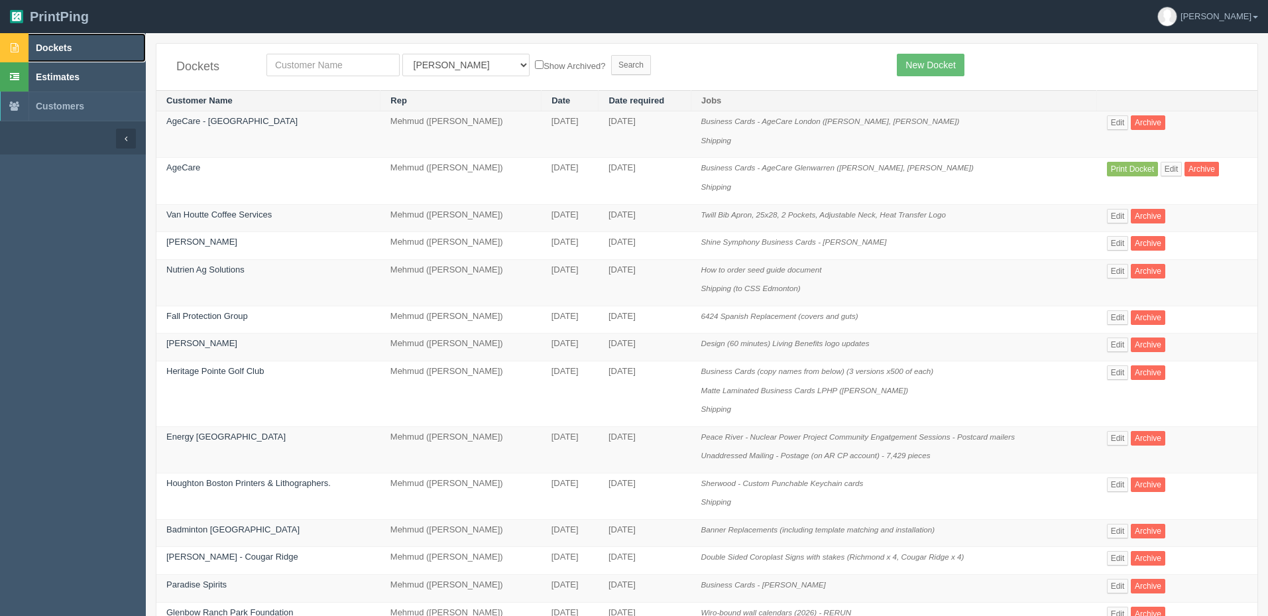
drag, startPoint x: 81, startPoint y: 46, endPoint x: 99, endPoint y: 69, distance: 28.9
click at [81, 46] on link "Dockets" at bounding box center [73, 47] width 146 height 29
click at [1134, 166] on link "Print Docket" at bounding box center [1131, 169] width 51 height 15
click at [111, 47] on link "Dockets" at bounding box center [73, 47] width 146 height 29
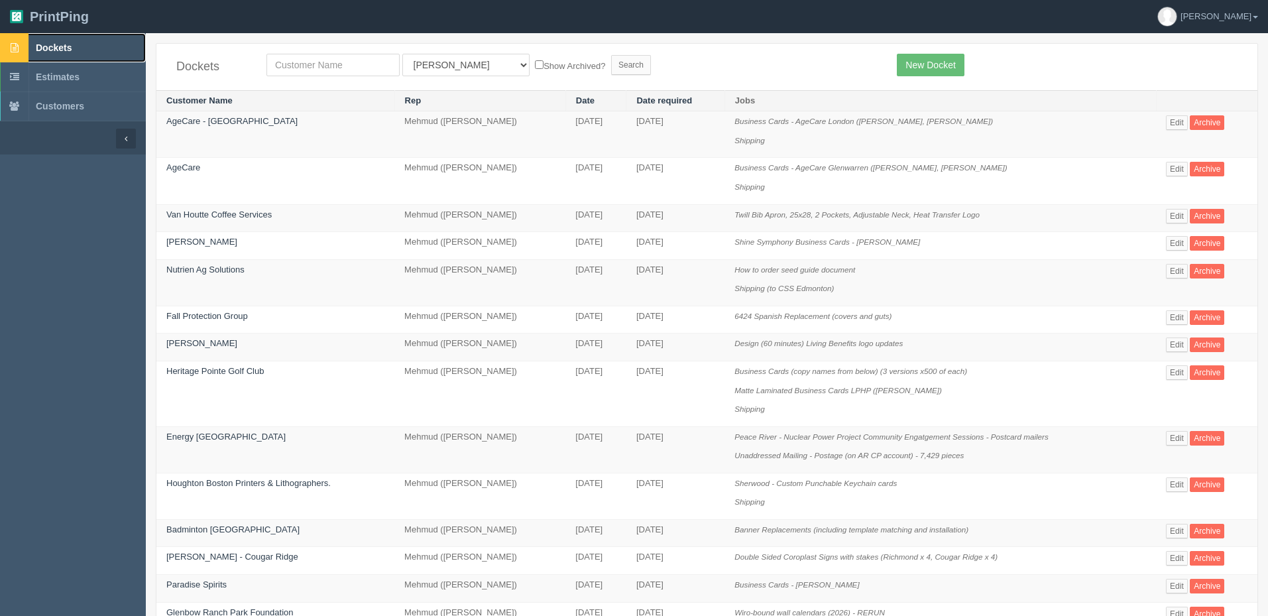
click at [85, 48] on link "Dockets" at bounding box center [73, 47] width 146 height 29
click at [296, 62] on input "text" at bounding box center [332, 65] width 133 height 23
type input "fall"
click at [611, 55] on input "Search" at bounding box center [631, 65] width 40 height 20
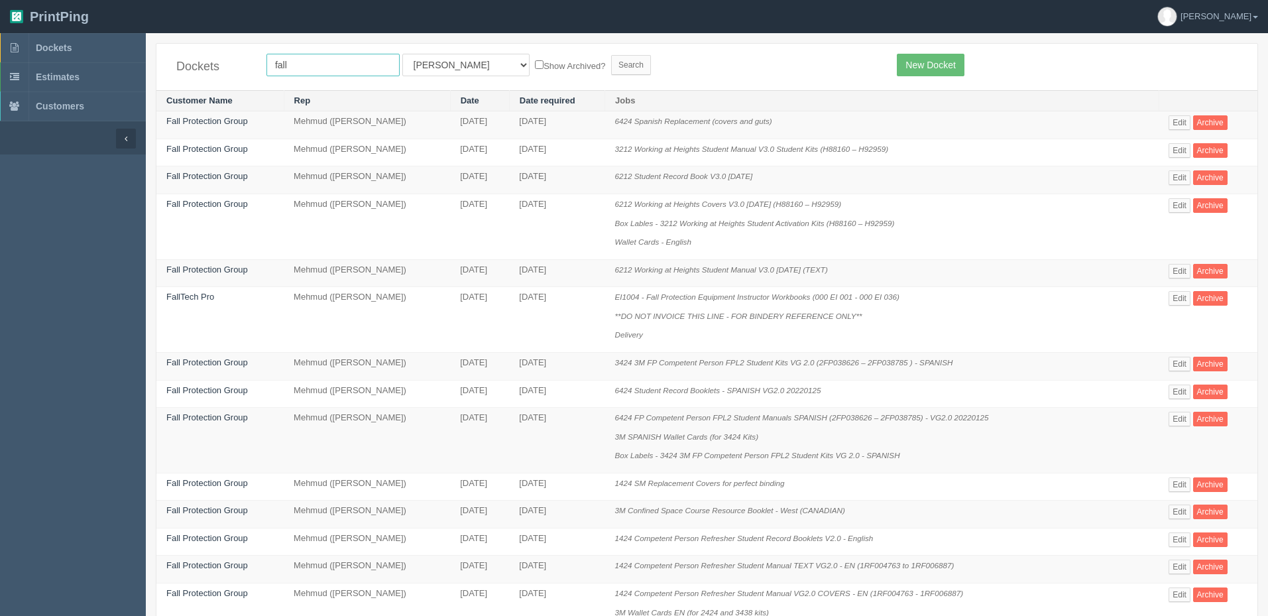
click at [345, 66] on input "fall" at bounding box center [332, 65] width 133 height 23
type input "falltech"
click at [611, 55] on input "Search" at bounding box center [631, 65] width 40 height 20
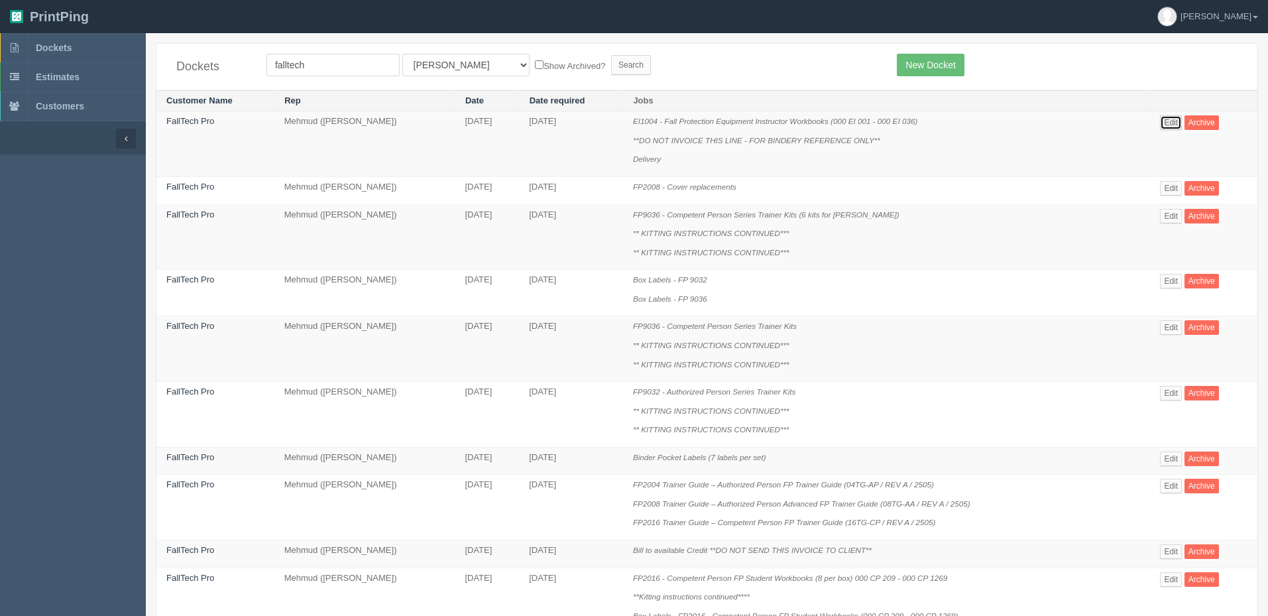
click at [1163, 123] on link "Edit" at bounding box center [1171, 122] width 22 height 15
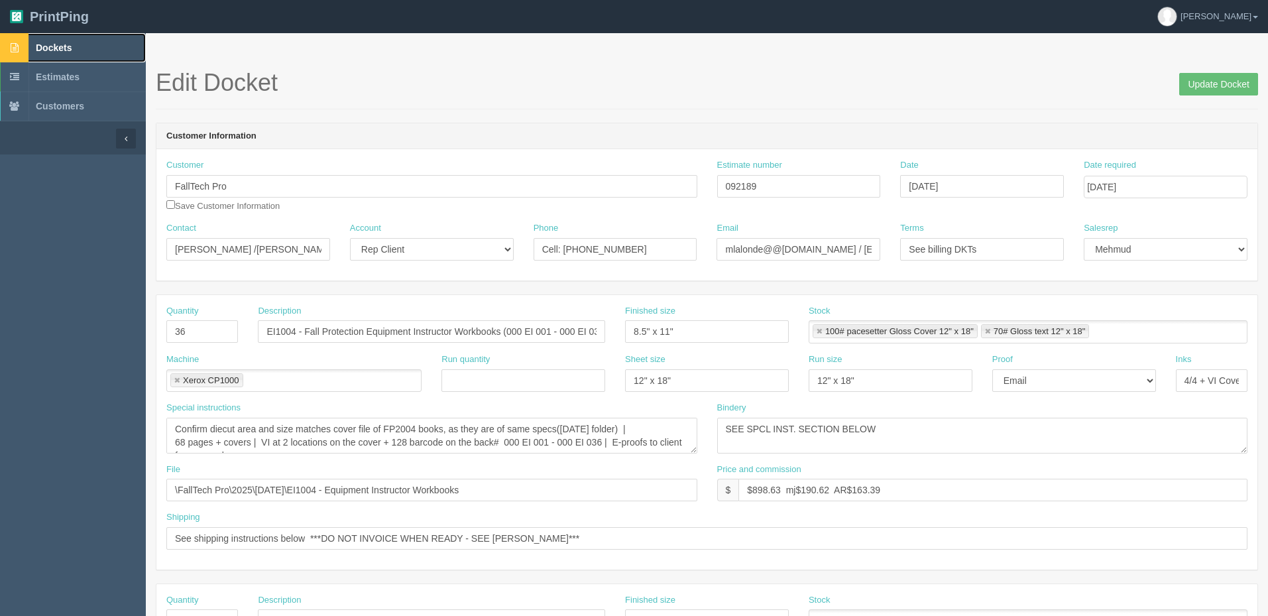
click at [81, 45] on link "Dockets" at bounding box center [73, 47] width 146 height 29
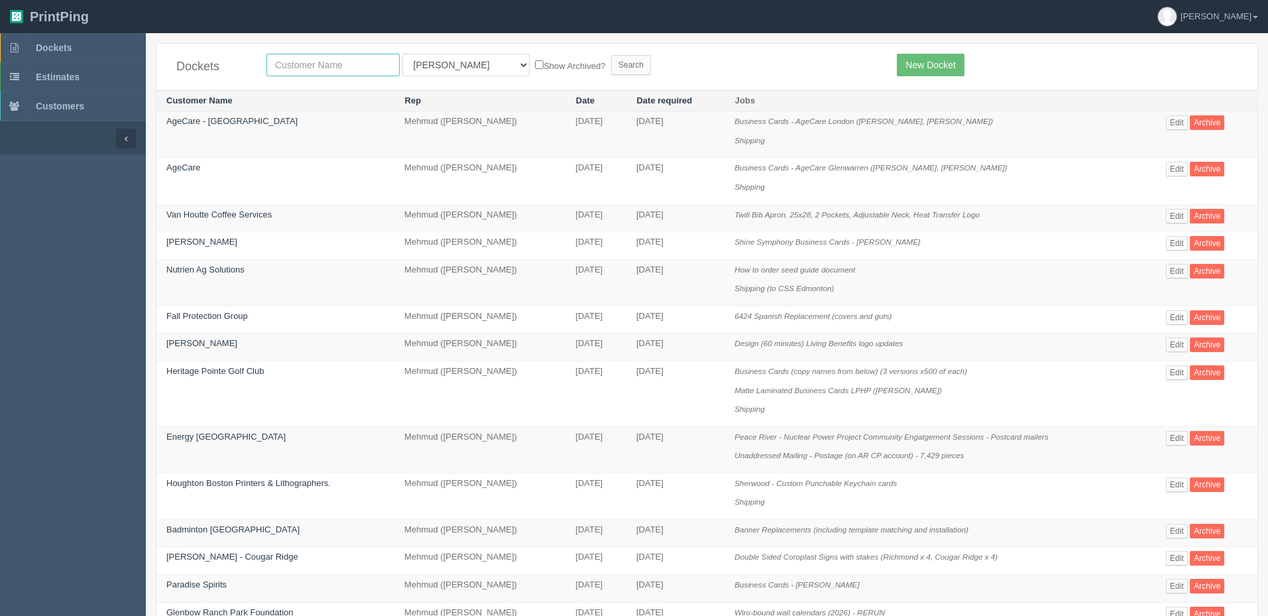
click at [342, 64] on input "text" at bounding box center [332, 65] width 133 height 23
type input "energy [GEOGRAPHIC_DATA]"
click at [611, 55] on input "Search" at bounding box center [631, 65] width 40 height 20
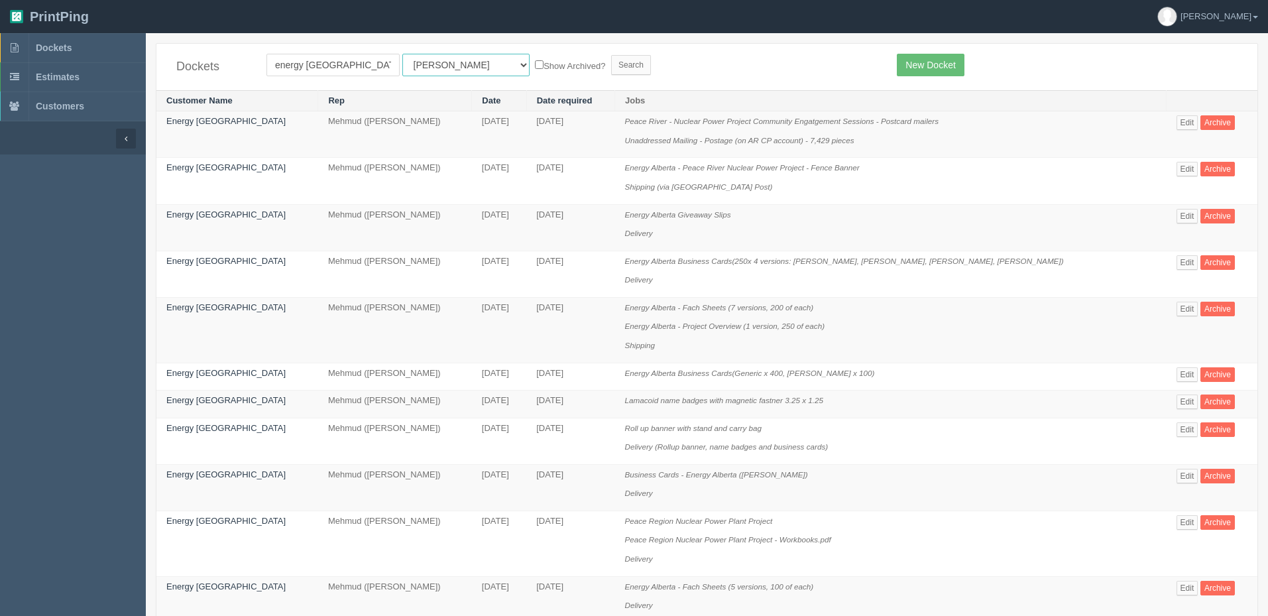
click at [409, 62] on select "All Users [PERSON_NAME] Test 1 [PERSON_NAME] [PERSON_NAME] [PERSON_NAME] France…" at bounding box center [465, 65] width 127 height 23
select select "8"
click at [402, 54] on select "All Users [PERSON_NAME] Test 1 [PERSON_NAME] [PERSON_NAME] [PERSON_NAME] France…" at bounding box center [465, 65] width 127 height 23
click at [611, 69] on input "Search" at bounding box center [631, 65] width 40 height 20
click at [1176, 427] on link "Edit" at bounding box center [1187, 429] width 22 height 15
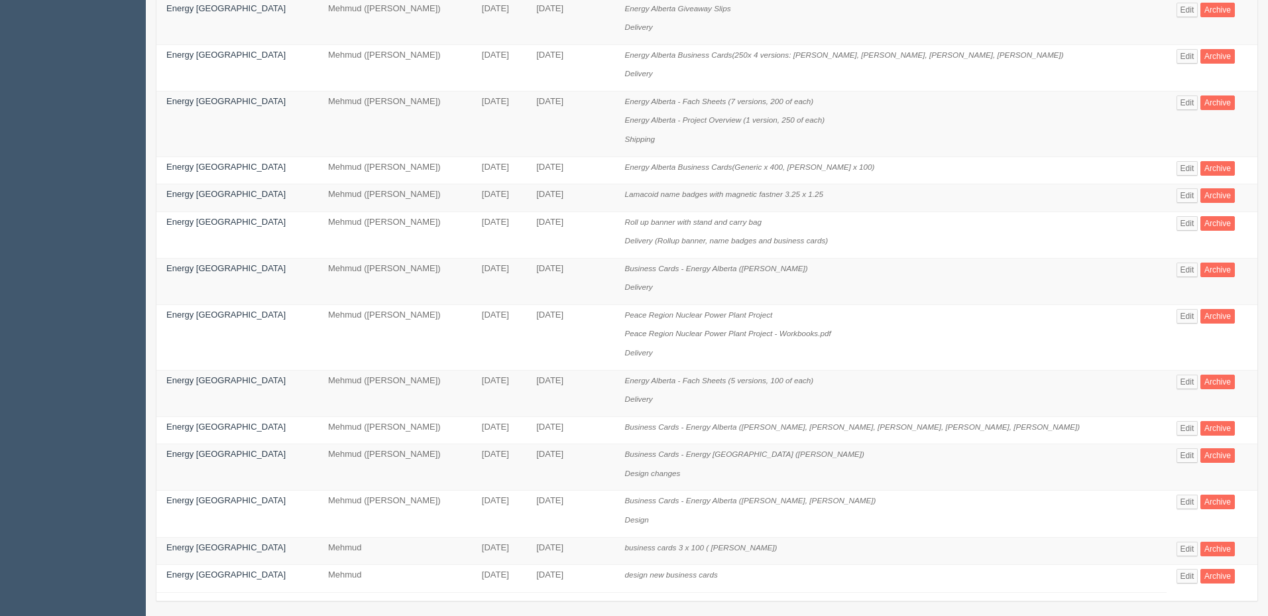
scroll to position [215, 0]
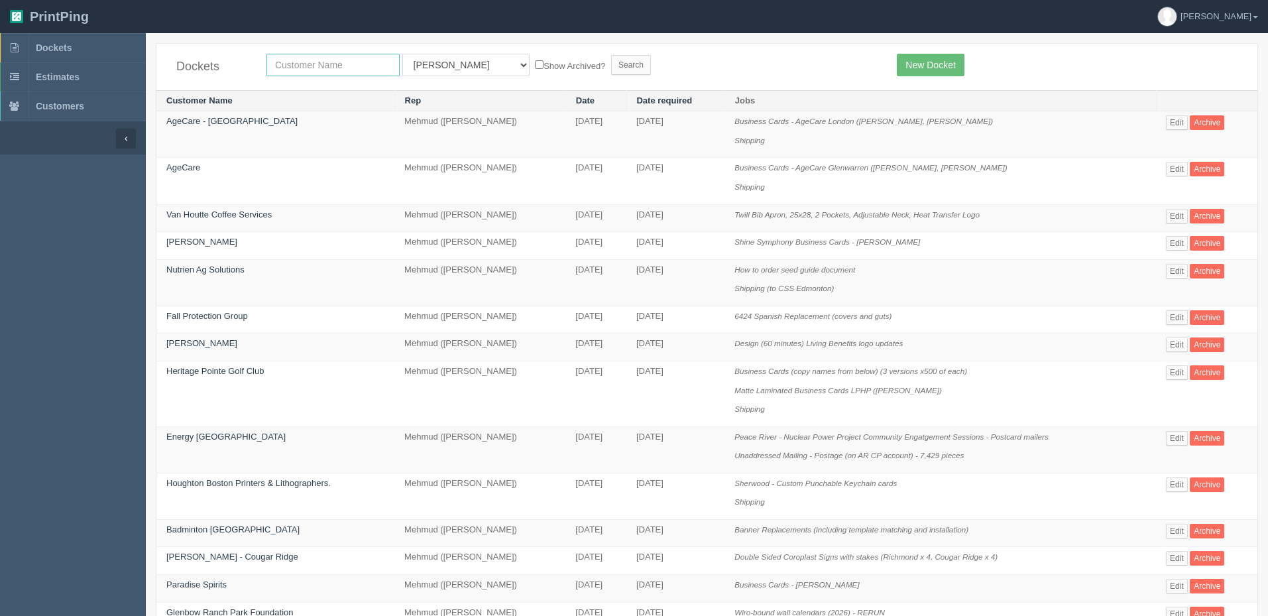
click at [299, 63] on input "text" at bounding box center [332, 65] width 133 height 23
type input "cphr"
click at [611, 55] on input "Search" at bounding box center [631, 65] width 40 height 20
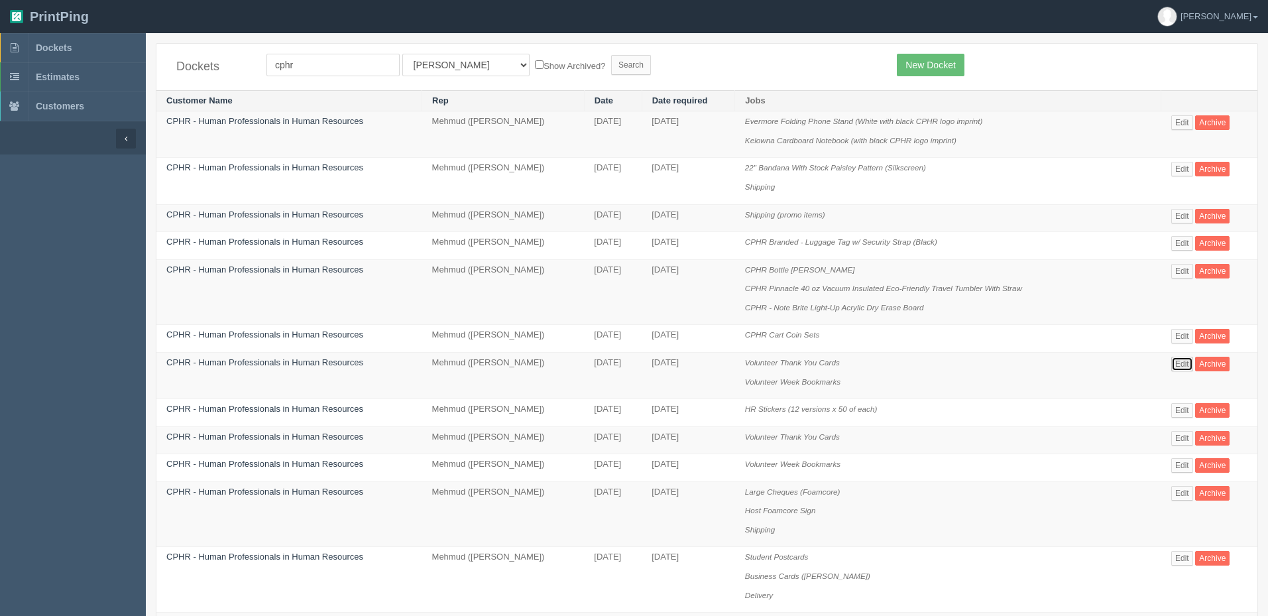
click at [1185, 360] on link "Edit" at bounding box center [1182, 363] width 22 height 15
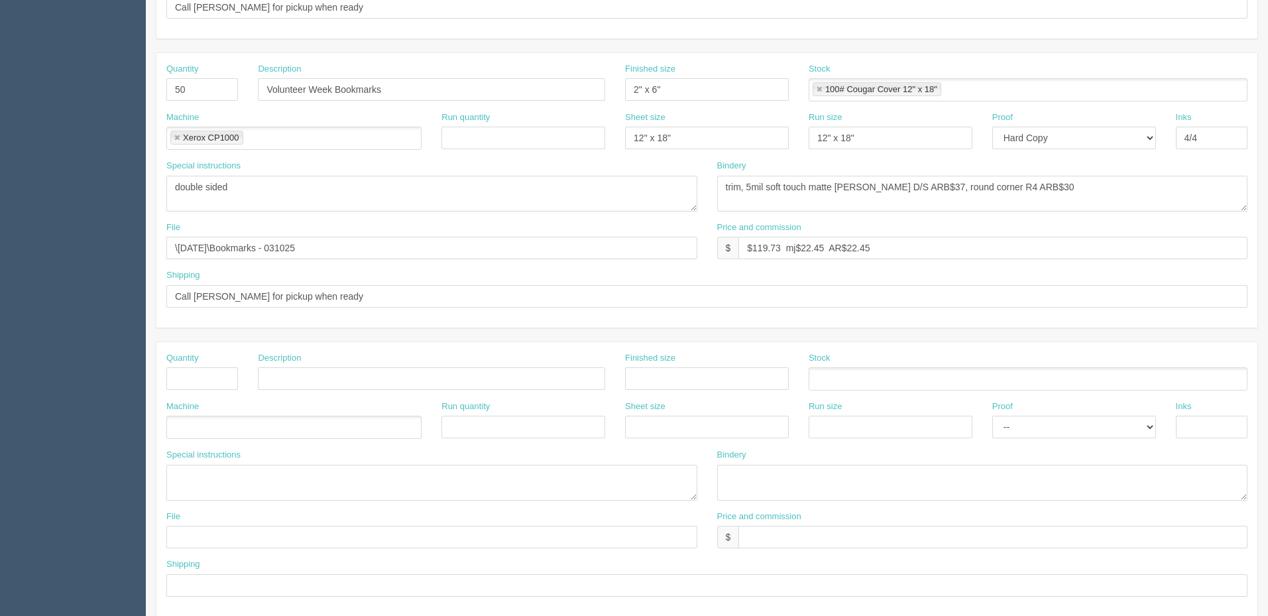
scroll to position [587, 0]
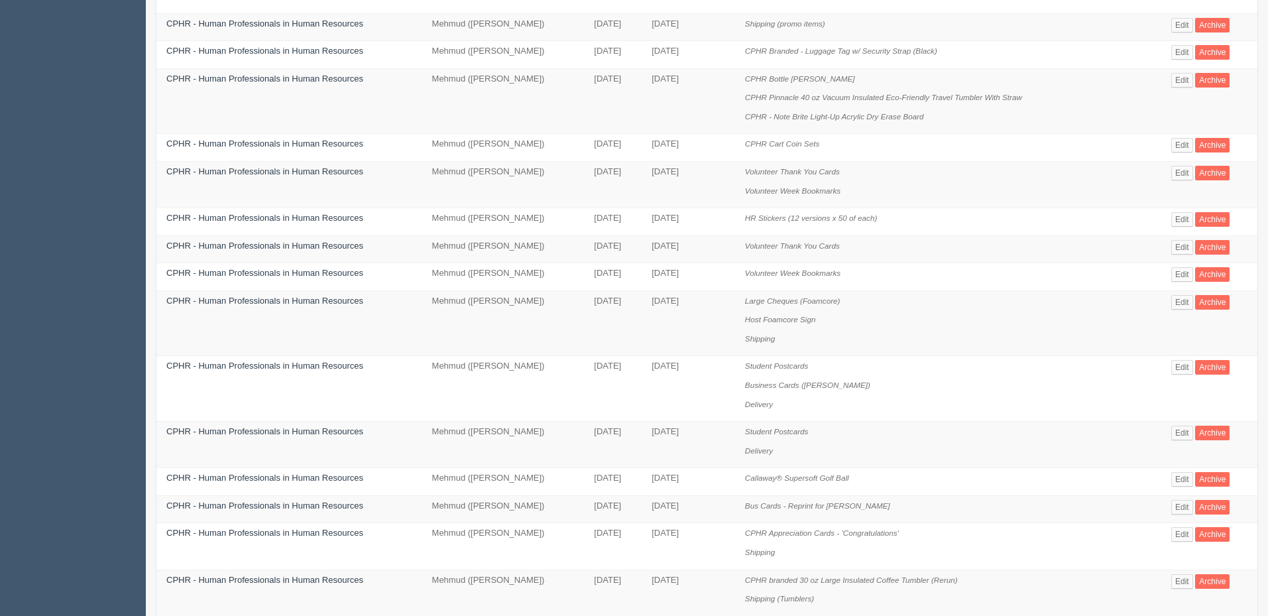
scroll to position [199, 0]
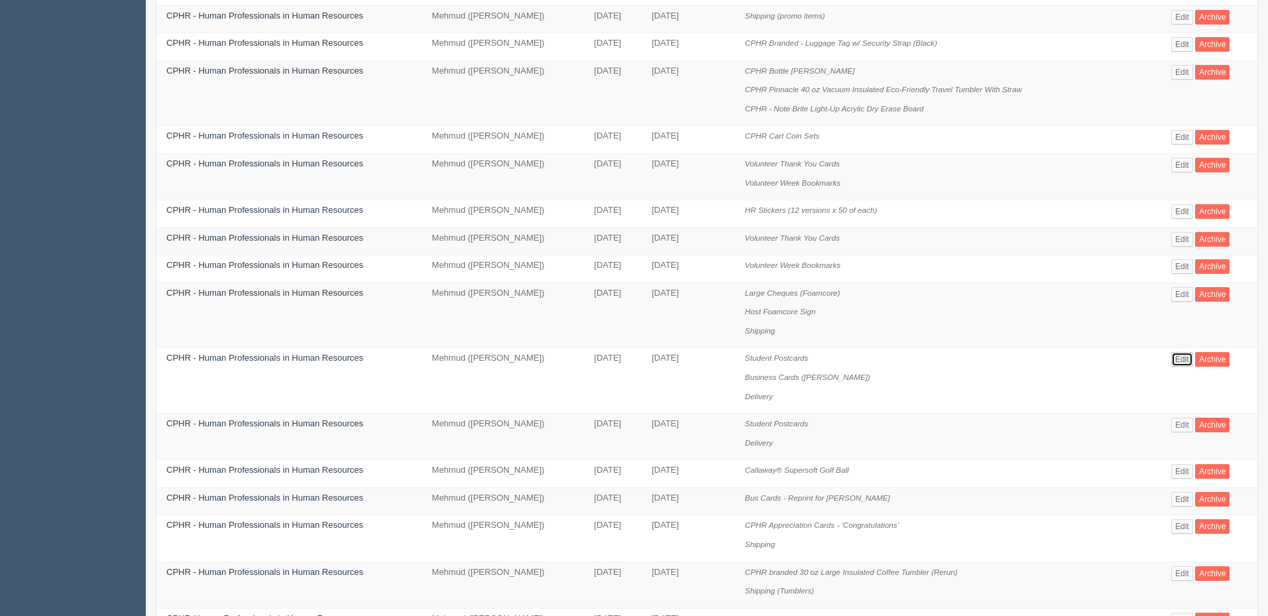
click at [1189, 358] on link "Edit" at bounding box center [1182, 359] width 22 height 15
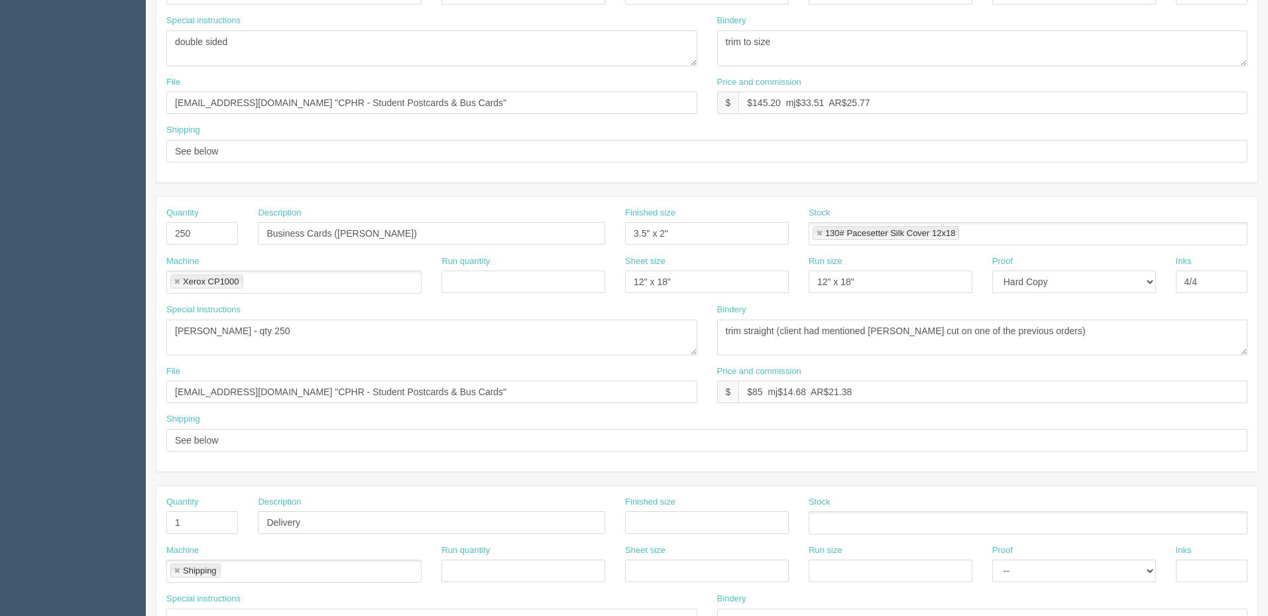
scroll to position [386, 0]
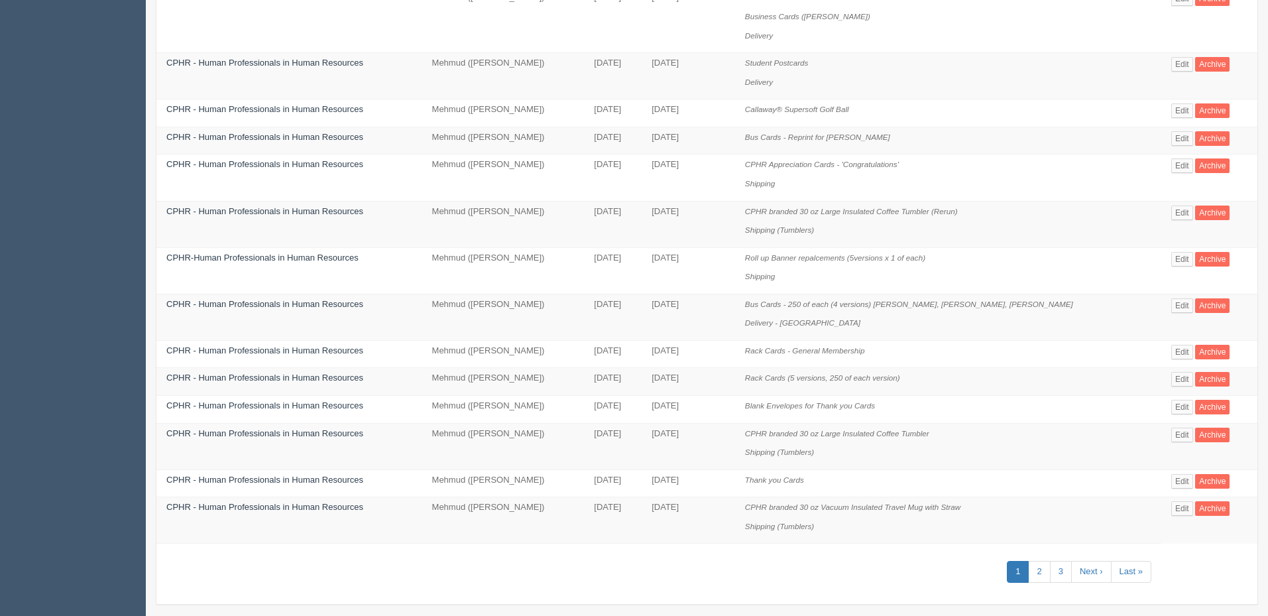
scroll to position [570, 0]
